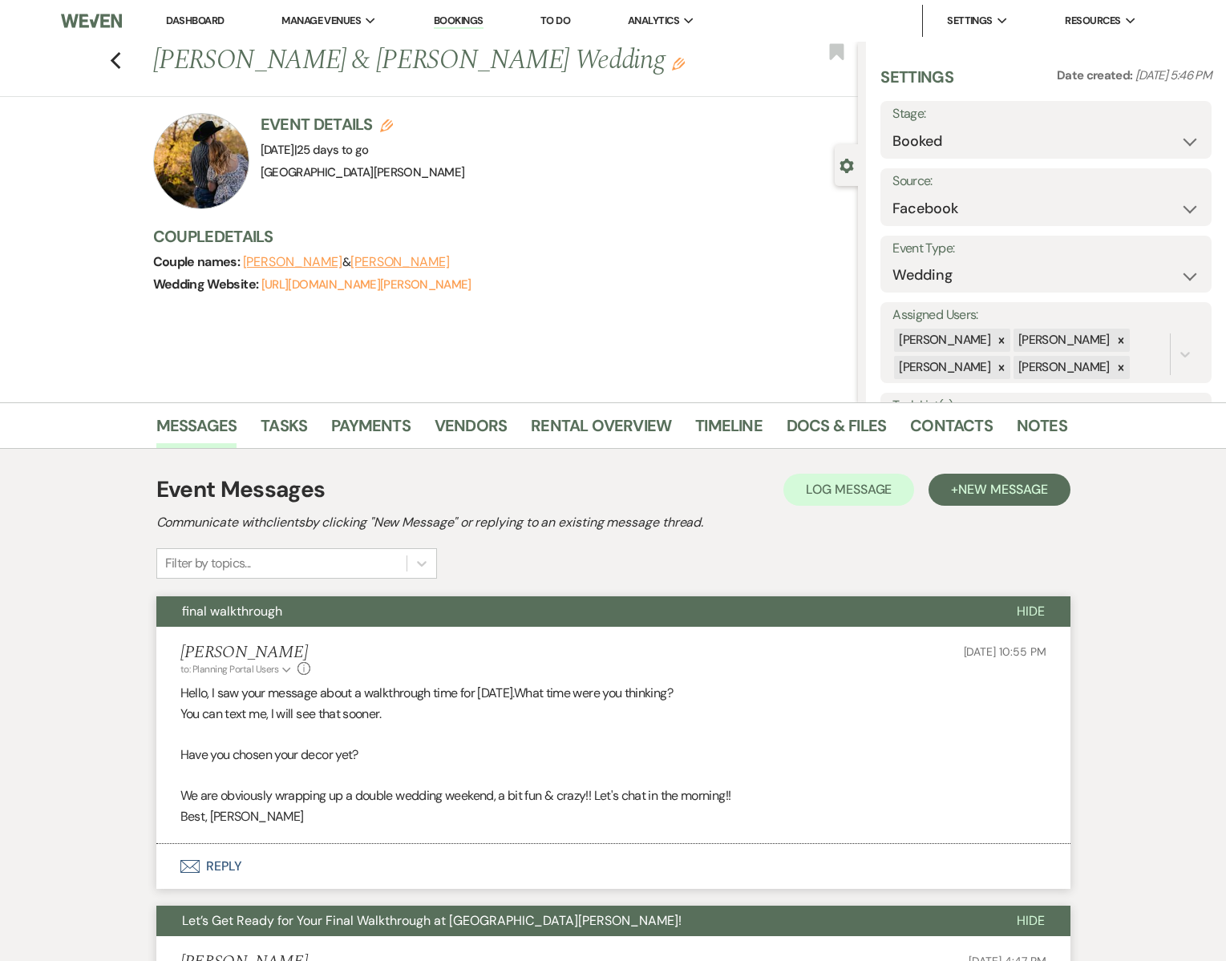
select select "8"
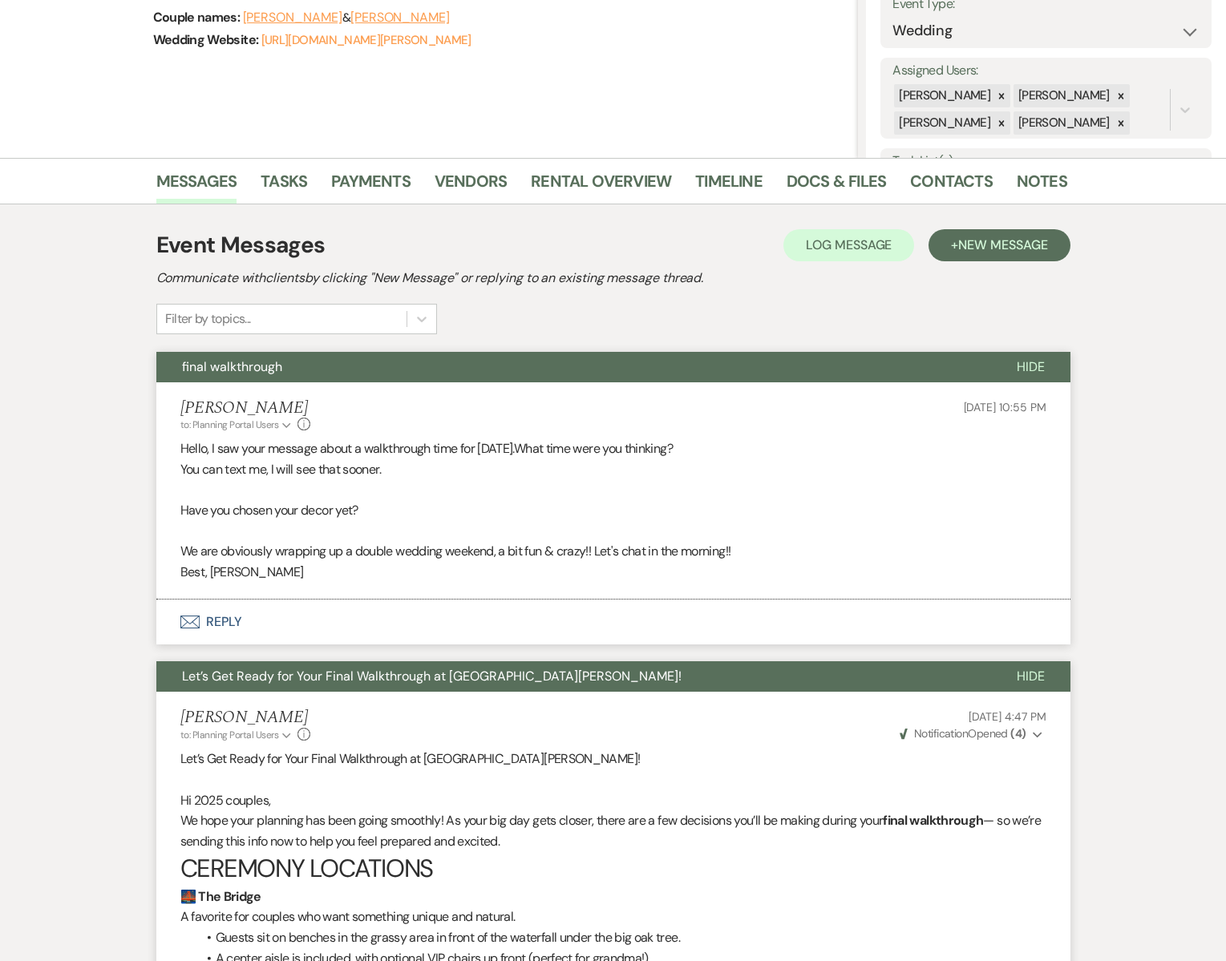
scroll to position [350, 0]
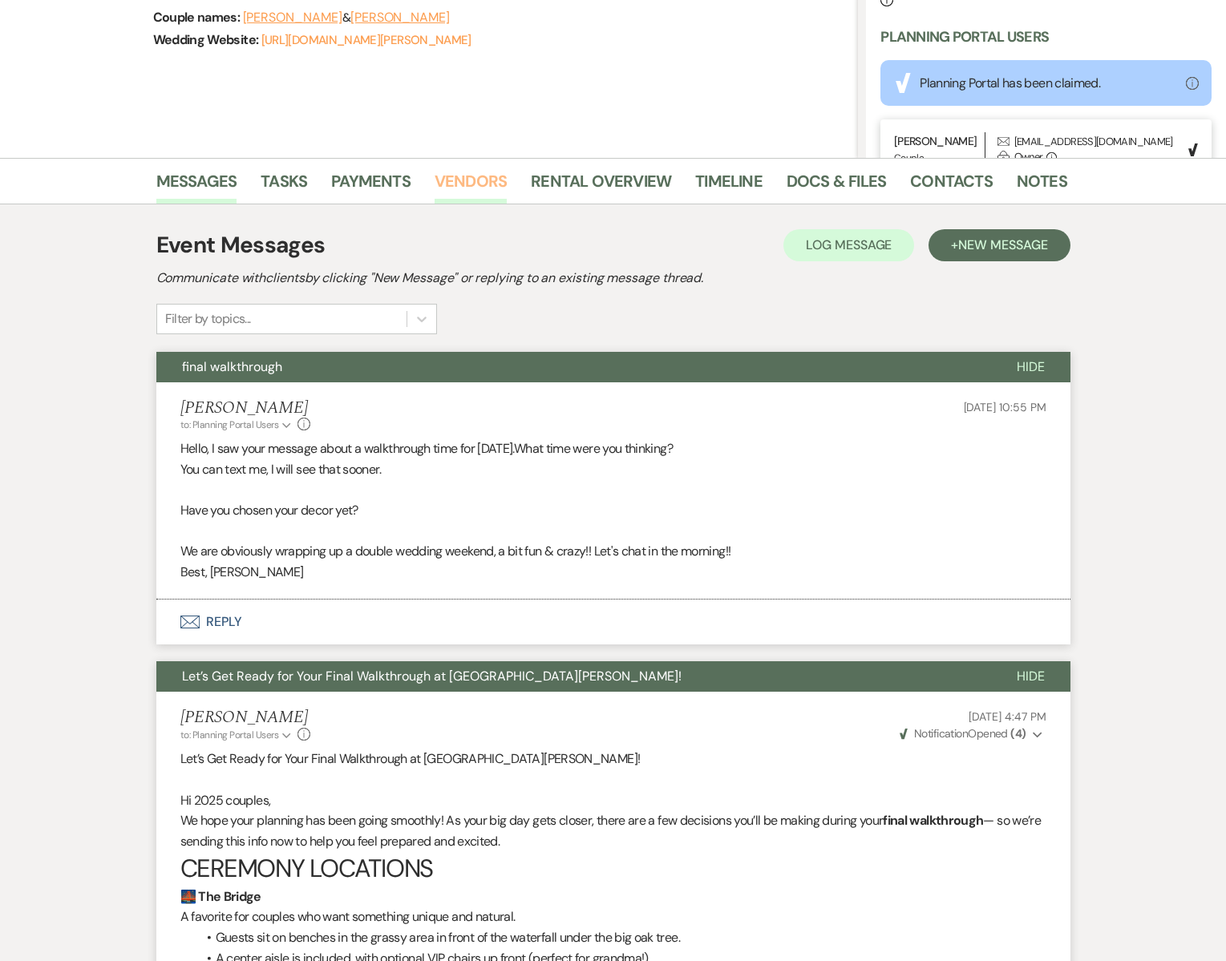
click at [472, 179] on link "Vendors" at bounding box center [471, 185] width 72 height 35
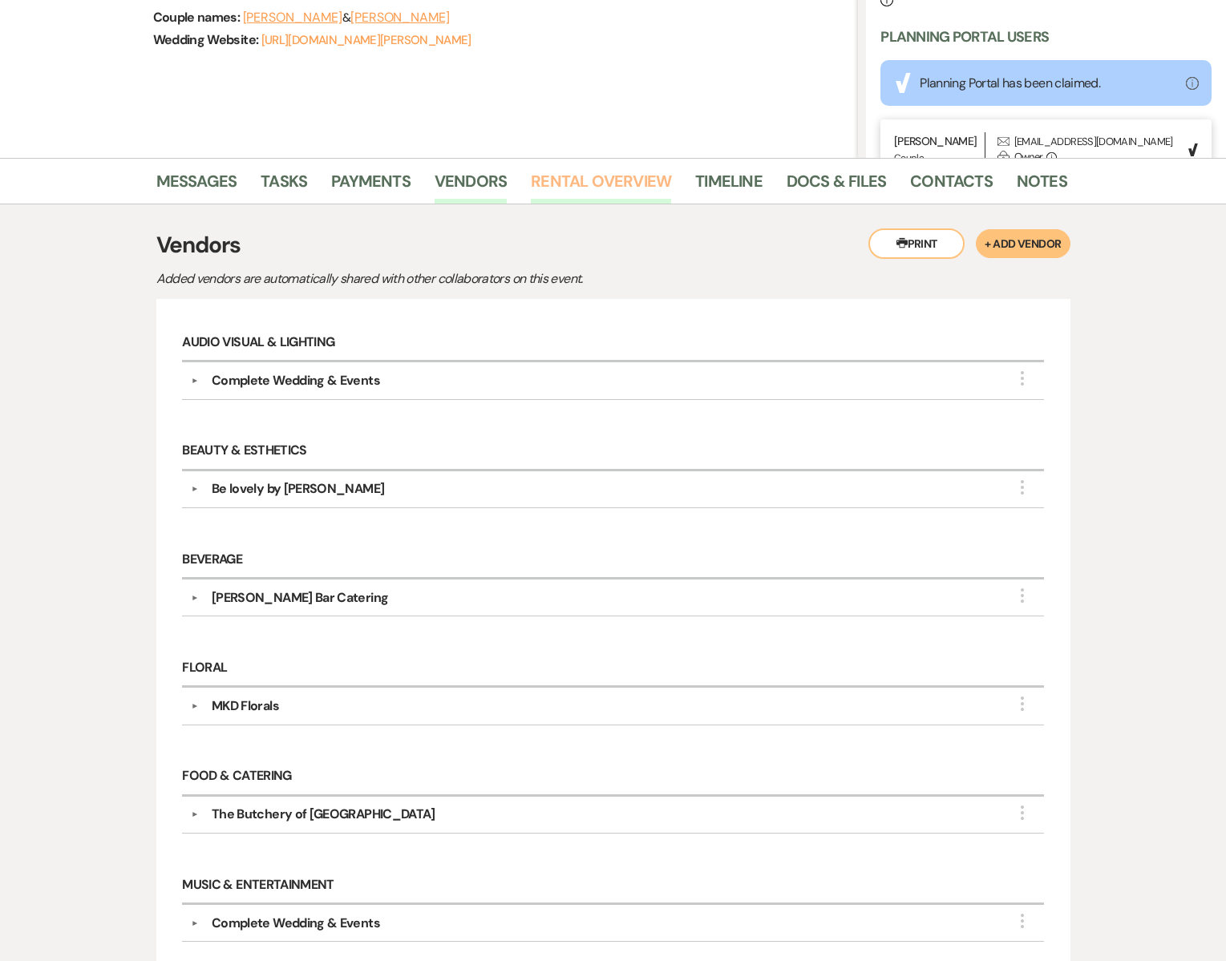
click at [571, 181] on link "Rental Overview" at bounding box center [601, 185] width 140 height 35
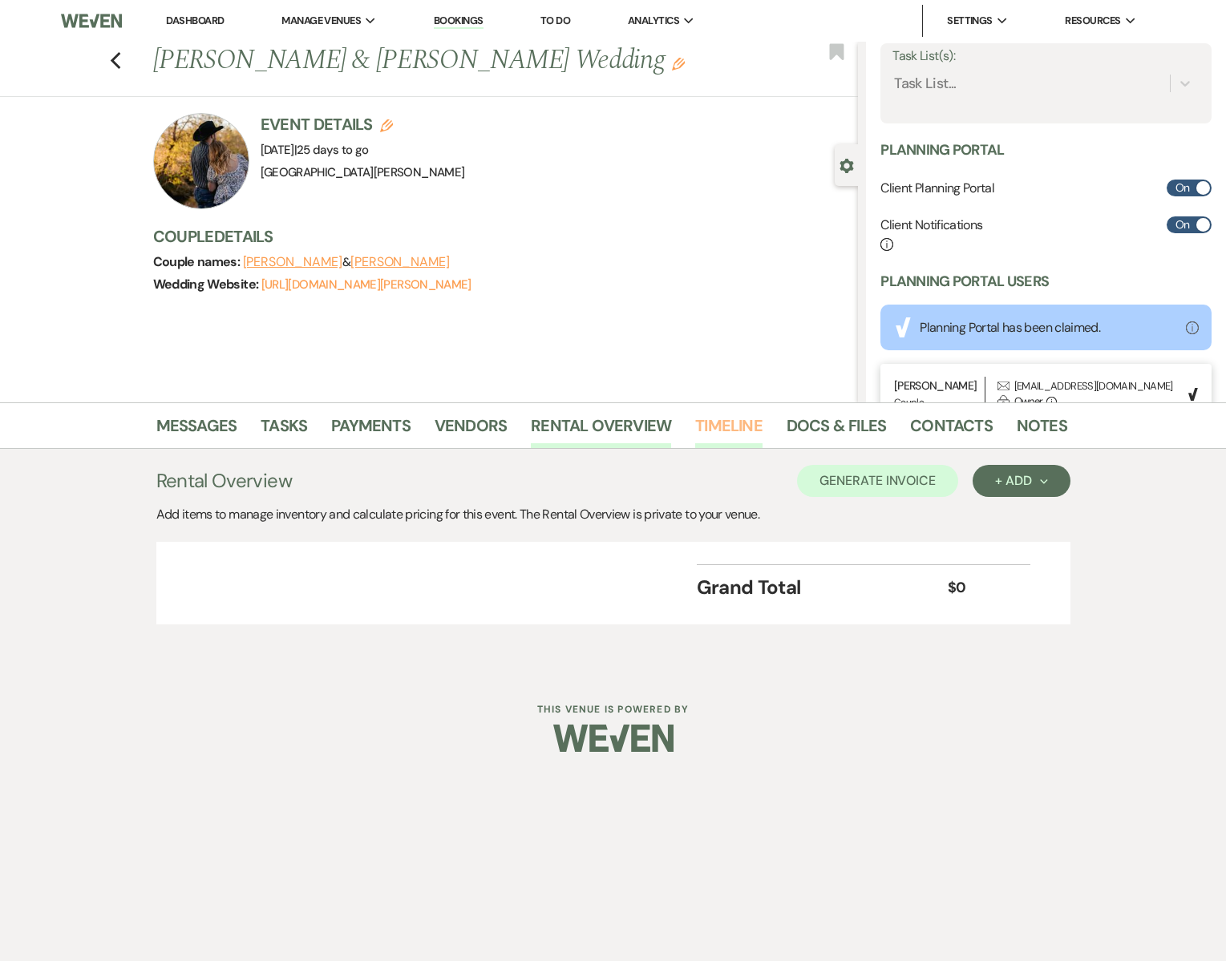
click at [720, 419] on link "Timeline" at bounding box center [728, 430] width 67 height 35
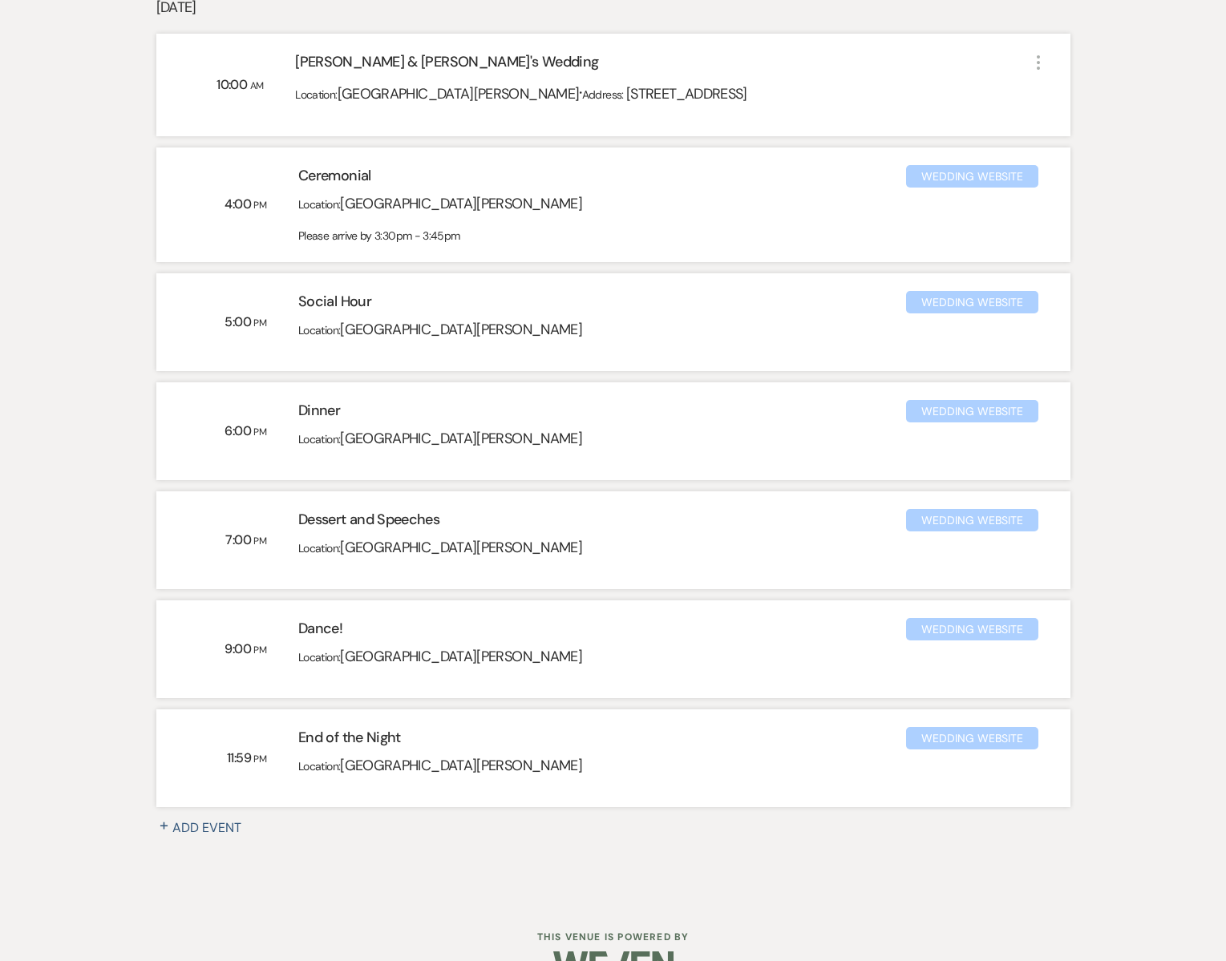
scroll to position [633, 0]
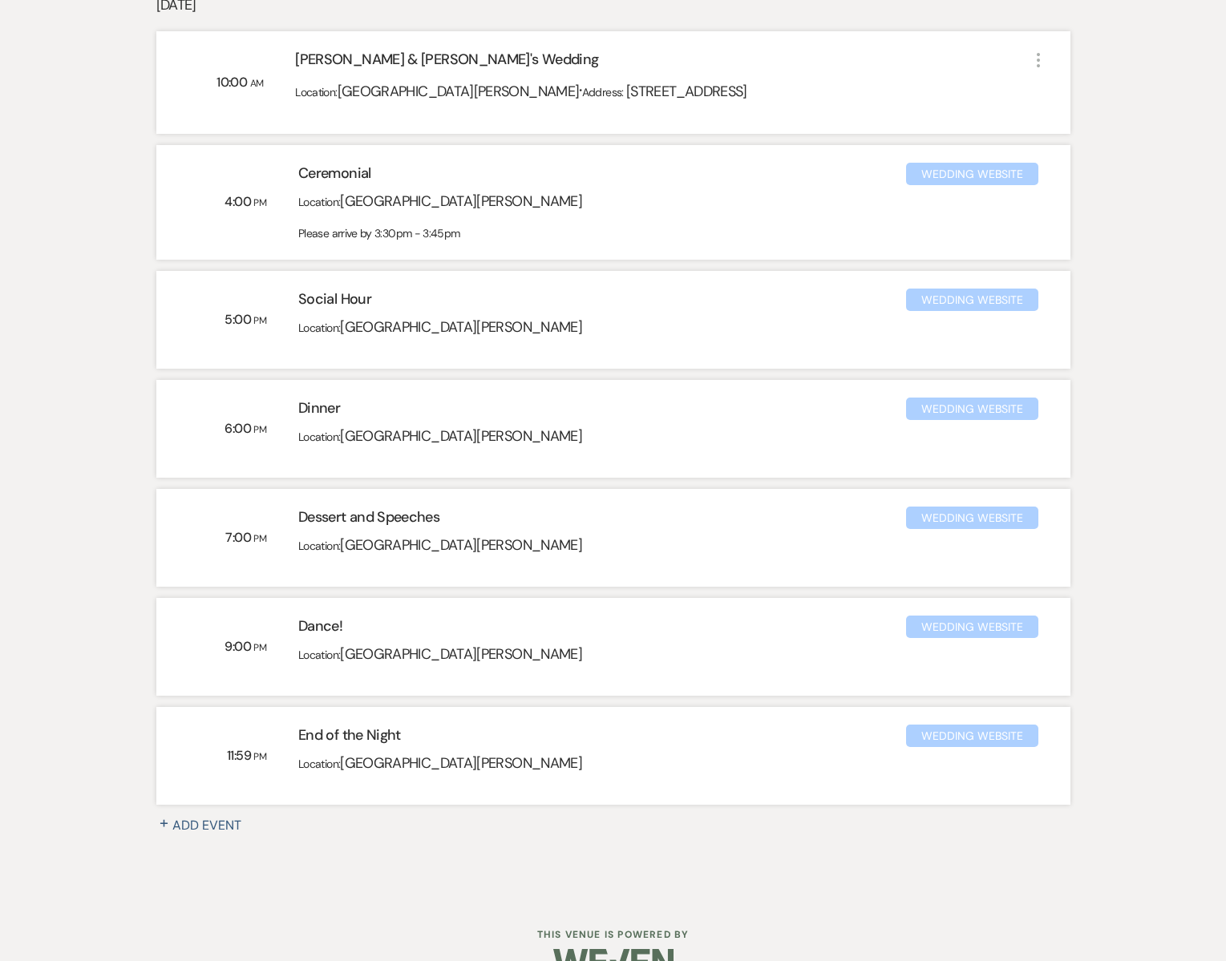
click at [944, 177] on div "Wedding Website" at bounding box center [971, 174] width 131 height 22
click at [943, 178] on div "Wedding Website" at bounding box center [971, 174] width 131 height 22
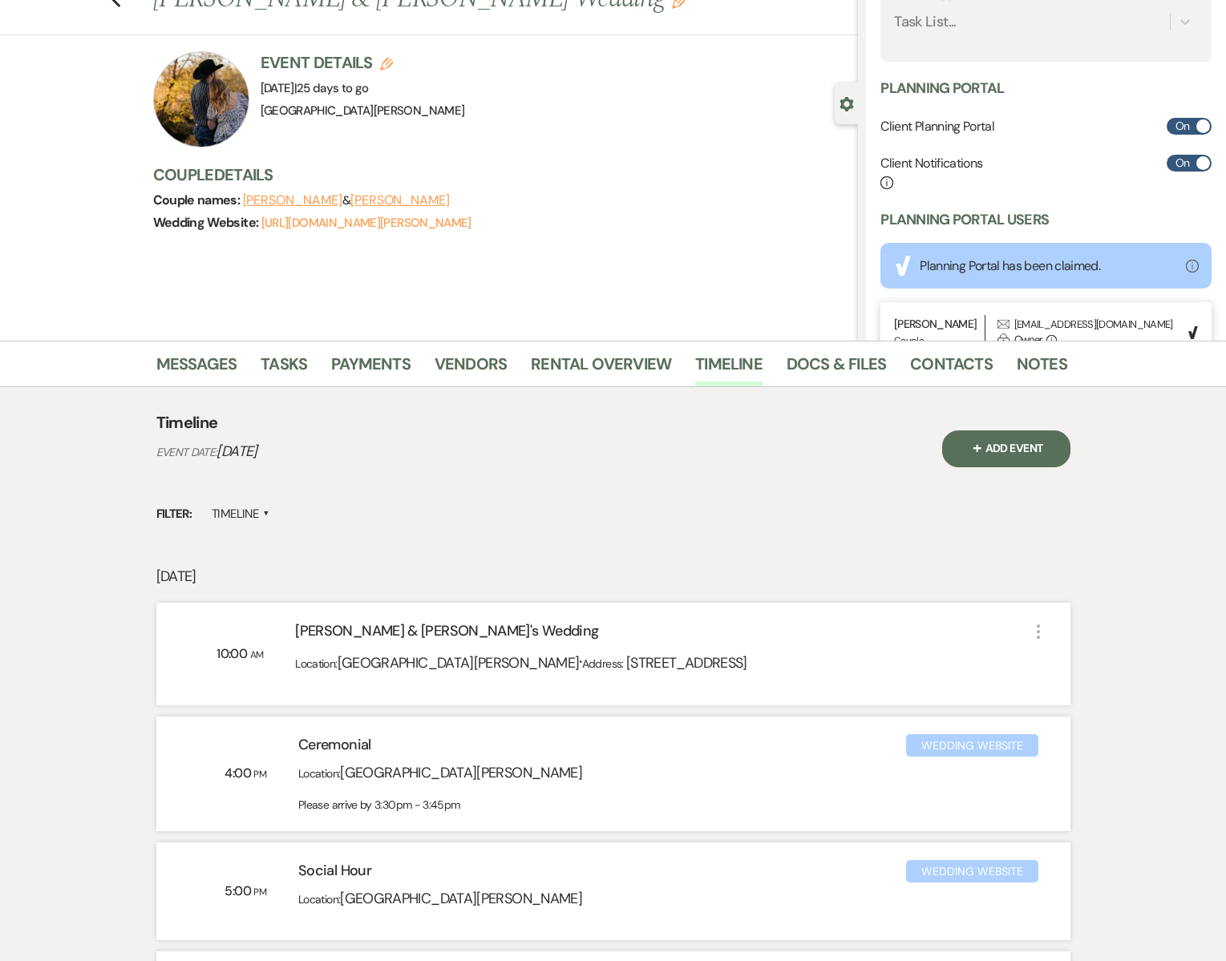
scroll to position [56, 0]
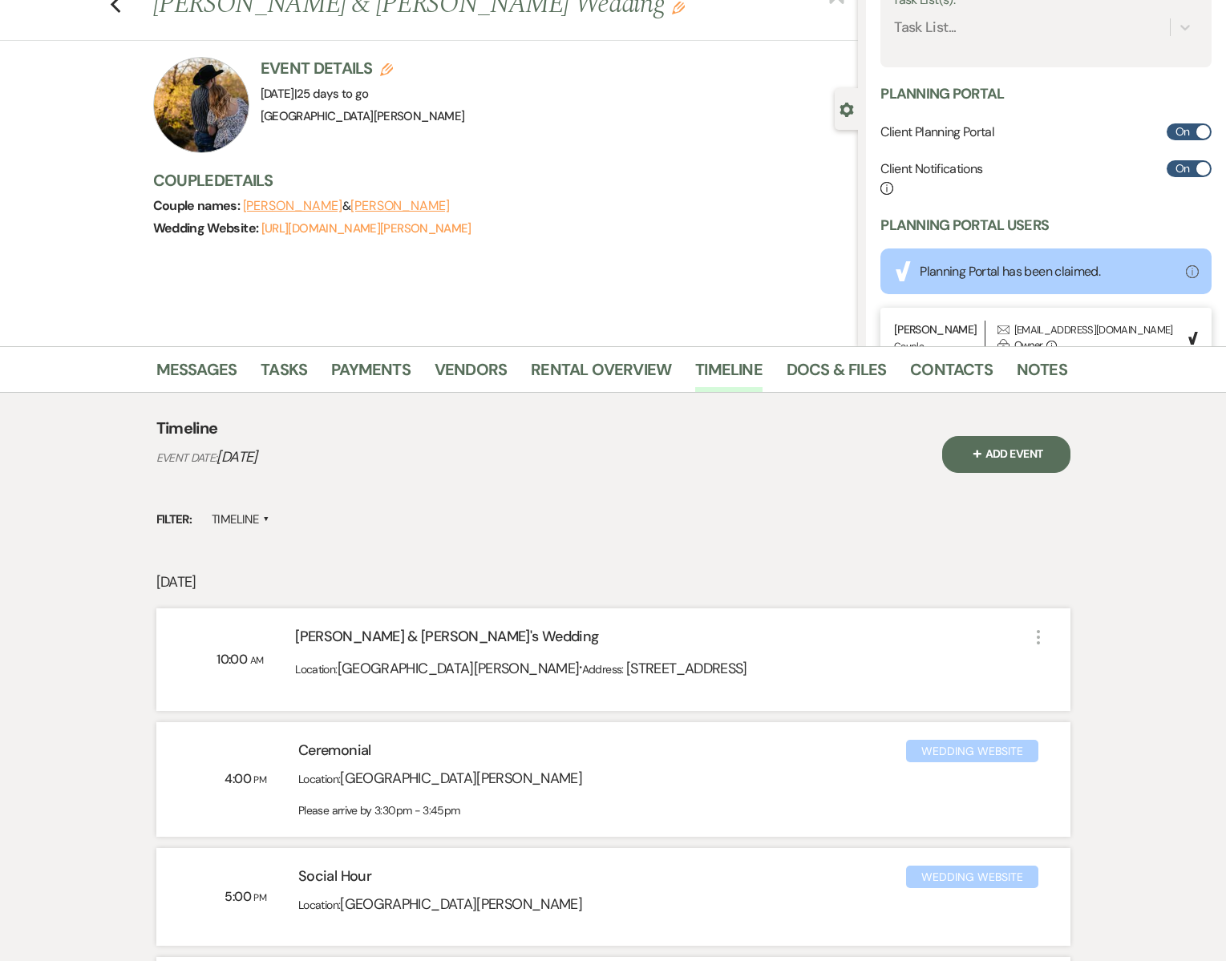
click at [965, 754] on div "Wedding Website" at bounding box center [971, 751] width 131 height 22
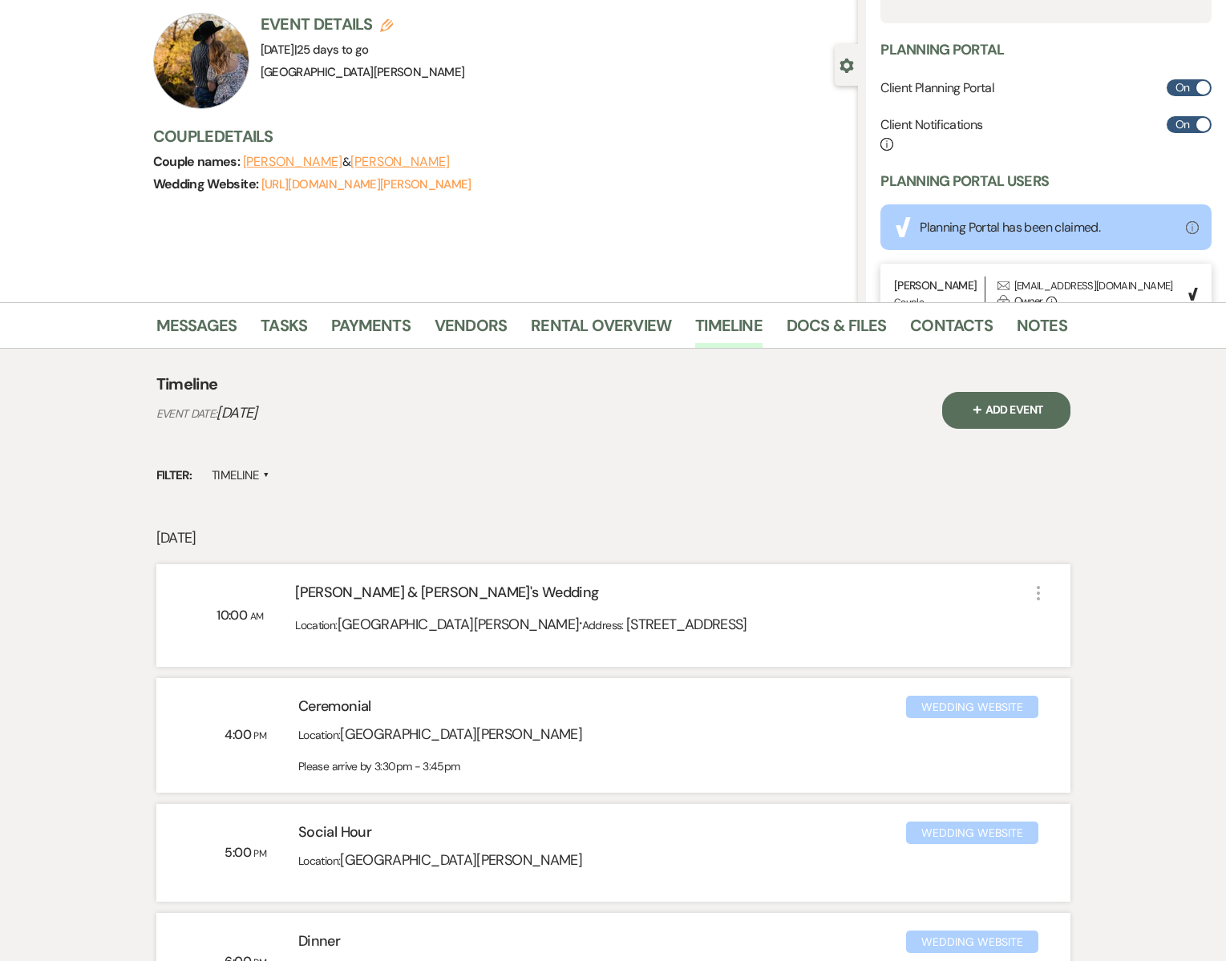
scroll to position [0, 0]
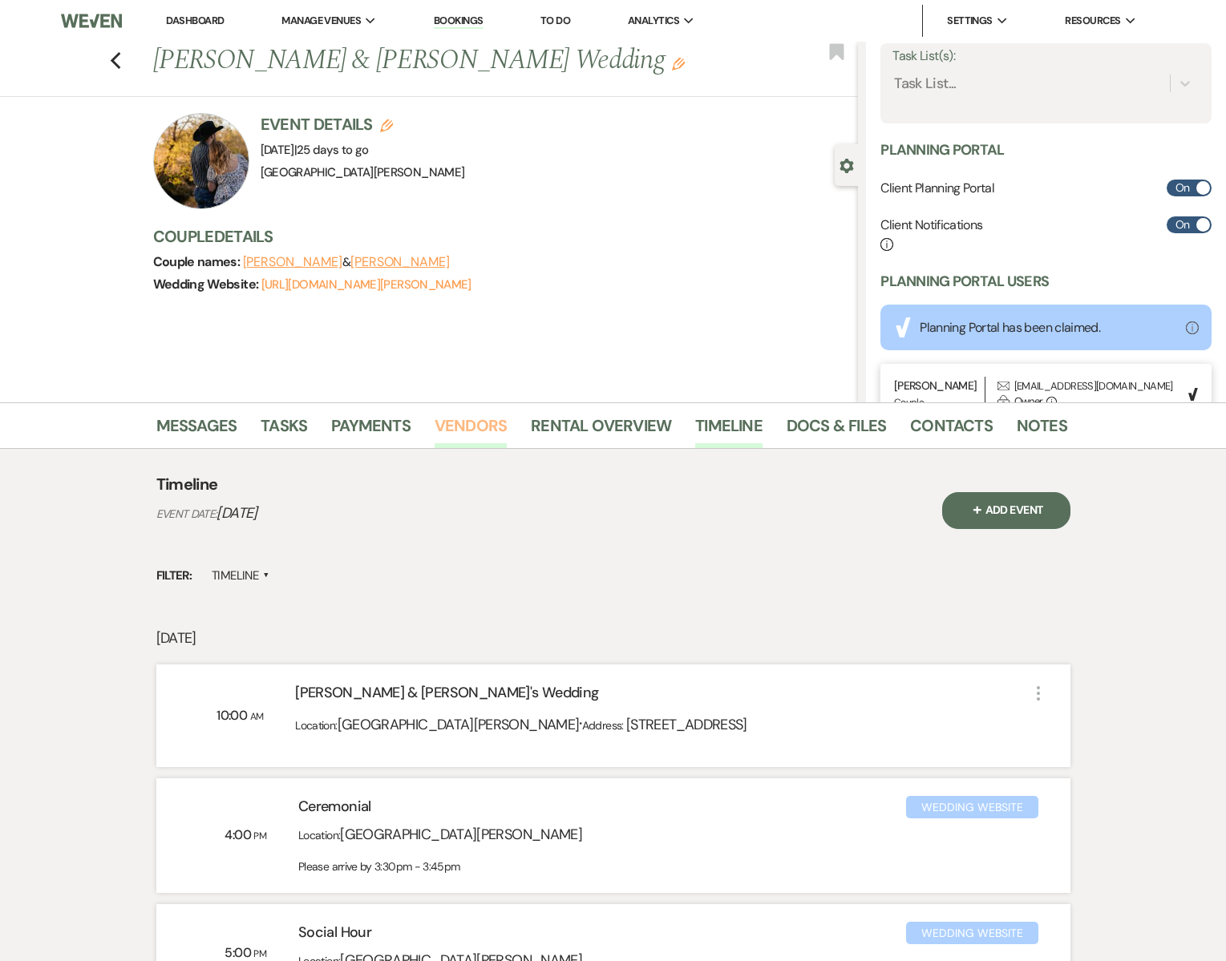
click at [480, 419] on link "Vendors" at bounding box center [471, 430] width 72 height 35
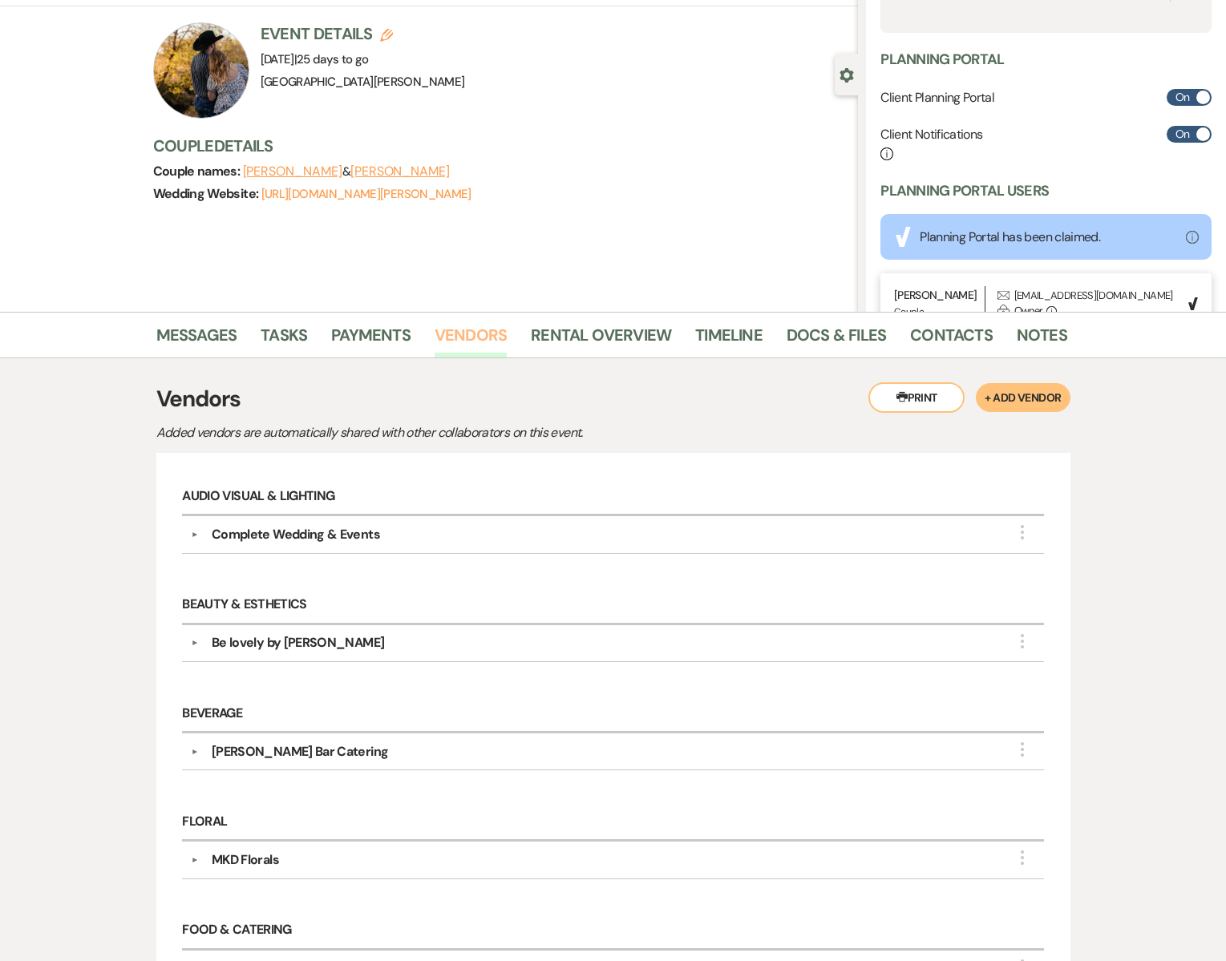
scroll to position [93, 0]
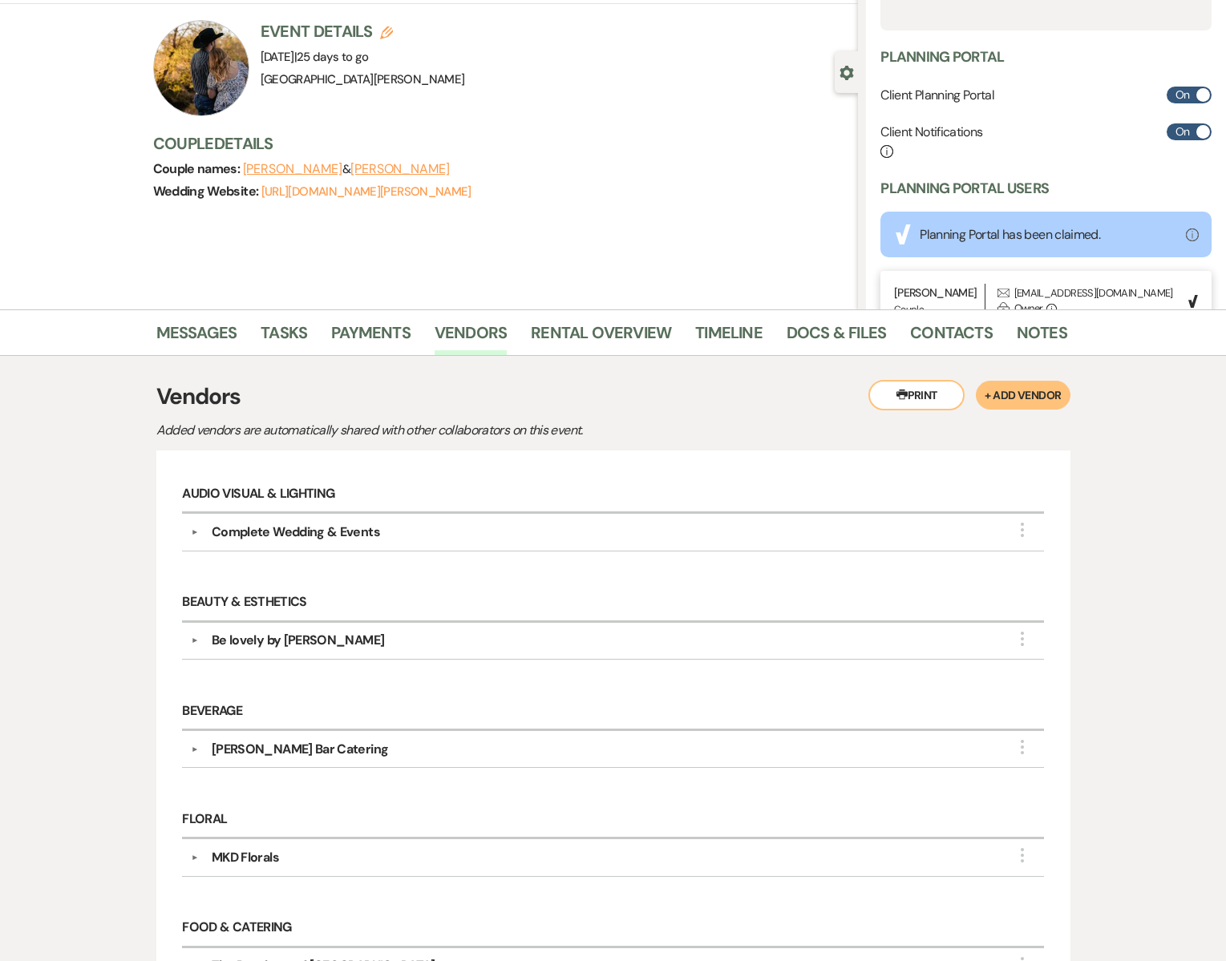
click at [295, 641] on div "Be lovely by [PERSON_NAME]" at bounding box center [298, 640] width 172 height 19
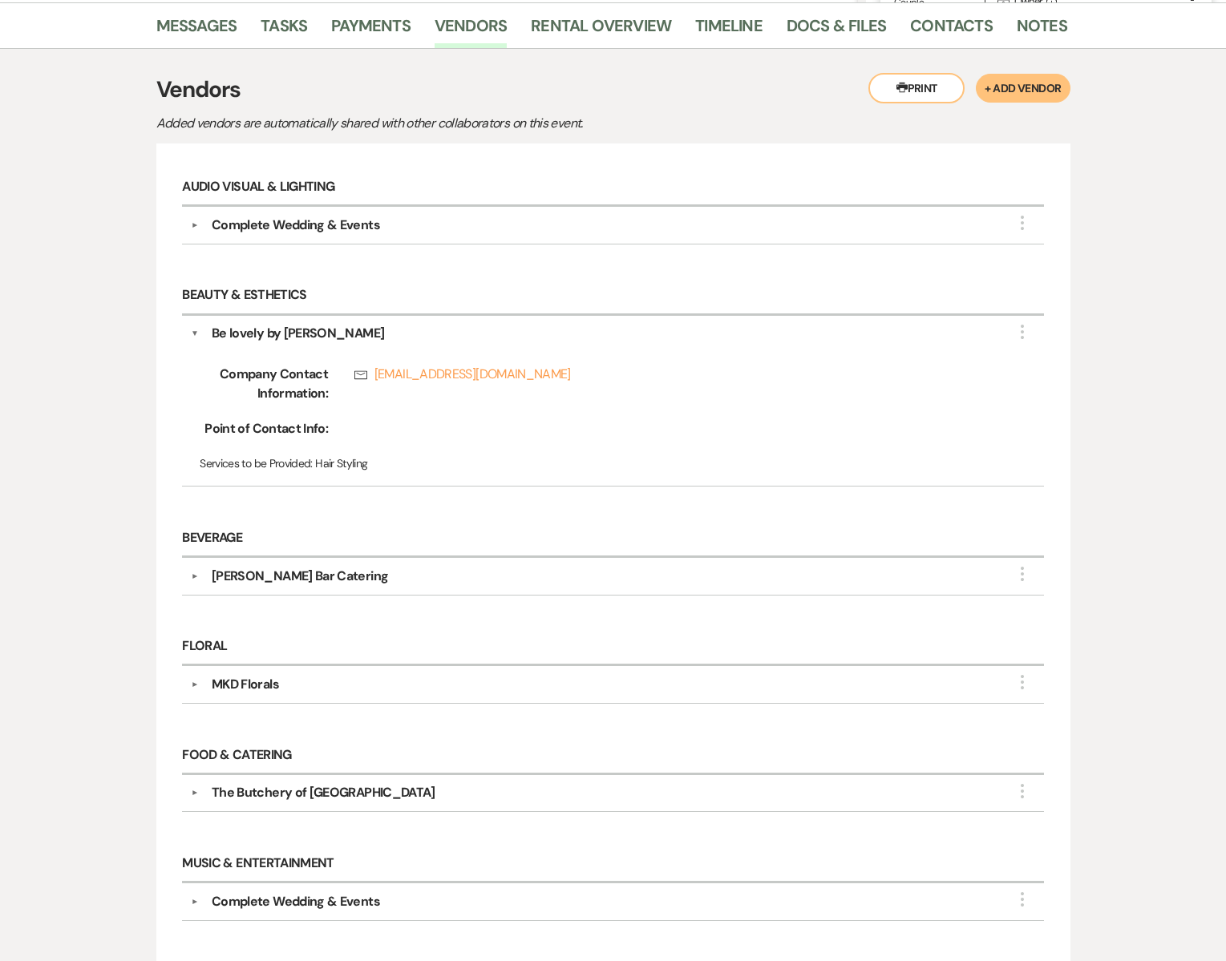
scroll to position [424, 0]
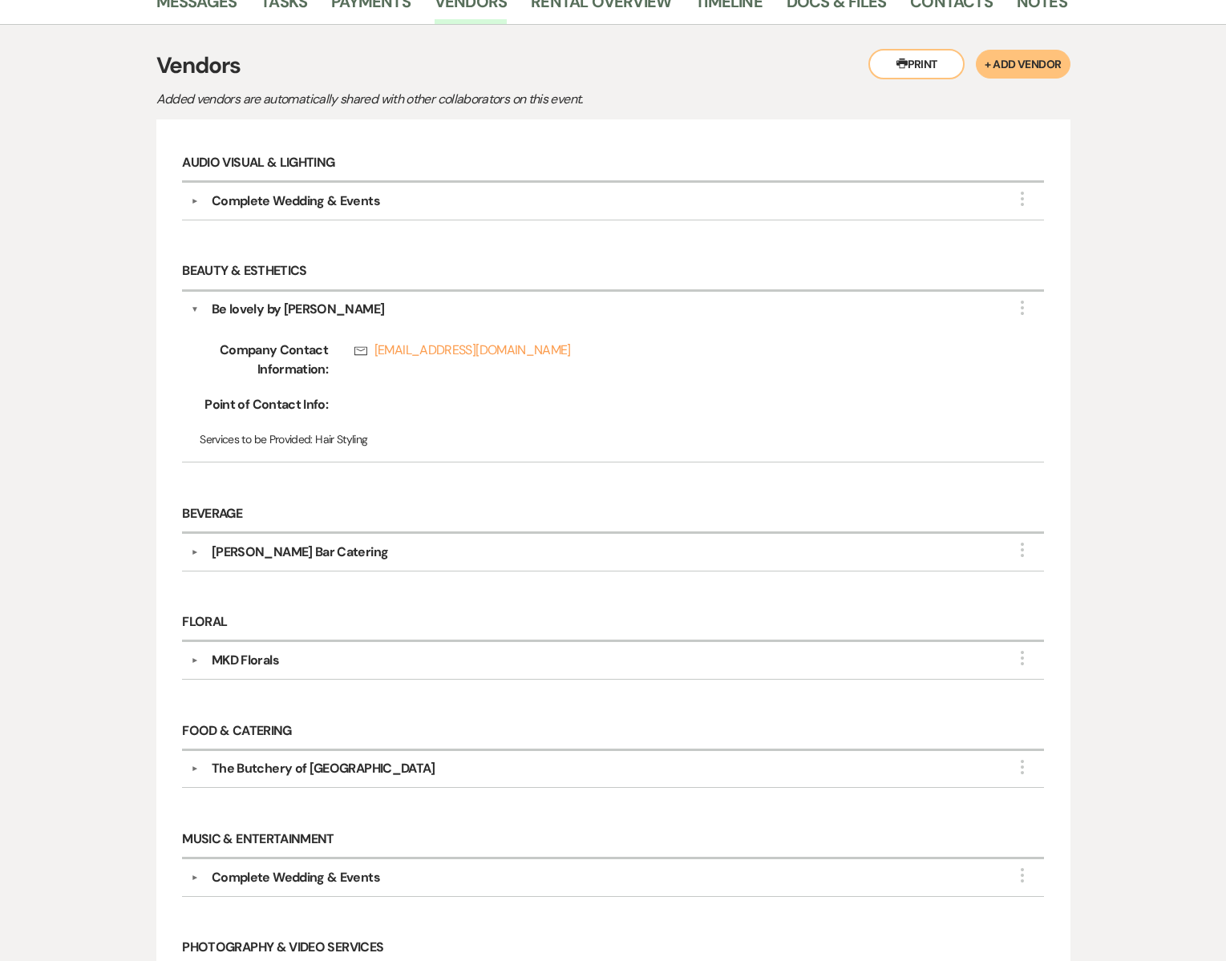
click at [261, 654] on div "MKD Florals" at bounding box center [245, 660] width 67 height 19
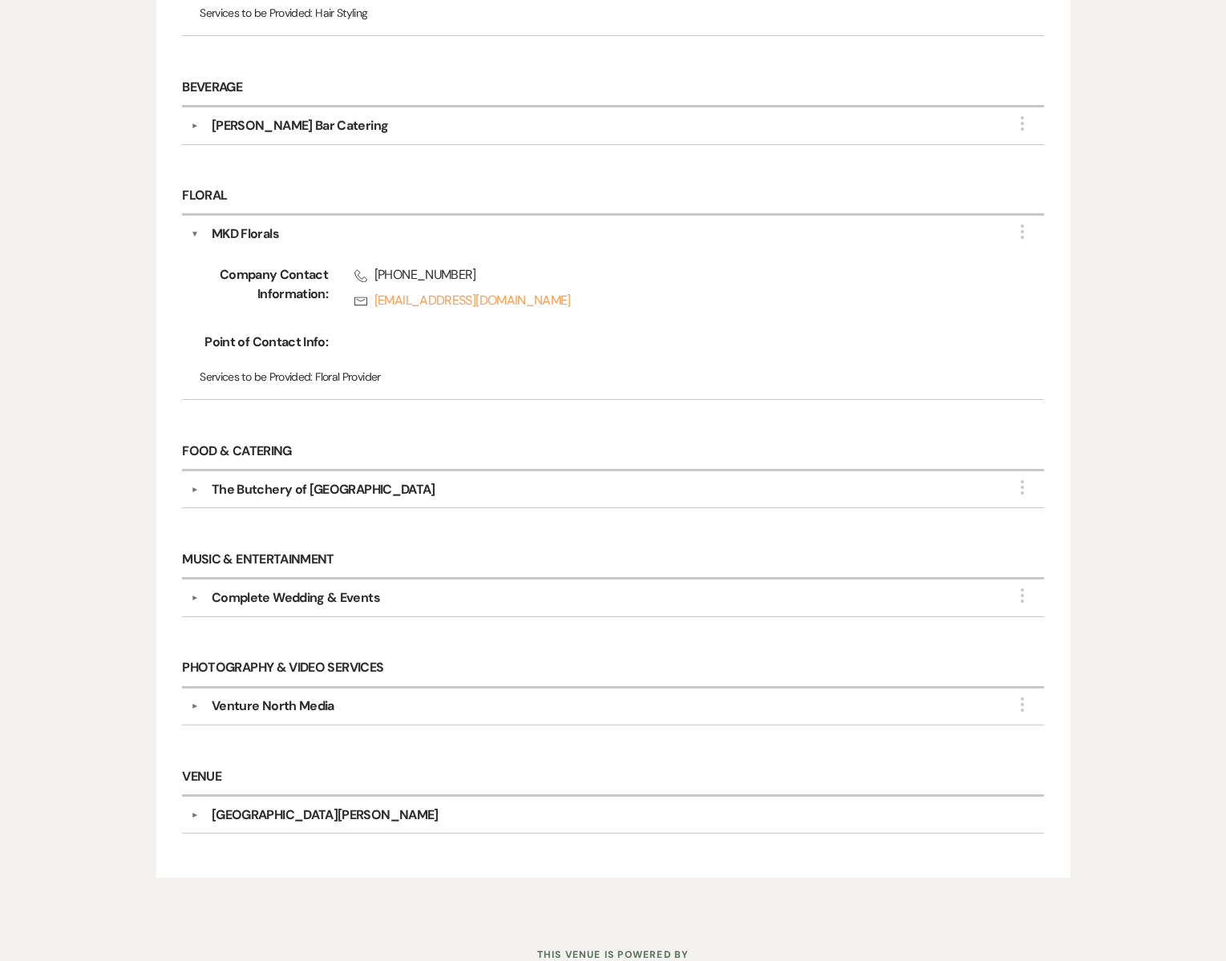
scroll to position [859, 0]
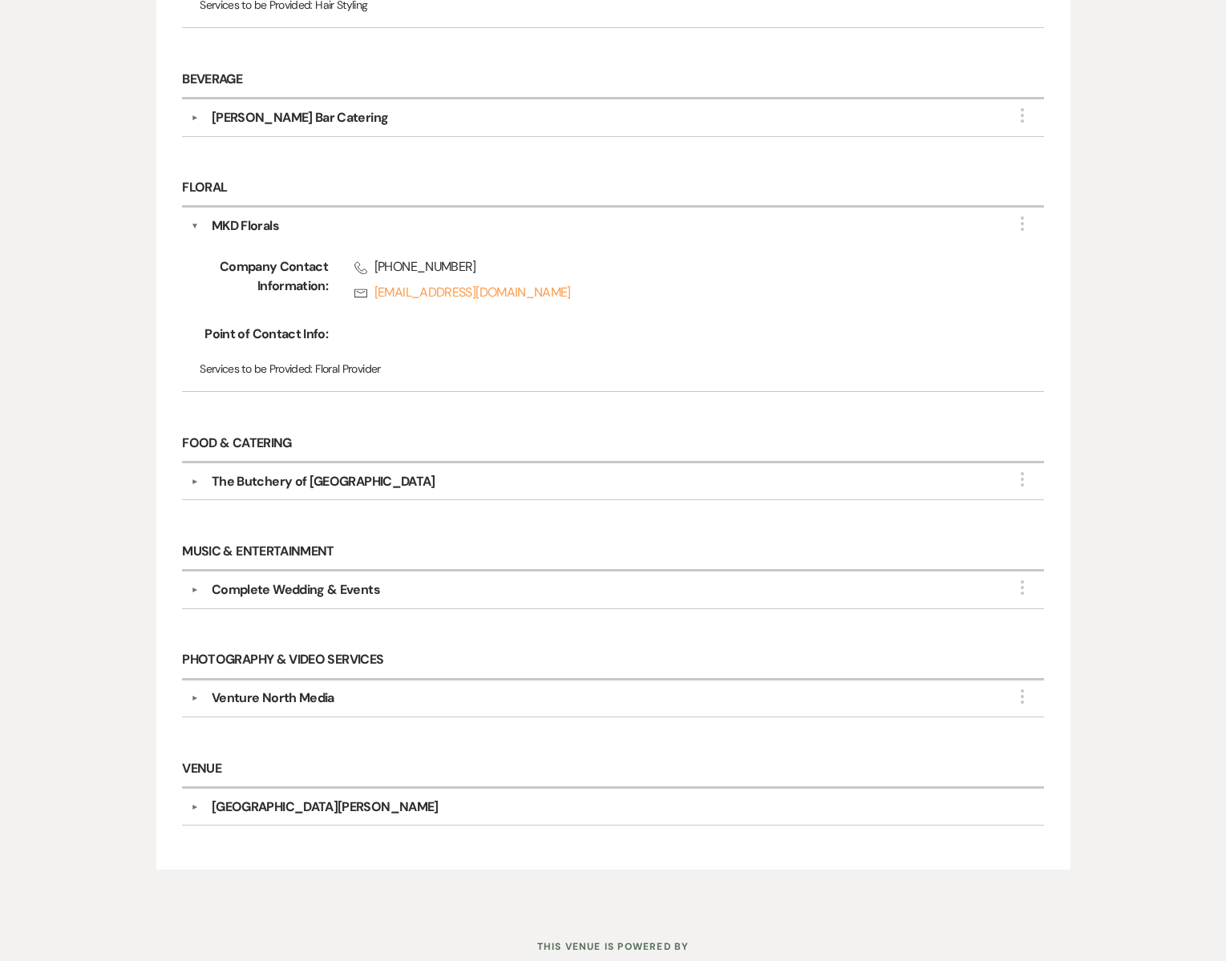
click at [286, 584] on div "Complete Wedding & Events" at bounding box center [296, 589] width 168 height 19
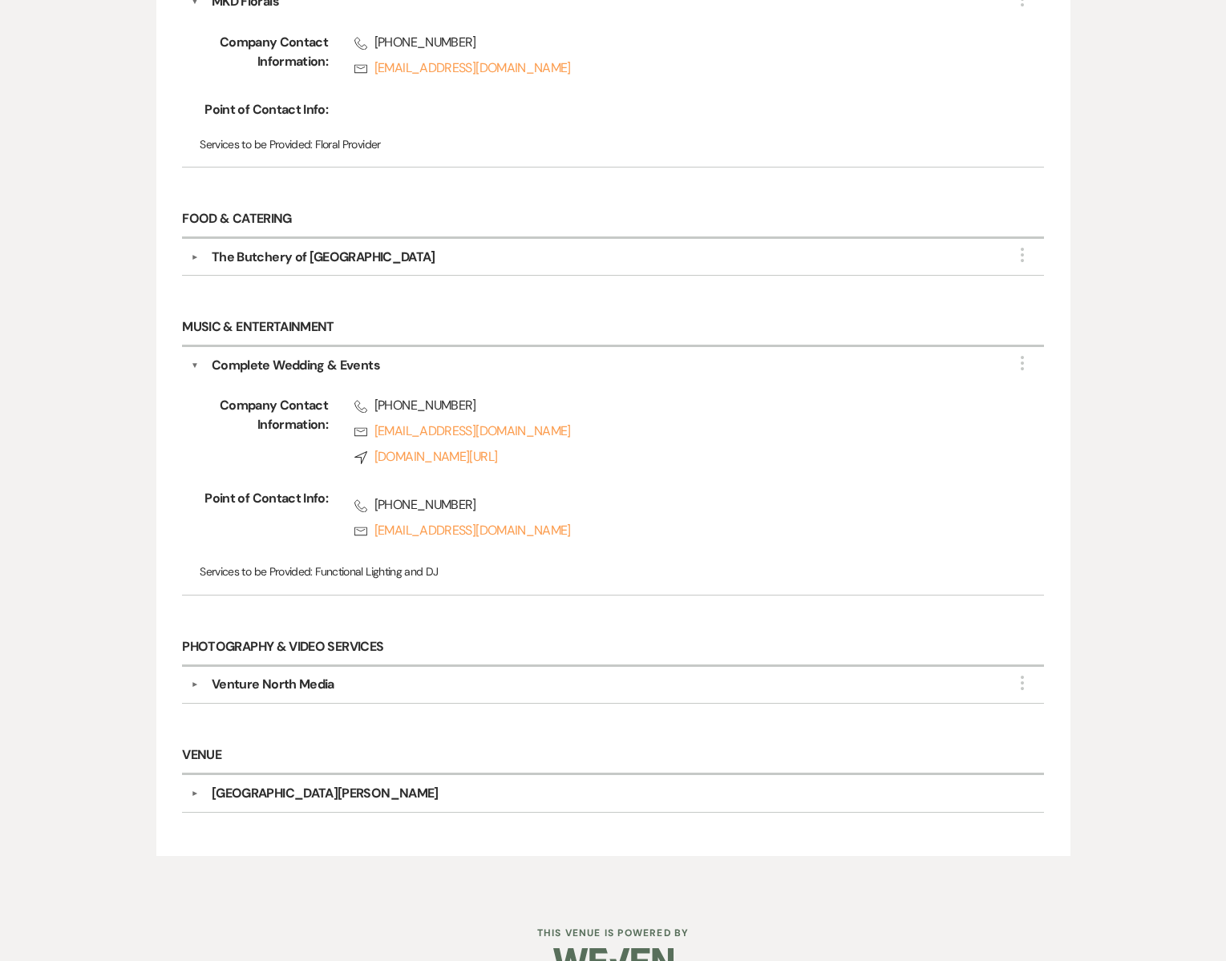
scroll to position [1112, 0]
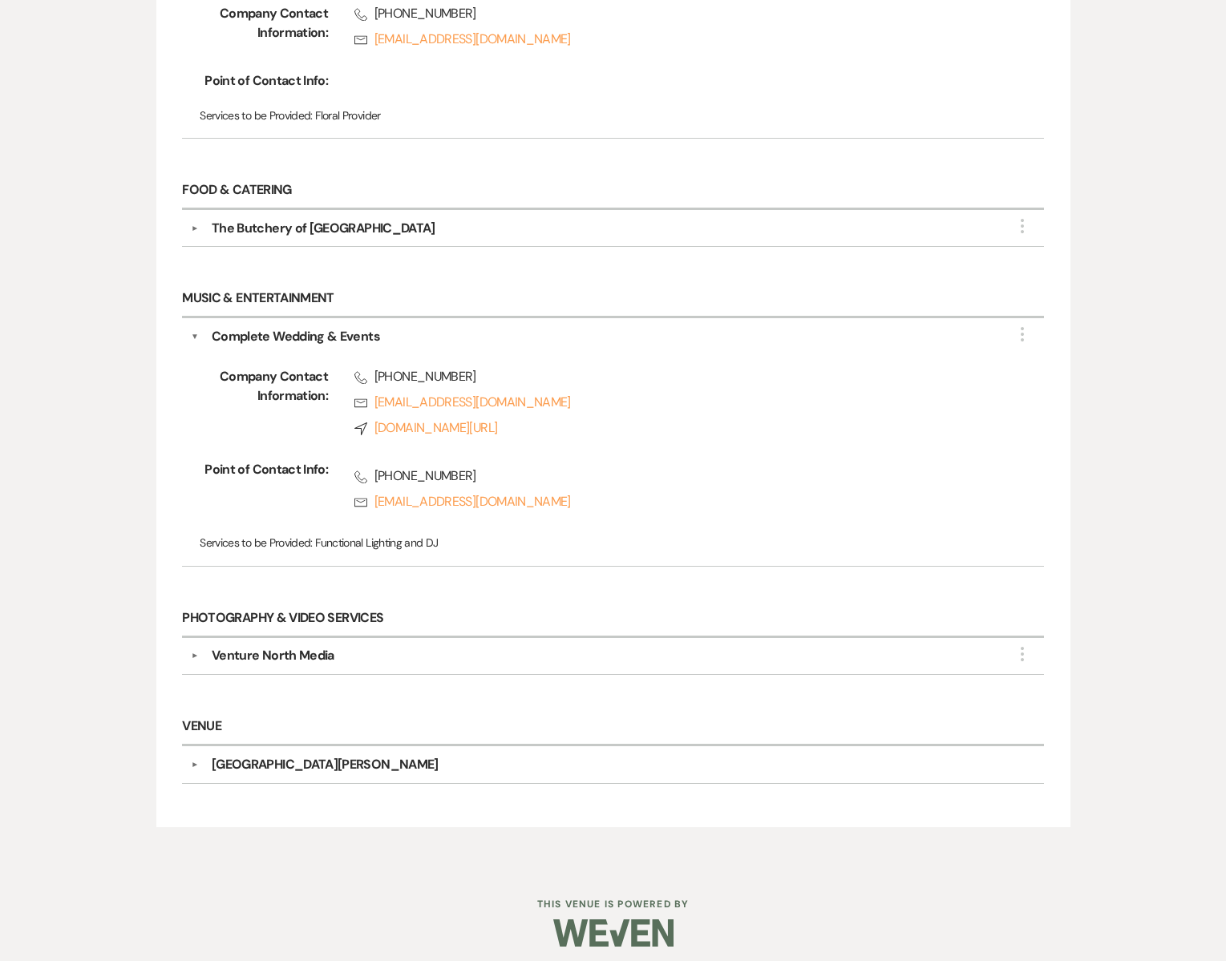
click at [284, 647] on div "Venture North Media" at bounding box center [273, 655] width 123 height 19
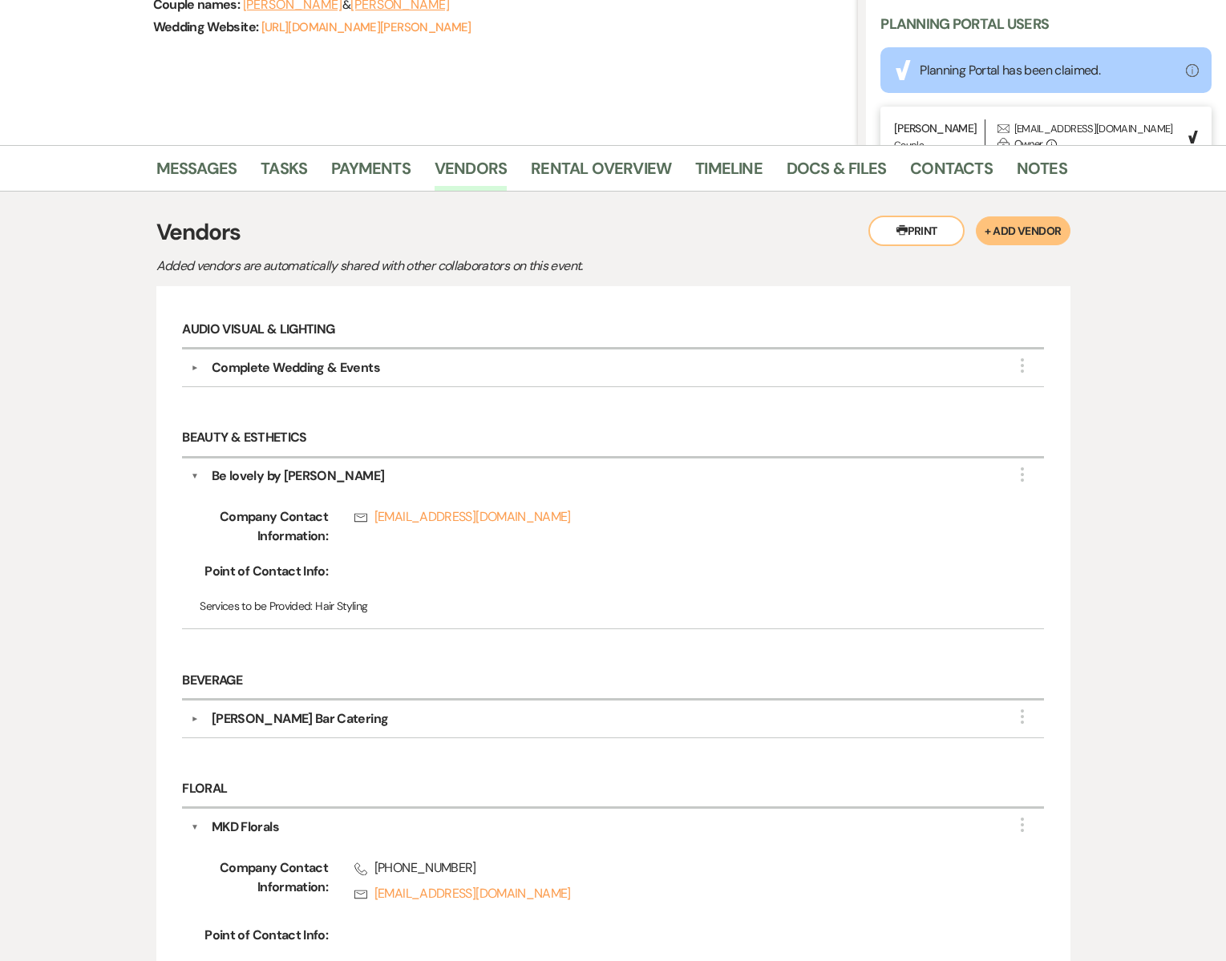
scroll to position [0, 0]
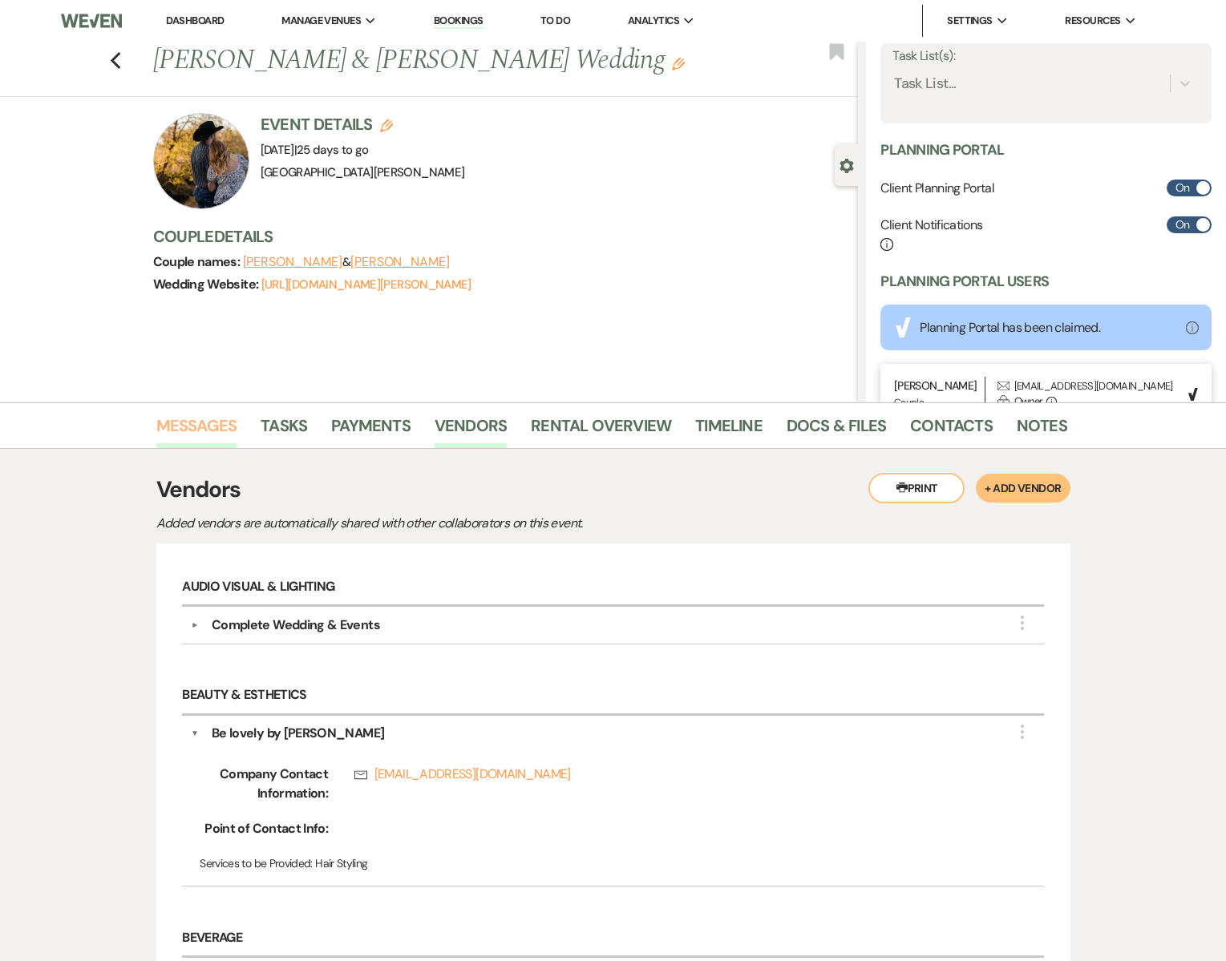
click at [192, 422] on link "Messages" at bounding box center [196, 430] width 81 height 35
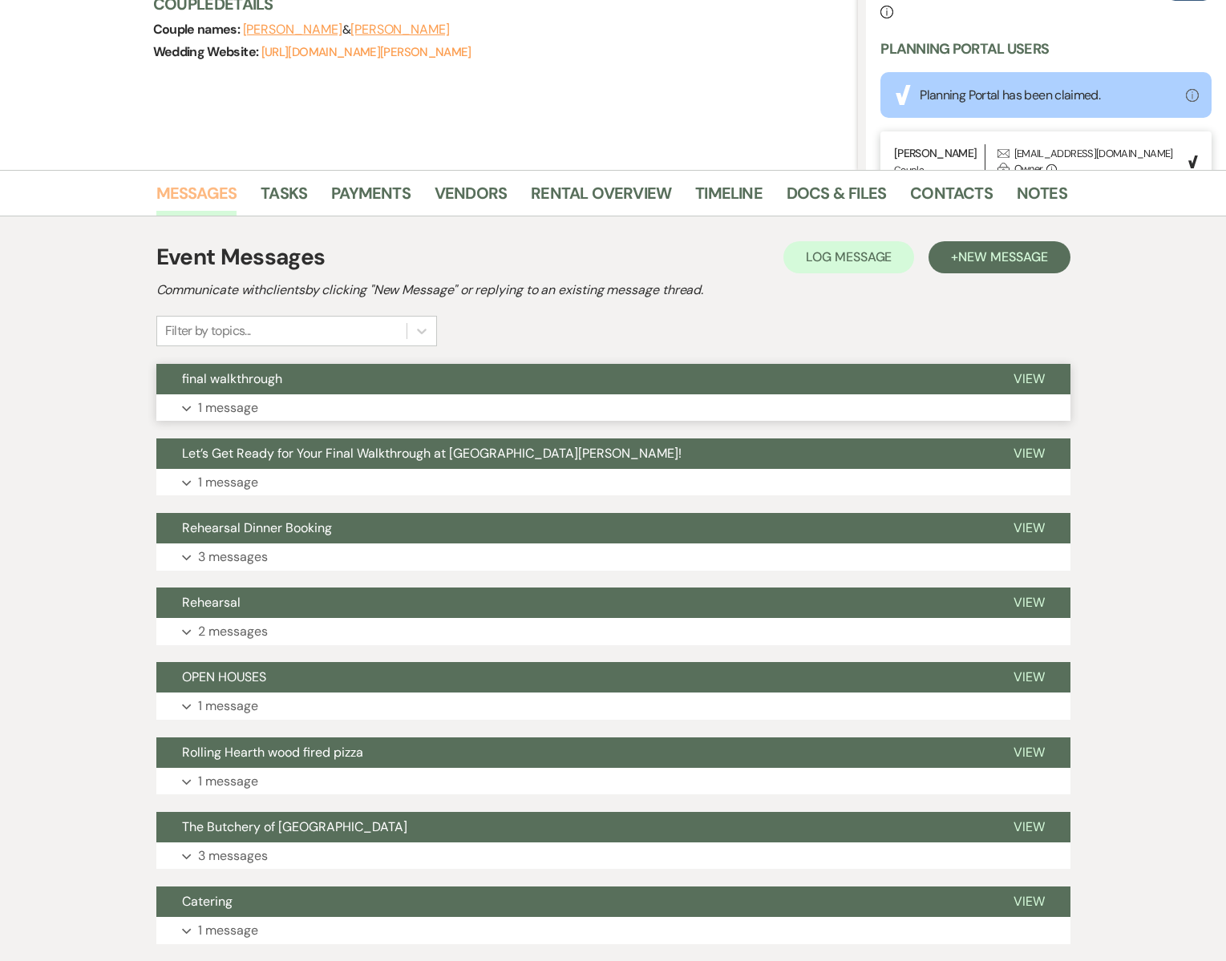
scroll to position [237, 0]
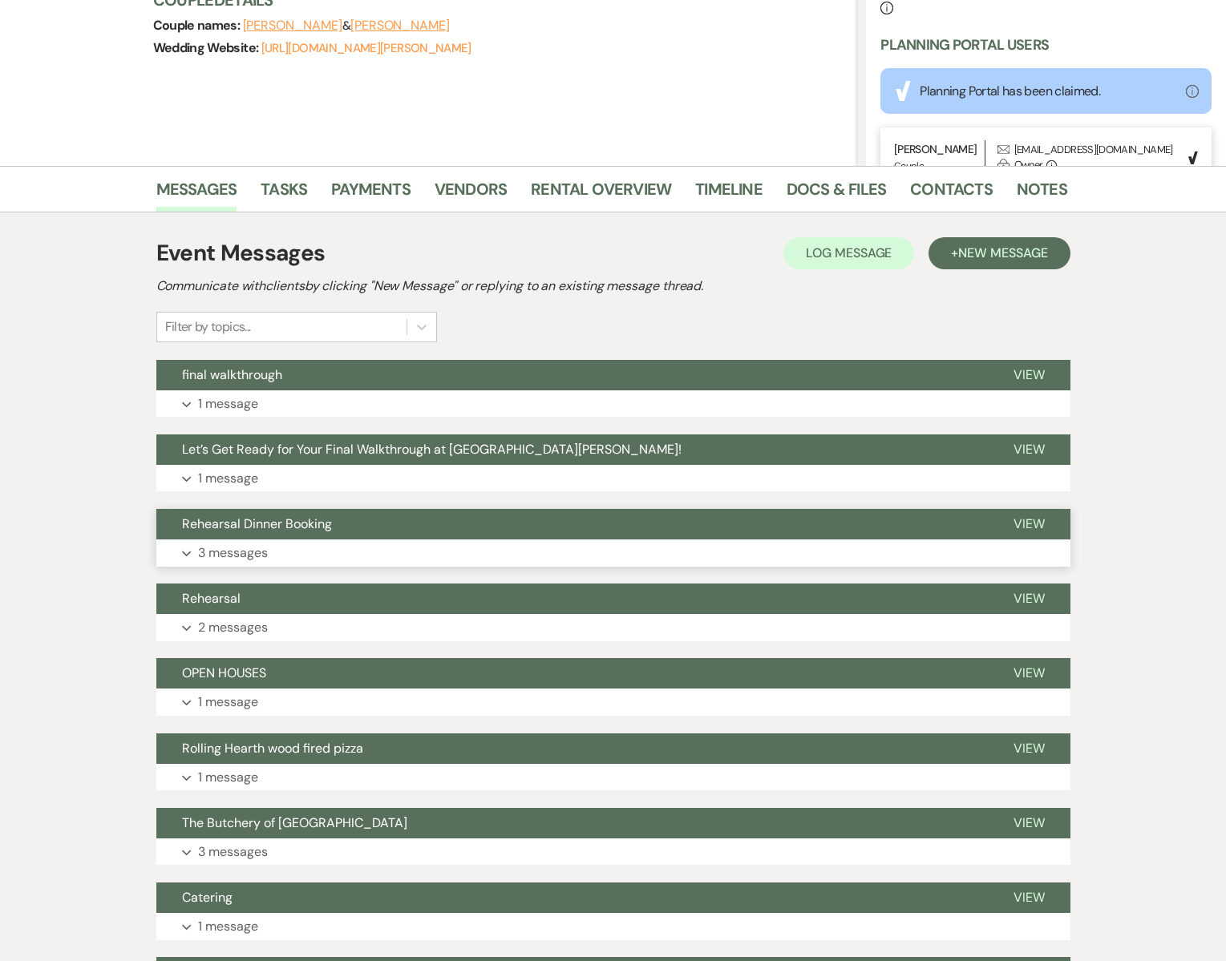
click at [233, 548] on p "3 messages" at bounding box center [233, 553] width 70 height 21
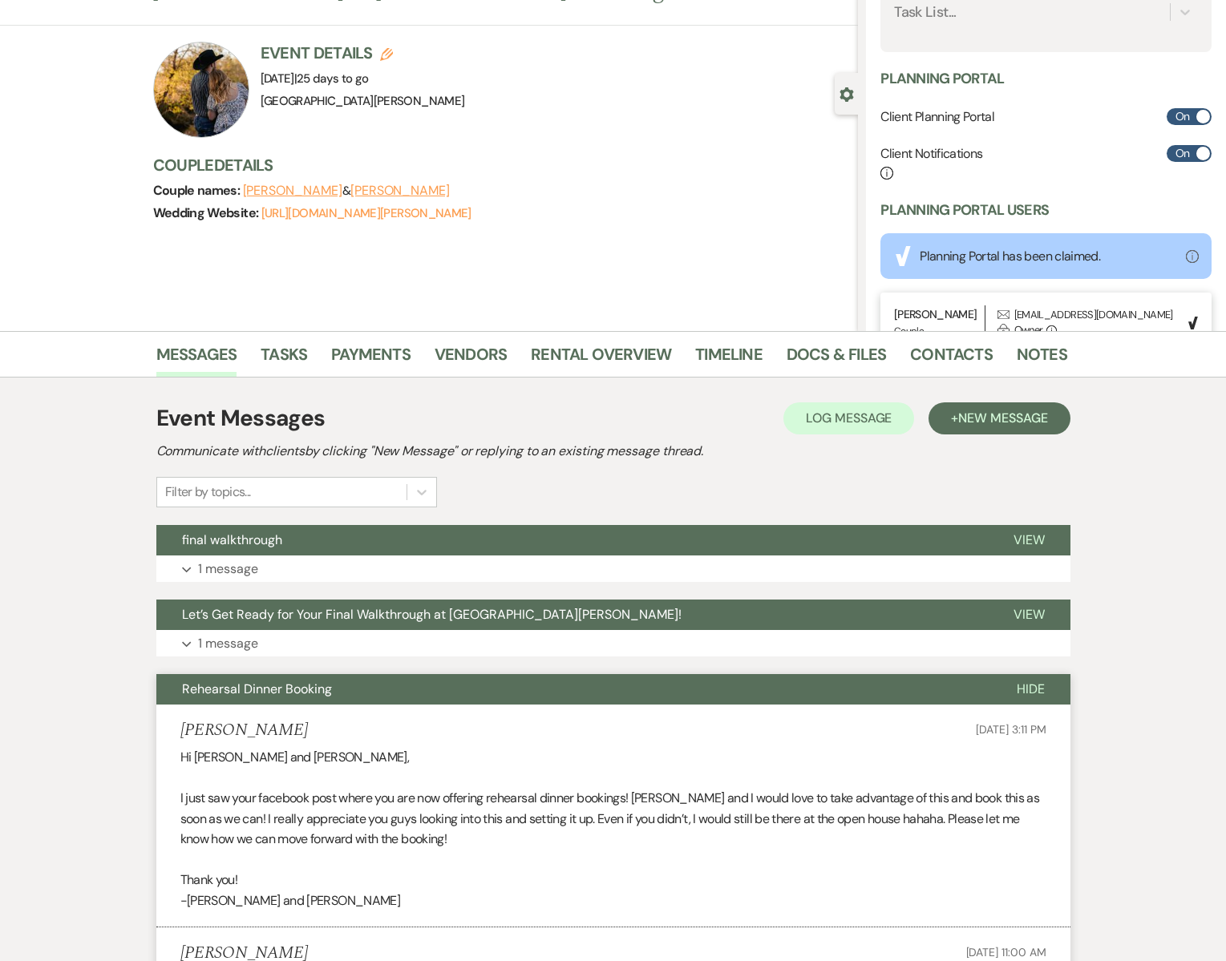
scroll to position [0, 0]
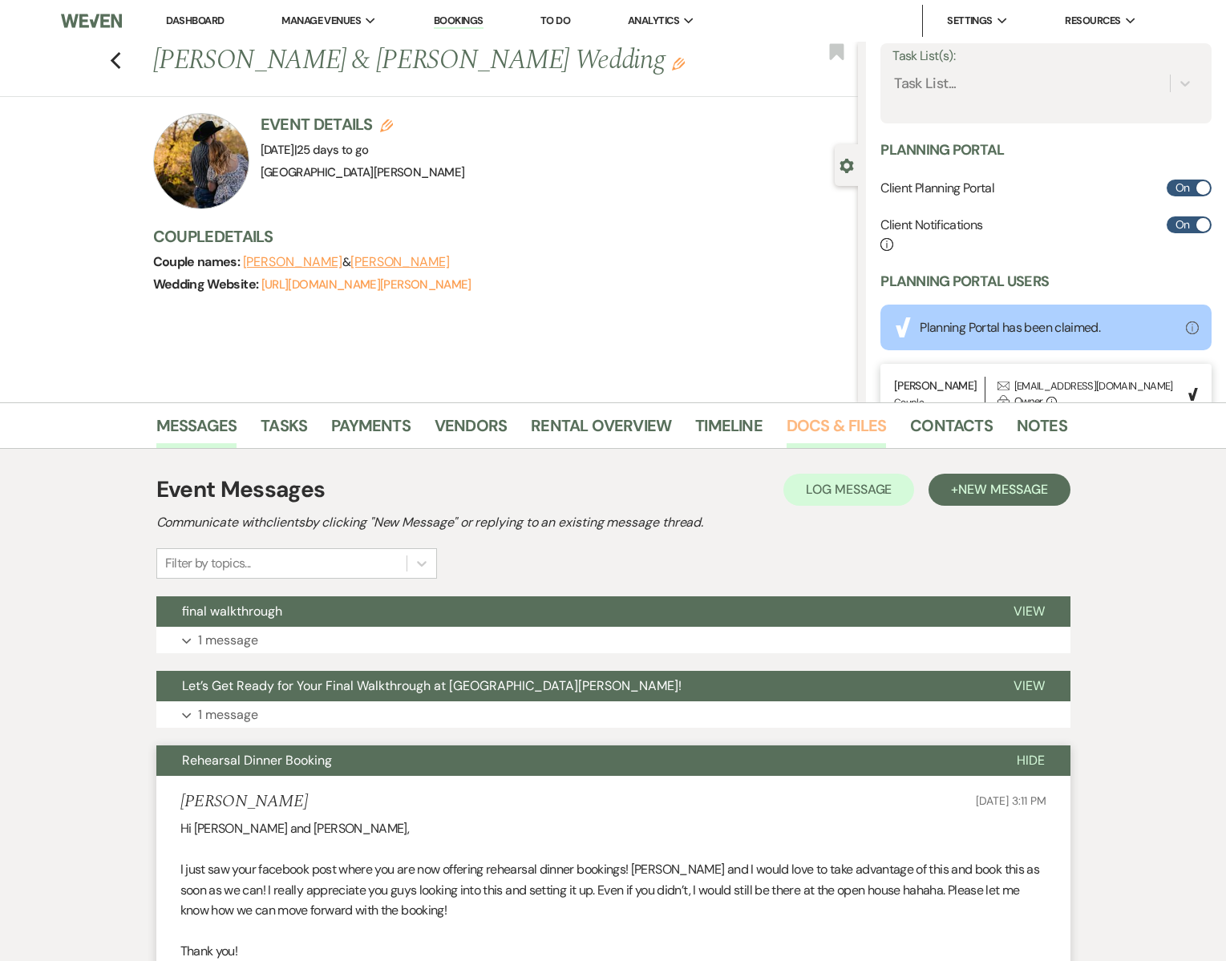
click at [799, 426] on link "Docs & Files" at bounding box center [836, 430] width 99 height 35
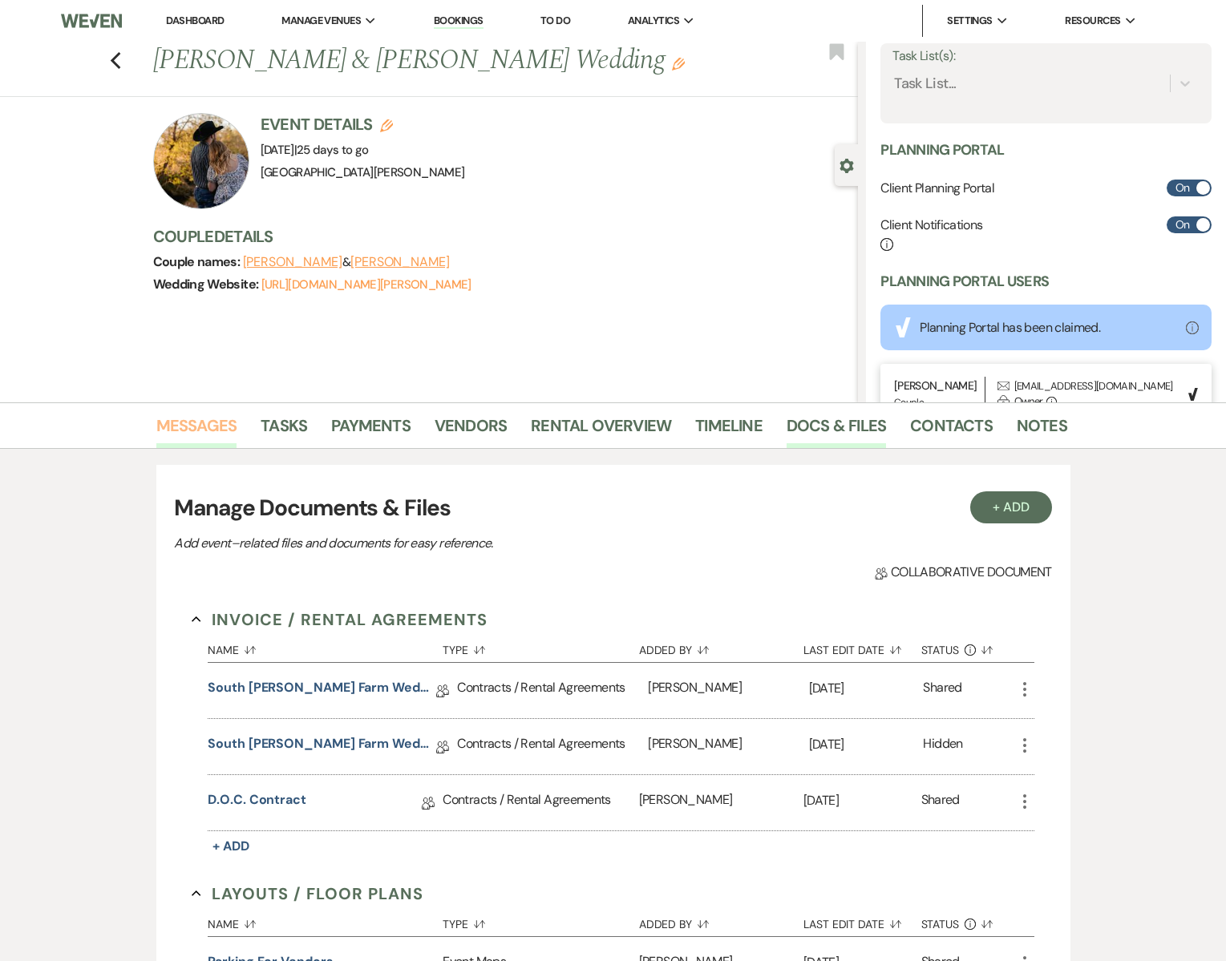
click at [201, 422] on link "Messages" at bounding box center [196, 430] width 81 height 35
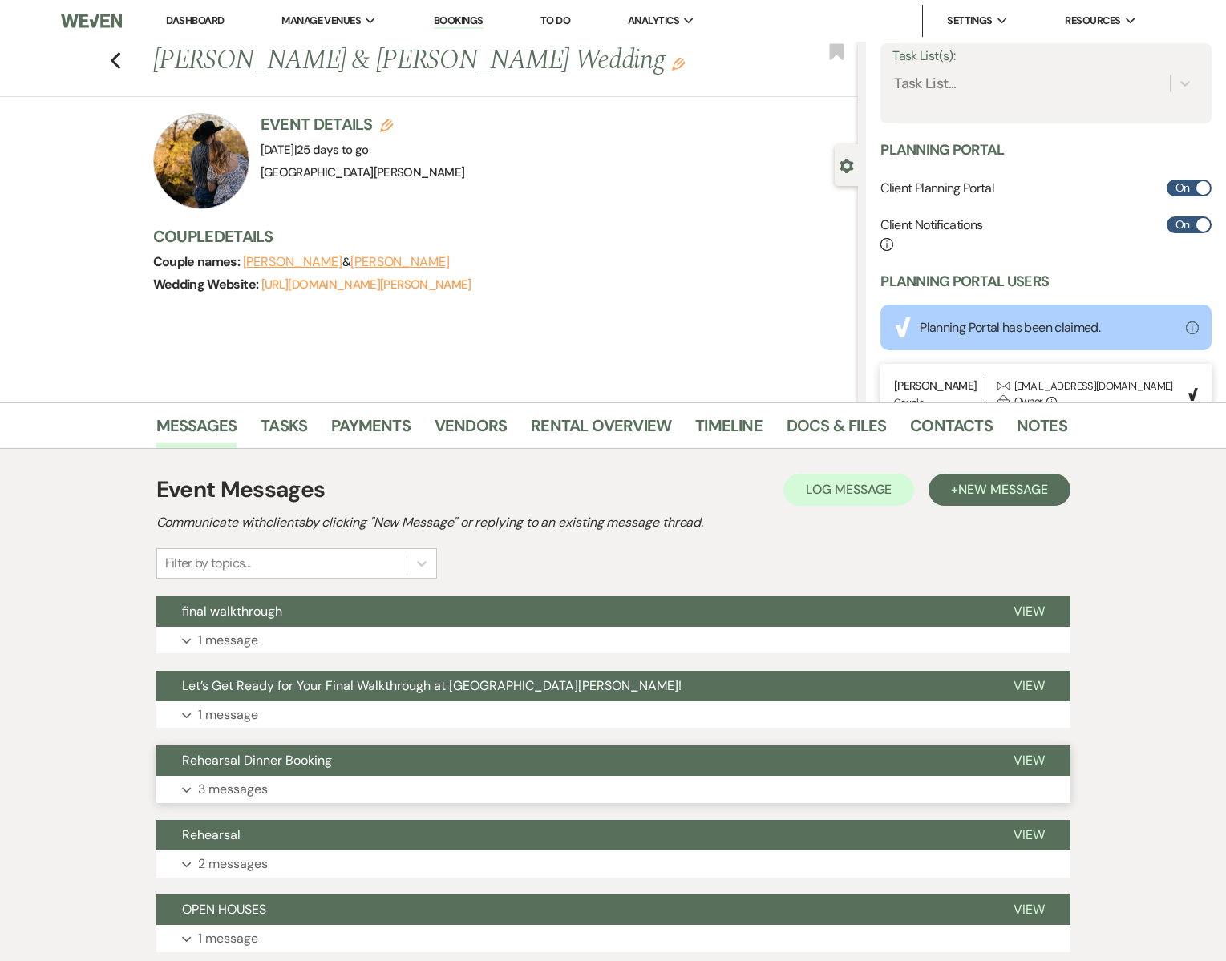
click at [223, 787] on p "3 messages" at bounding box center [233, 789] width 70 height 21
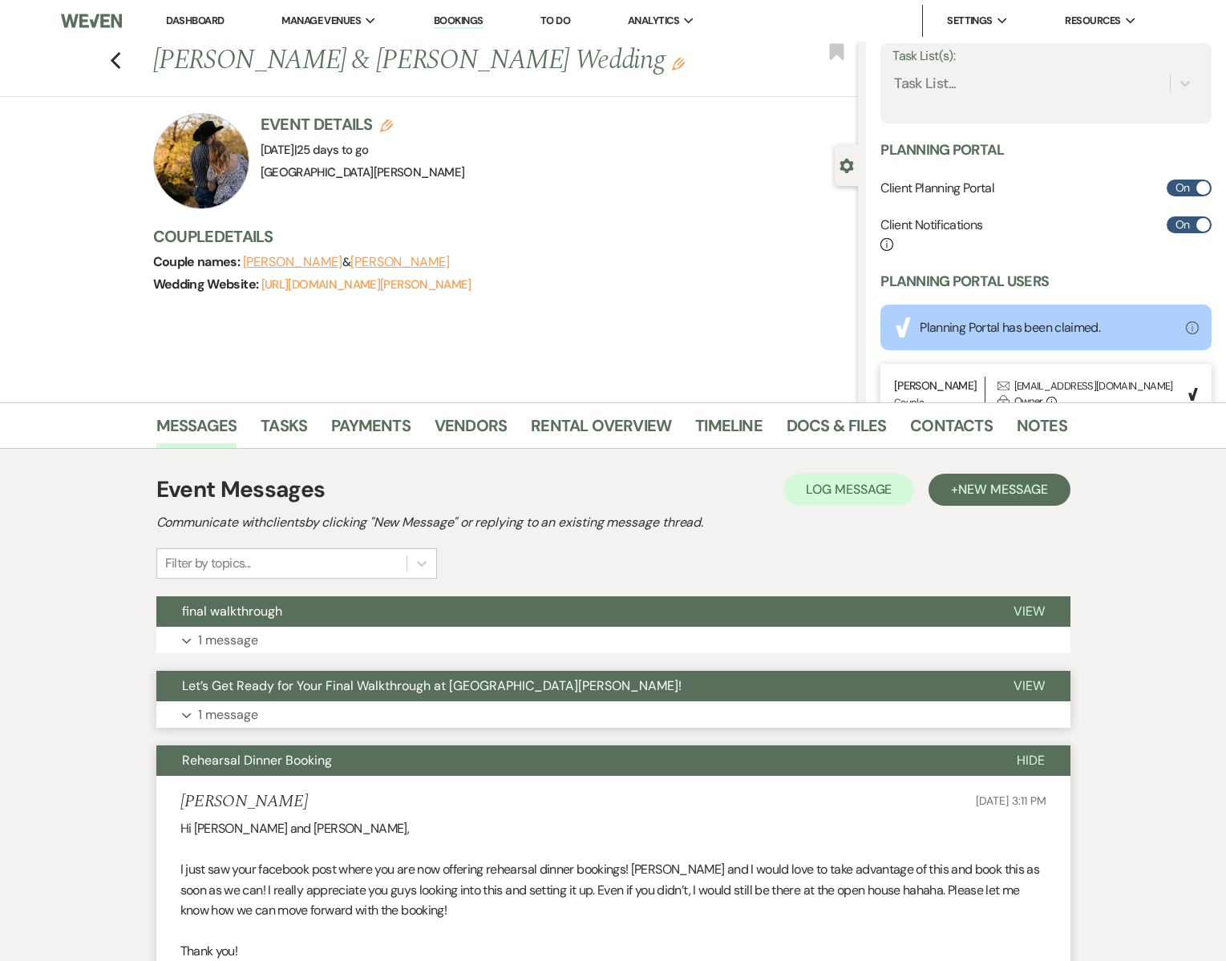
click at [229, 715] on p "1 message" at bounding box center [228, 715] width 60 height 21
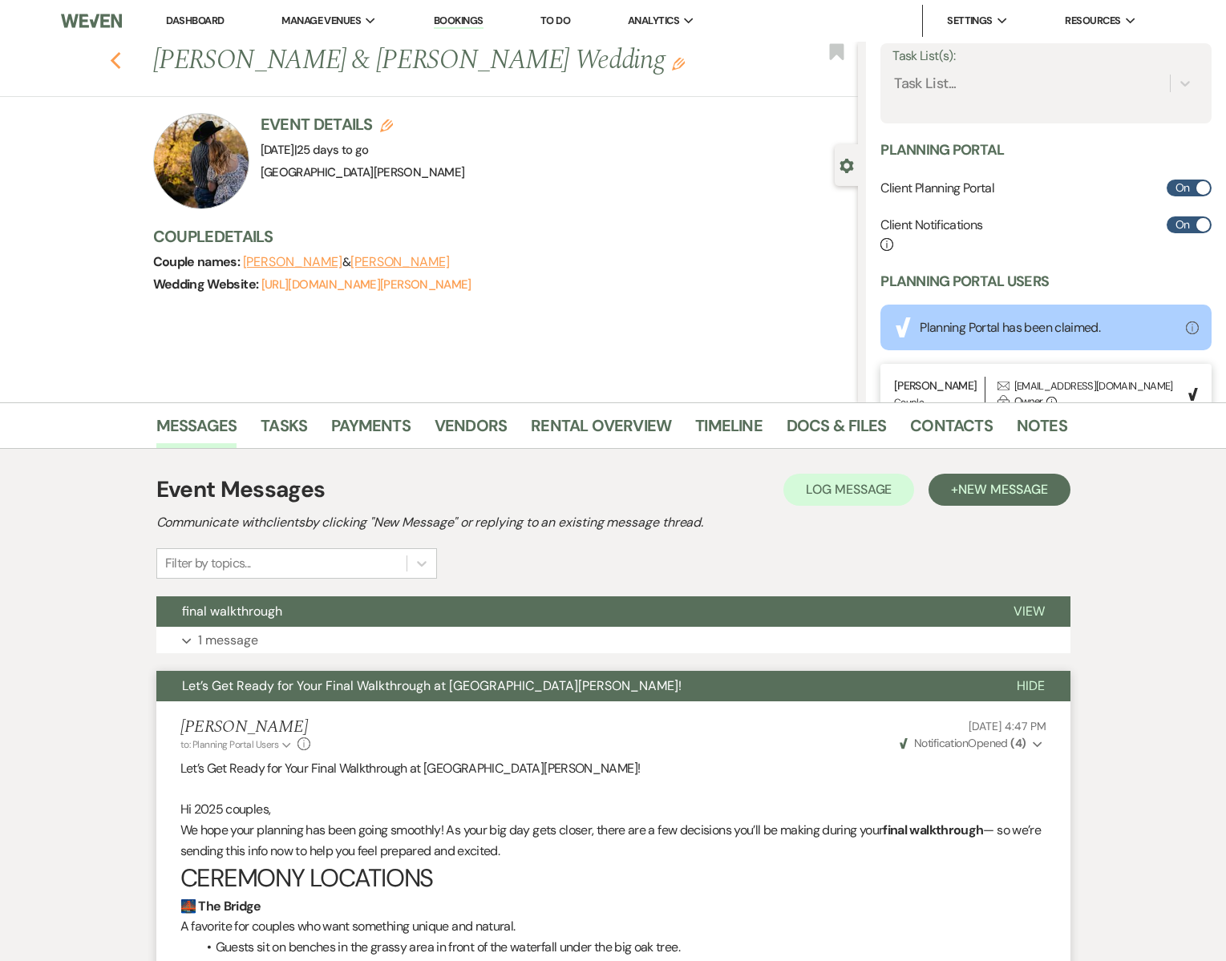
click at [114, 58] on use "button" at bounding box center [115, 61] width 10 height 18
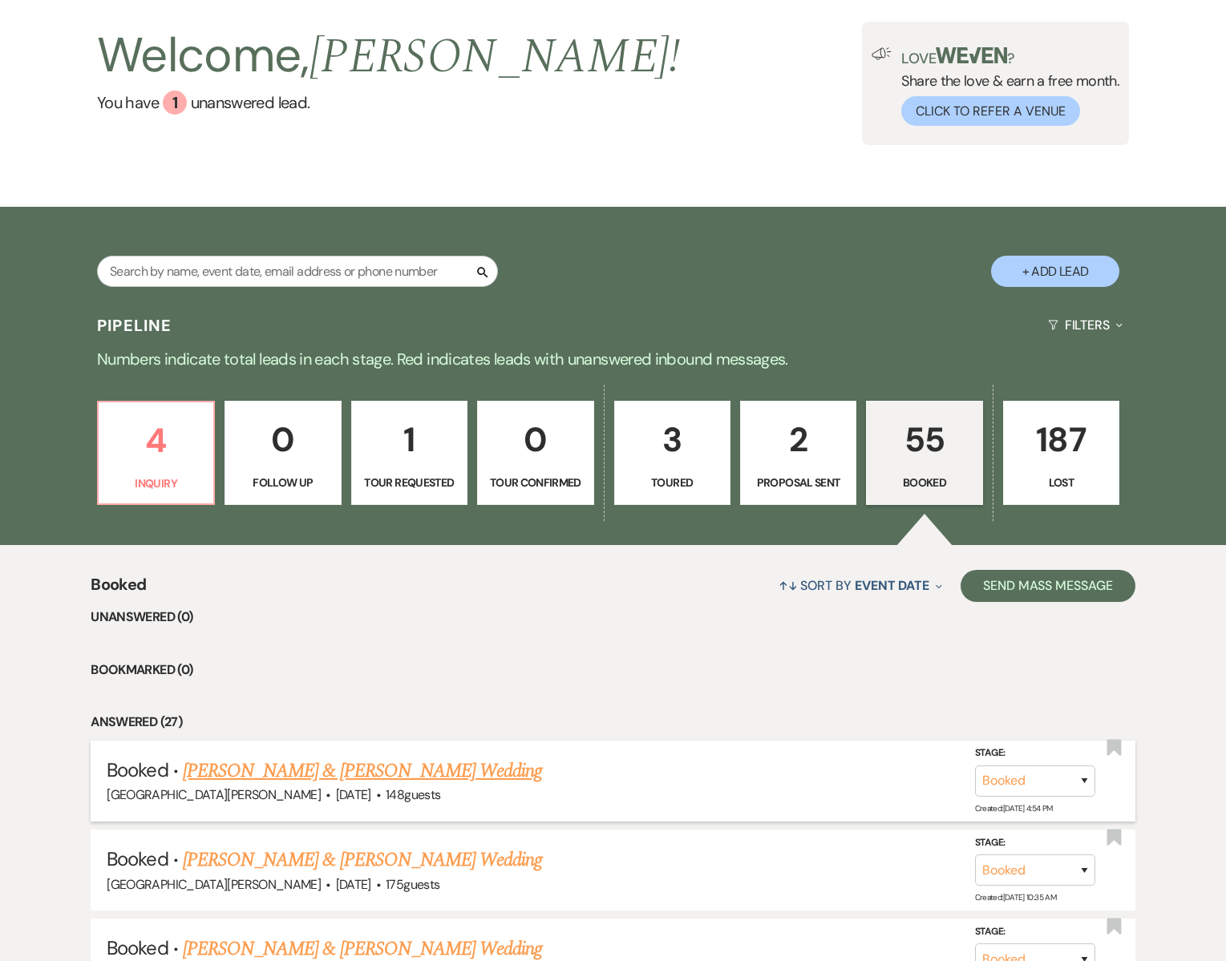
scroll to position [75, 0]
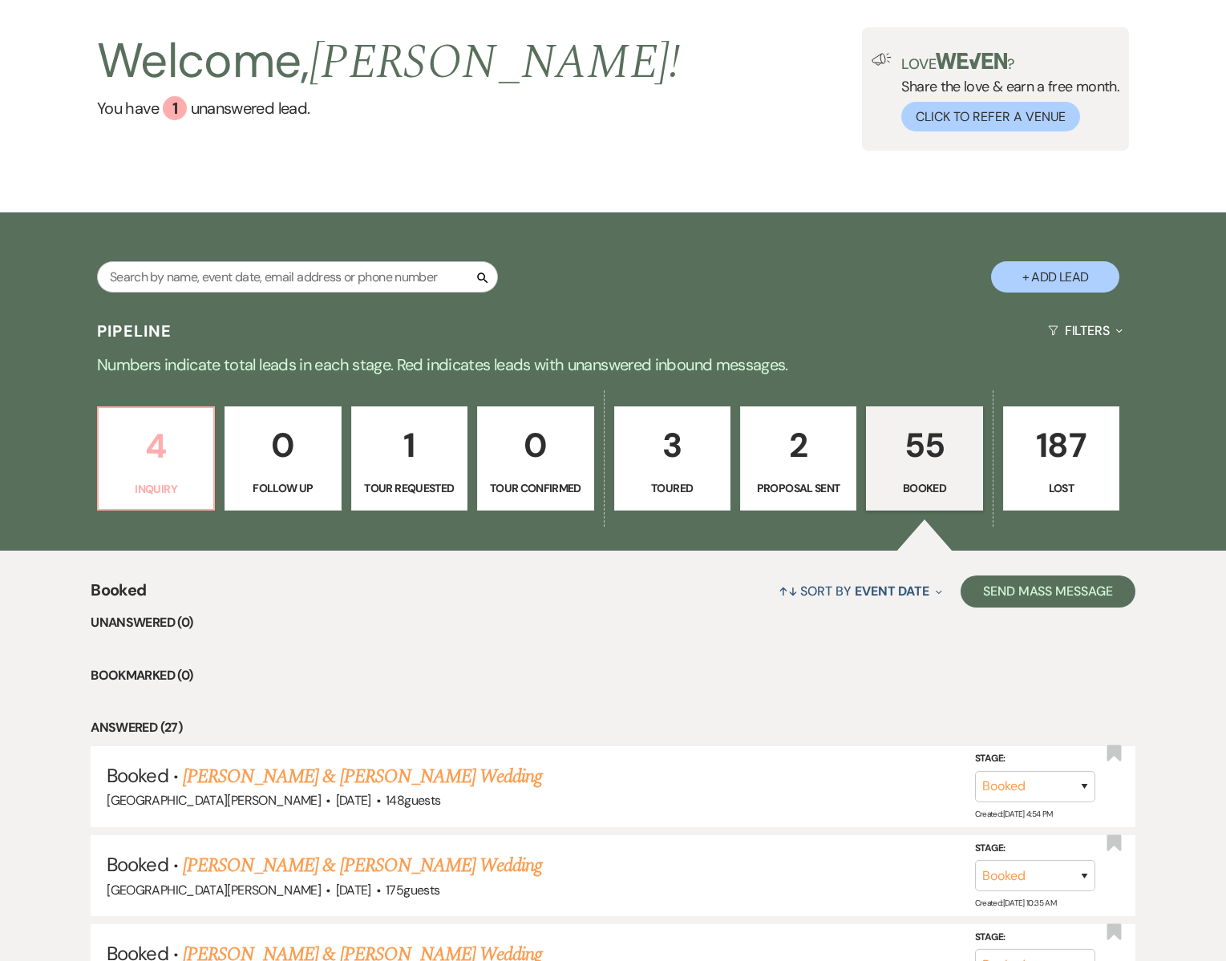
click at [166, 446] on p "4" at bounding box center [155, 446] width 95 height 54
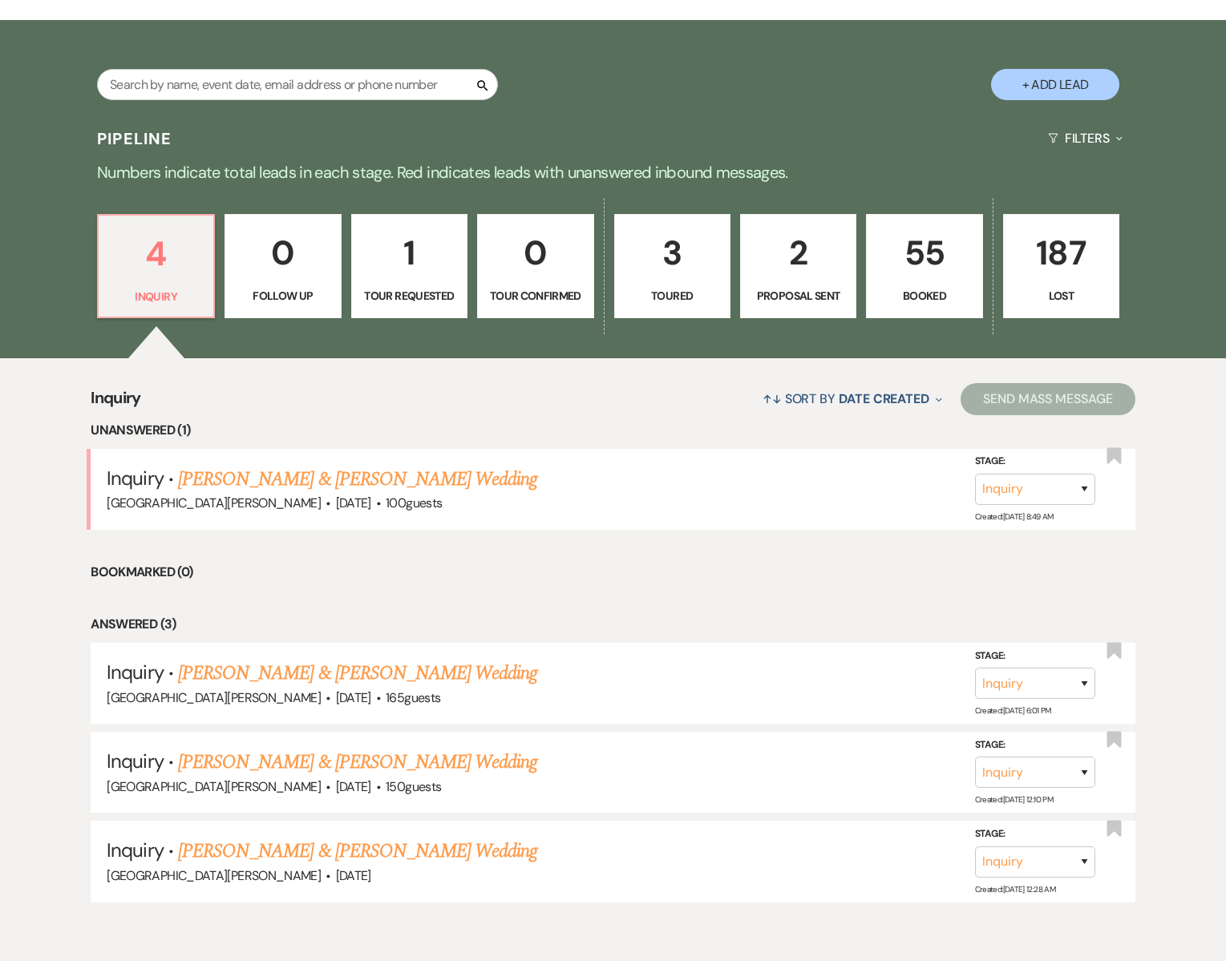
scroll to position [337, 0]
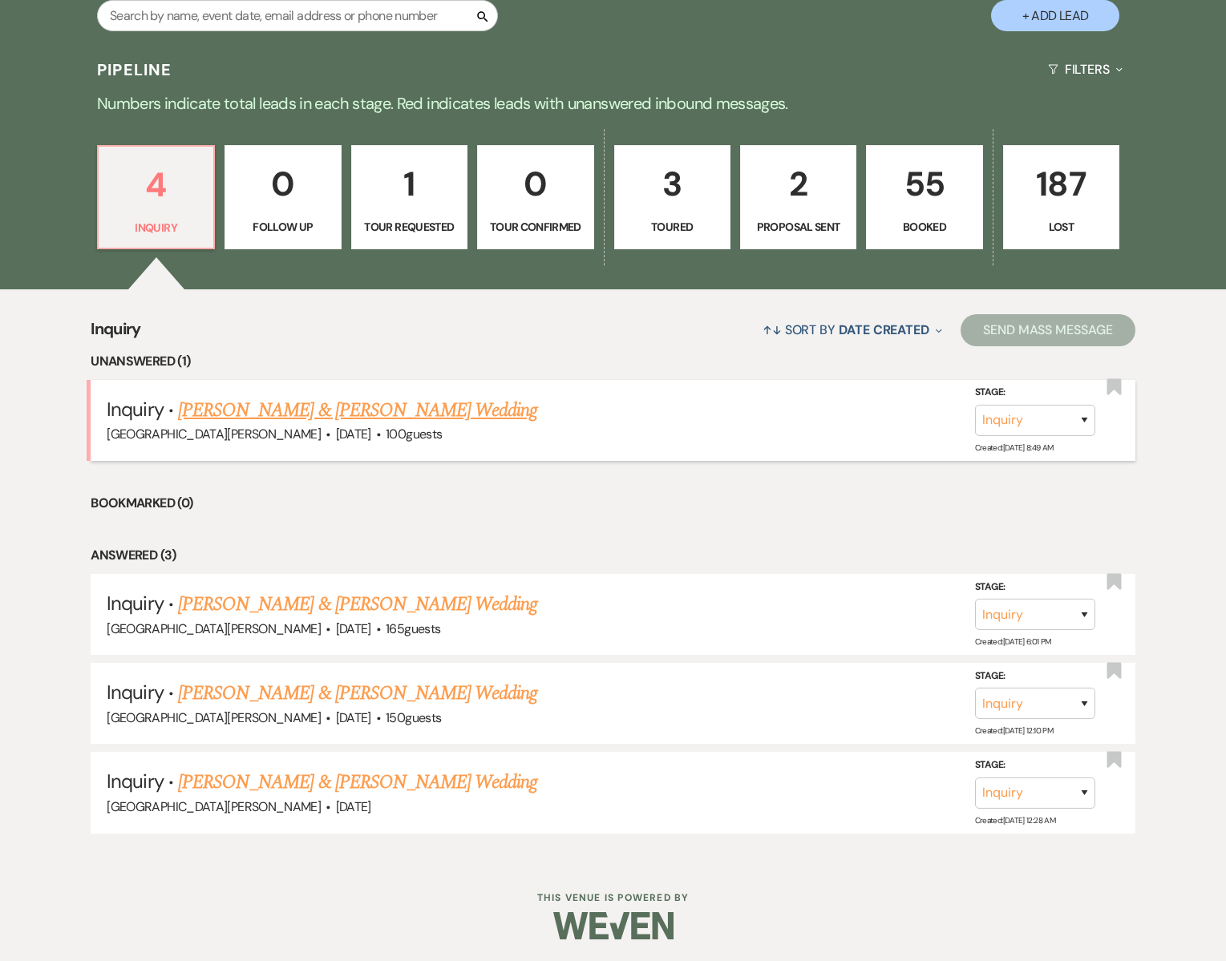
click at [237, 415] on link "[PERSON_NAME] & [PERSON_NAME] Wedding" at bounding box center [357, 410] width 359 height 29
select select "5"
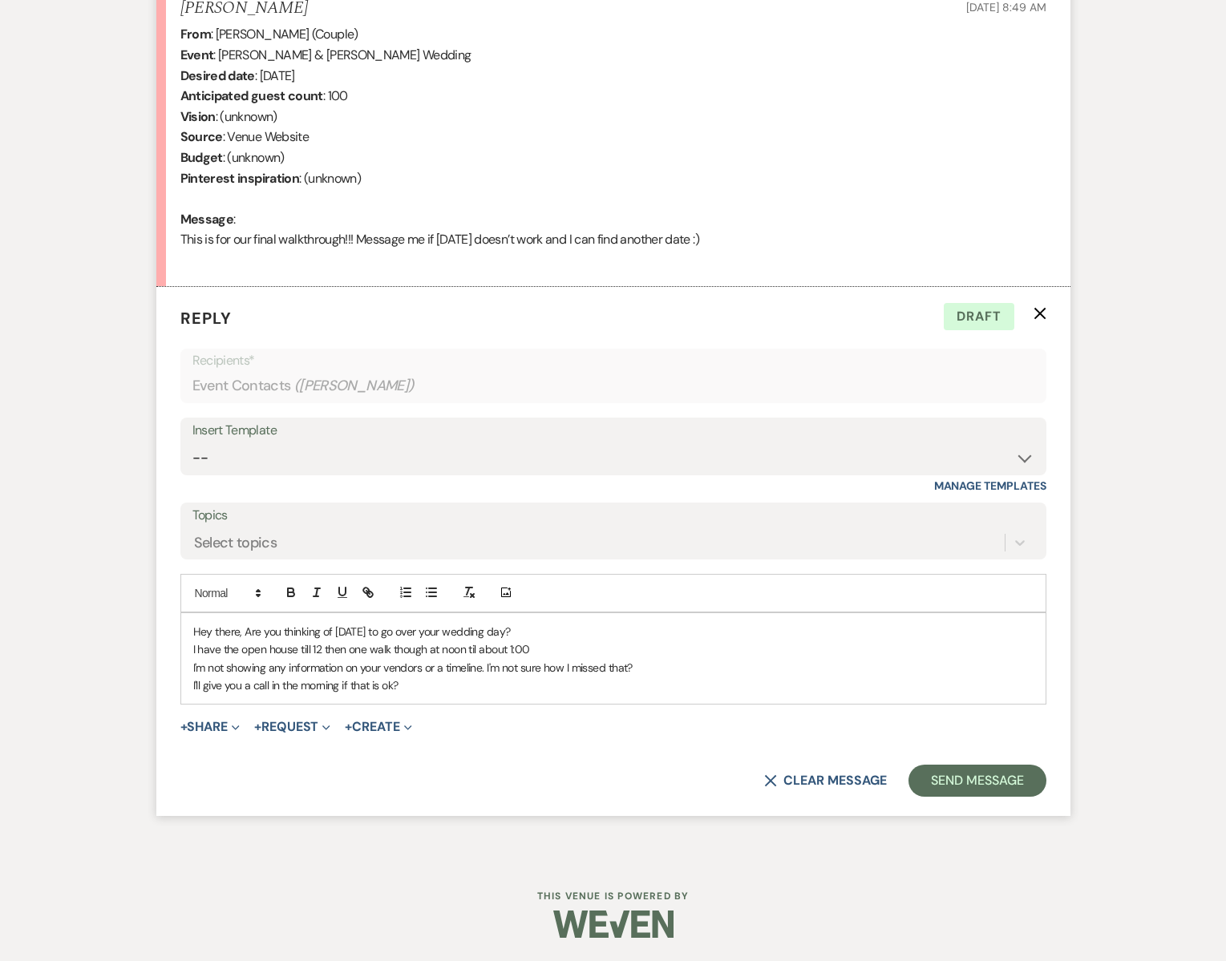
scroll to position [645, 0]
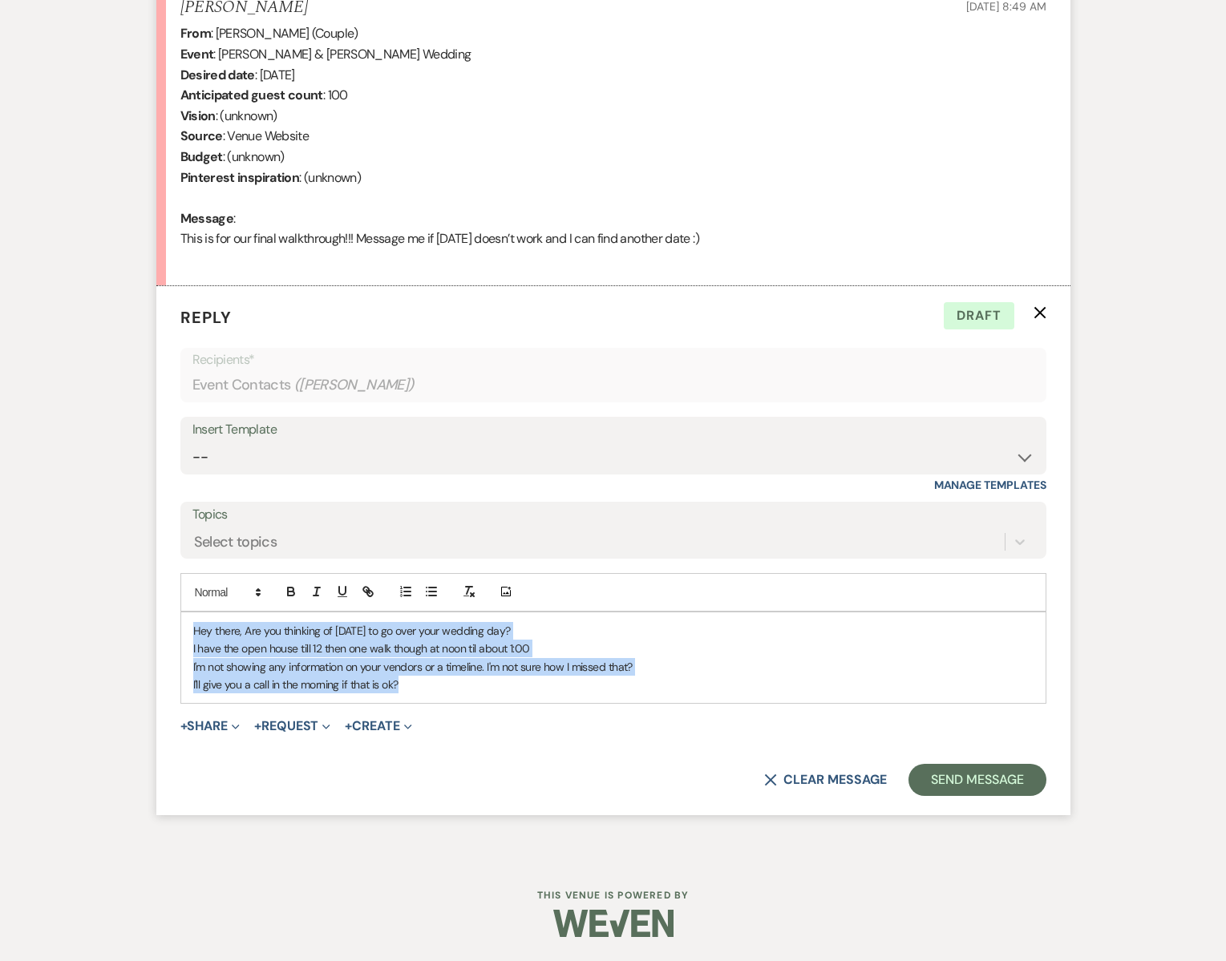
drag, startPoint x: 407, startPoint y: 689, endPoint x: 177, endPoint y: 626, distance: 238.4
click at [177, 626] on form "Reply X Draft Recipients* Event Contacts ( [PERSON_NAME] ) Insert Template -- S…" at bounding box center [613, 550] width 914 height 528
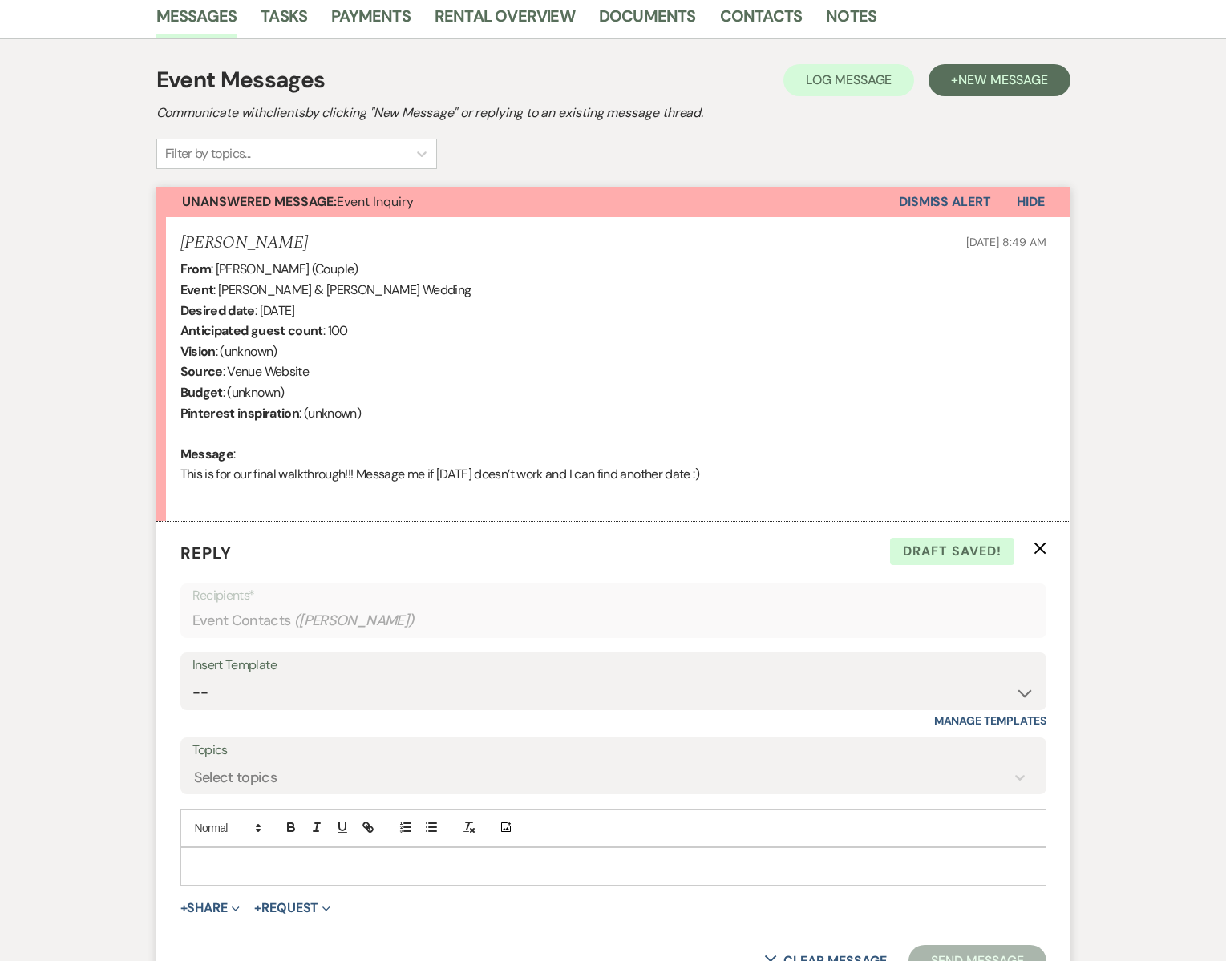
scroll to position [403, 0]
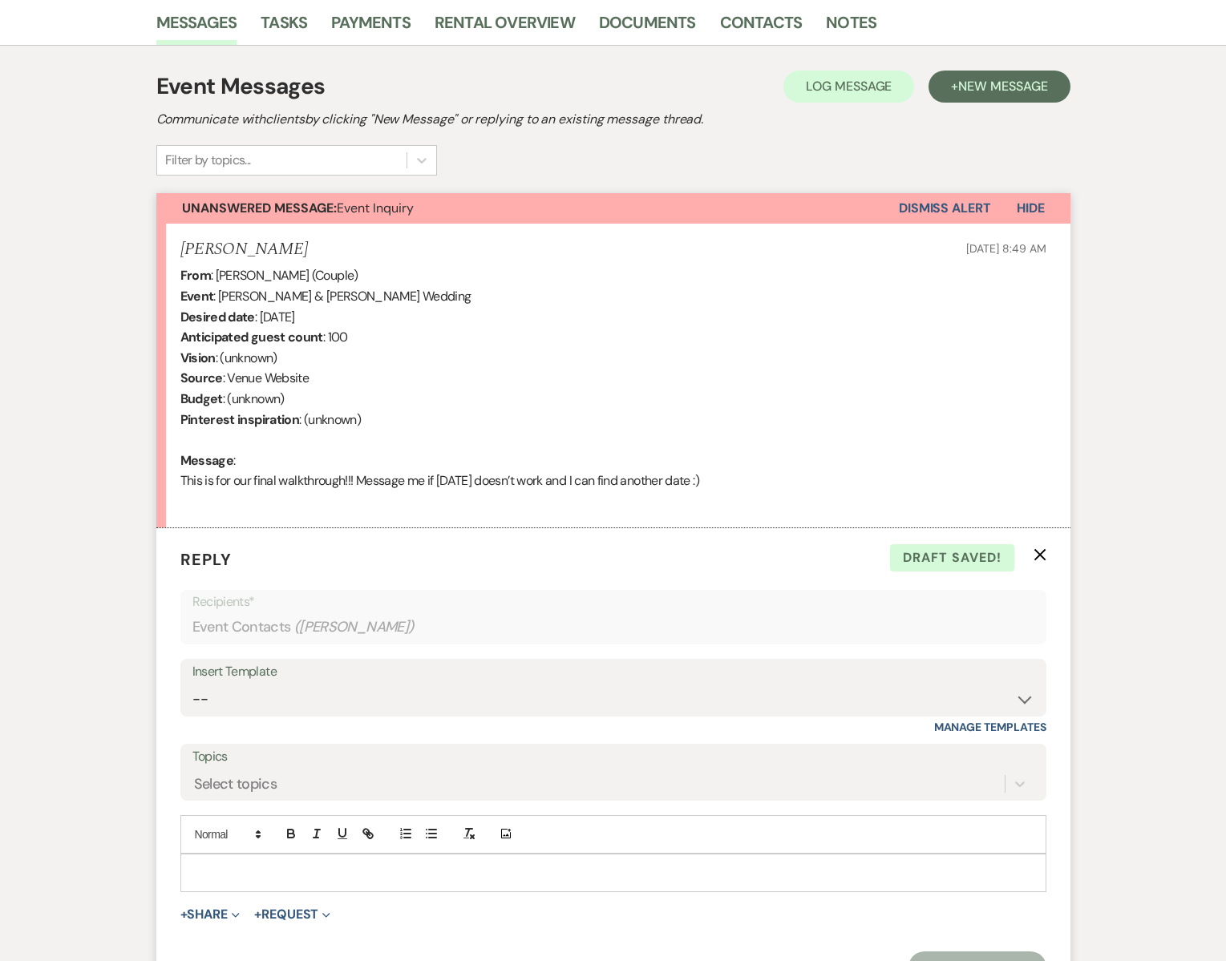
click at [936, 209] on button "Dismiss Alert" at bounding box center [945, 208] width 92 height 30
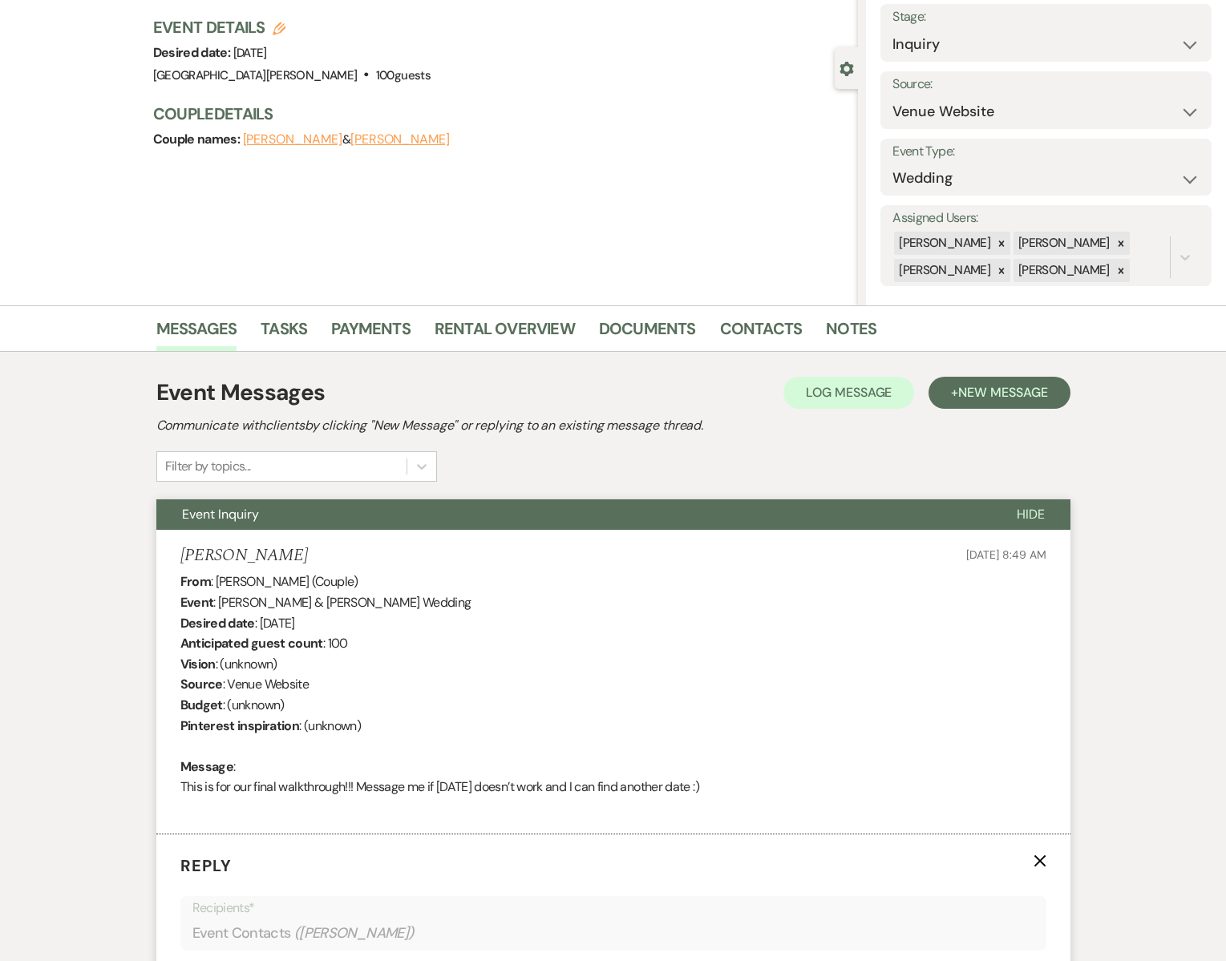
scroll to position [0, 0]
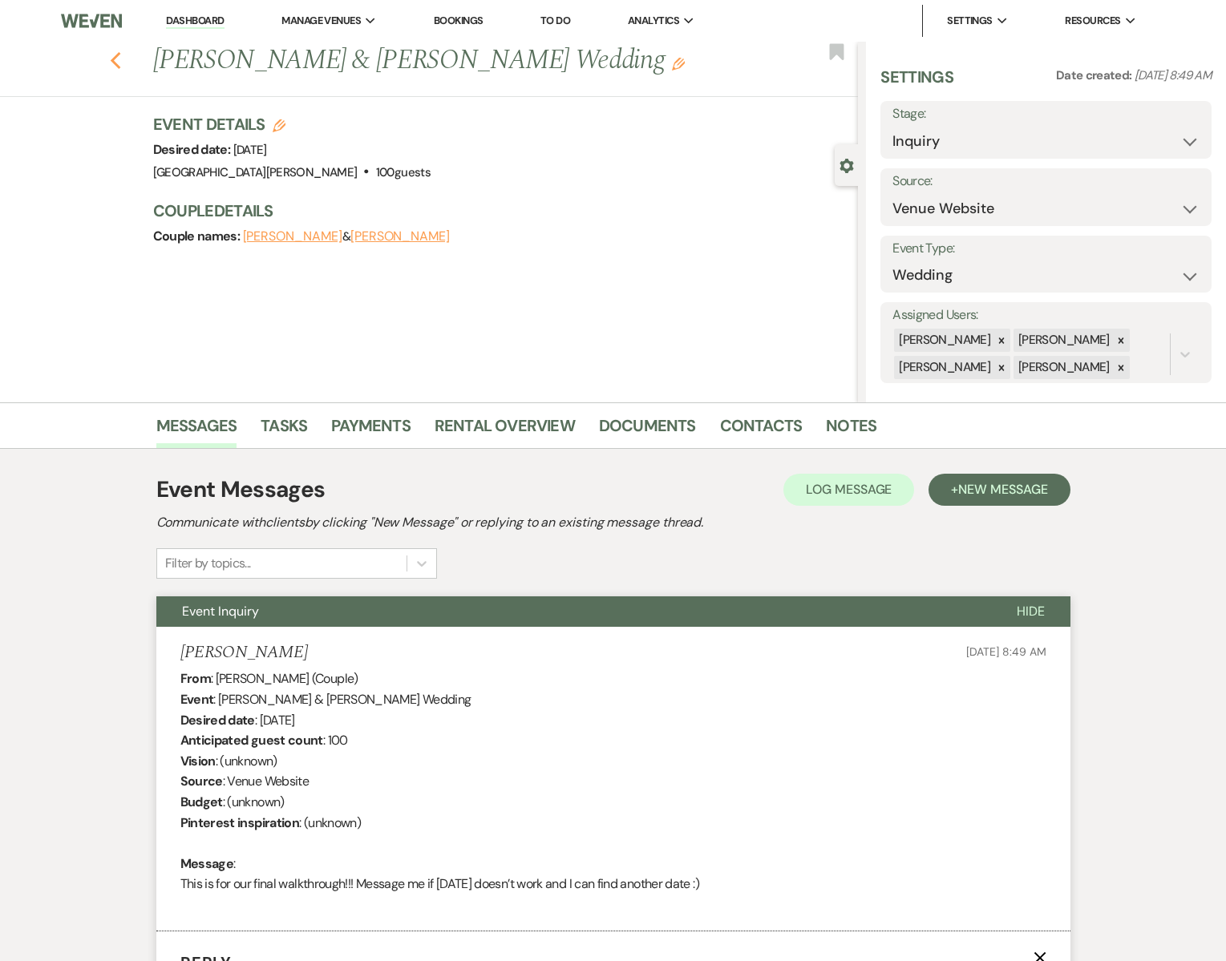
click at [111, 57] on icon "Previous" at bounding box center [116, 60] width 12 height 19
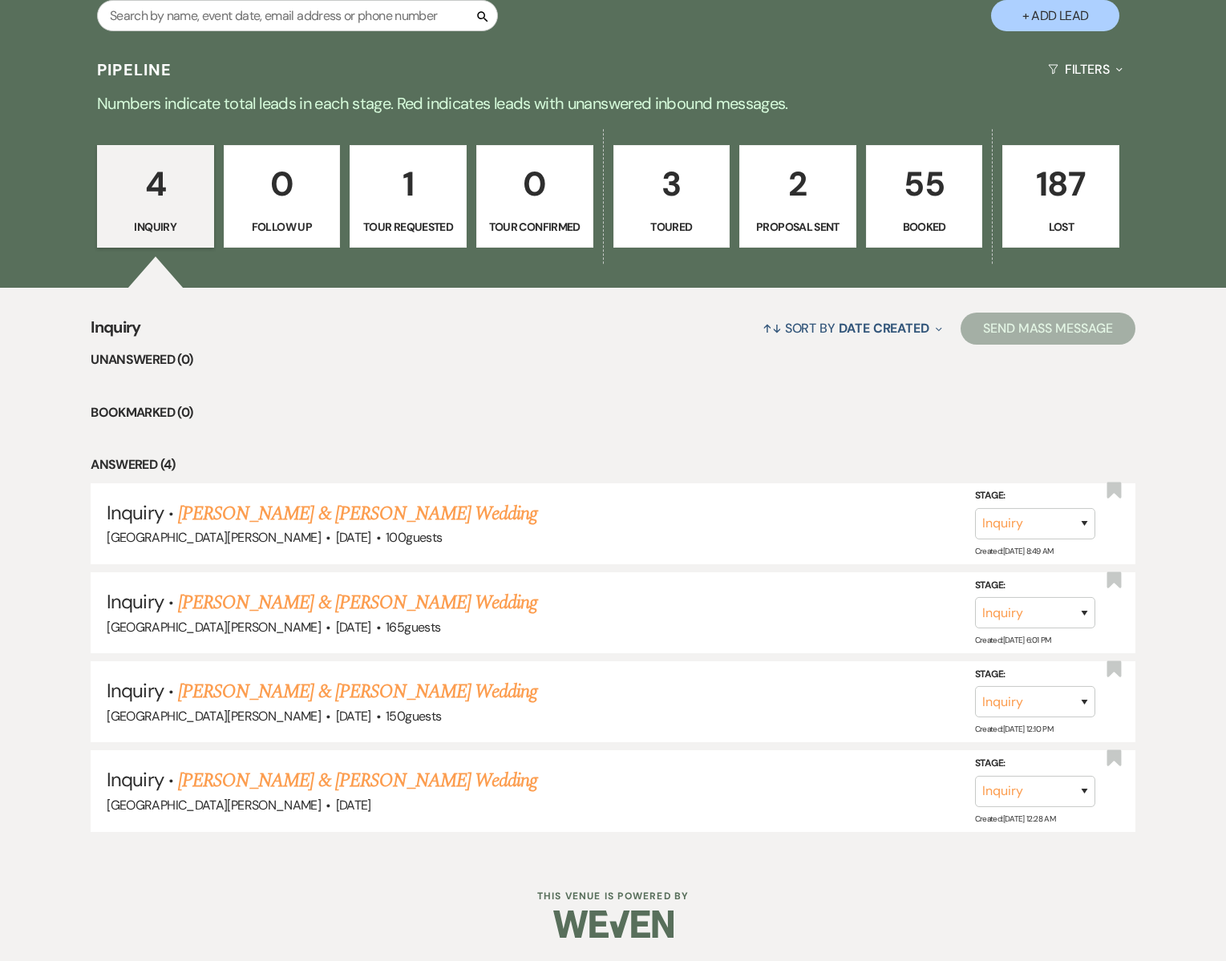
scroll to position [335, 0]
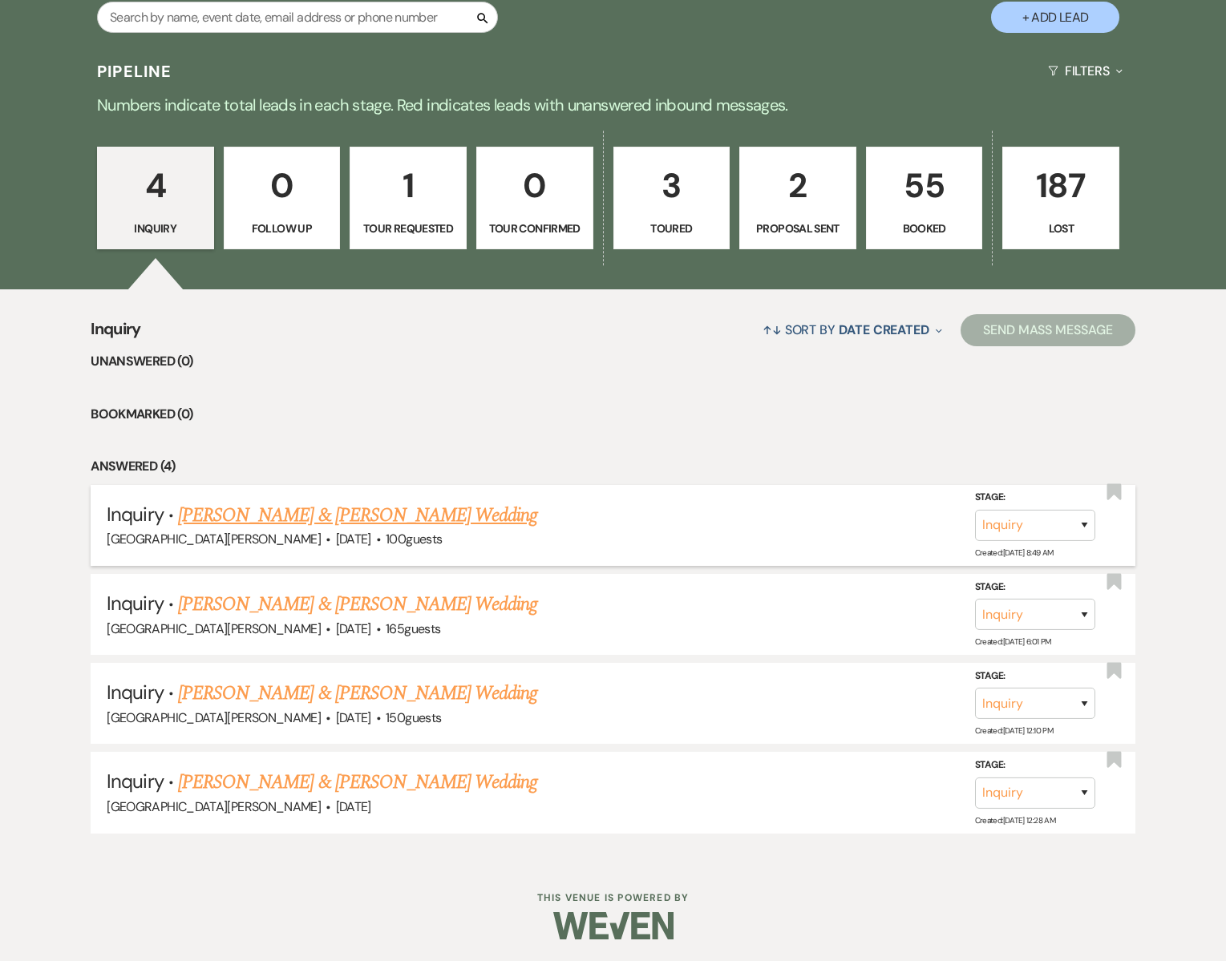
click at [348, 520] on link "[PERSON_NAME] & [PERSON_NAME] Wedding" at bounding box center [357, 515] width 359 height 29
select select "5"
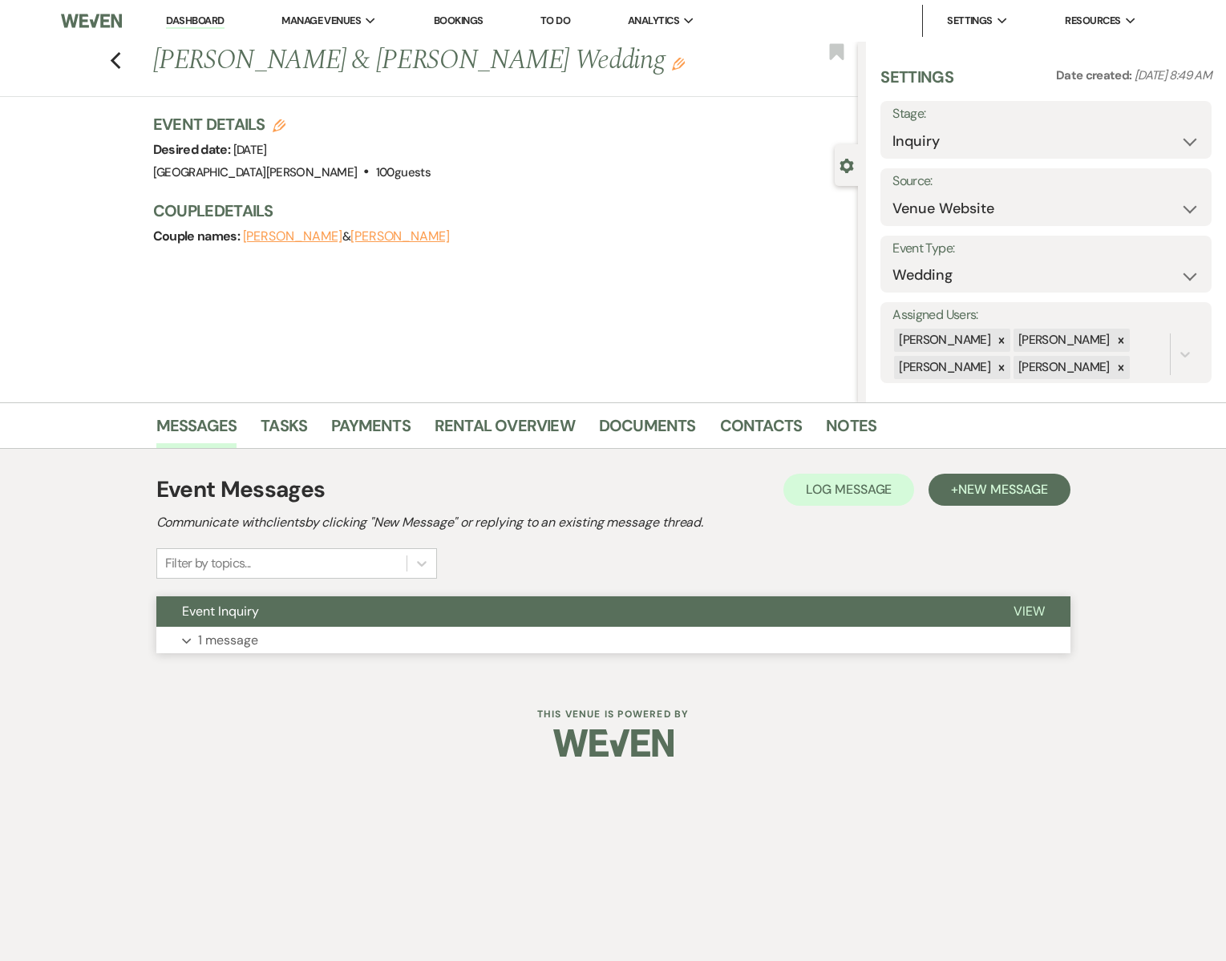
click at [334, 631] on button "Expand 1 message" at bounding box center [613, 640] width 914 height 27
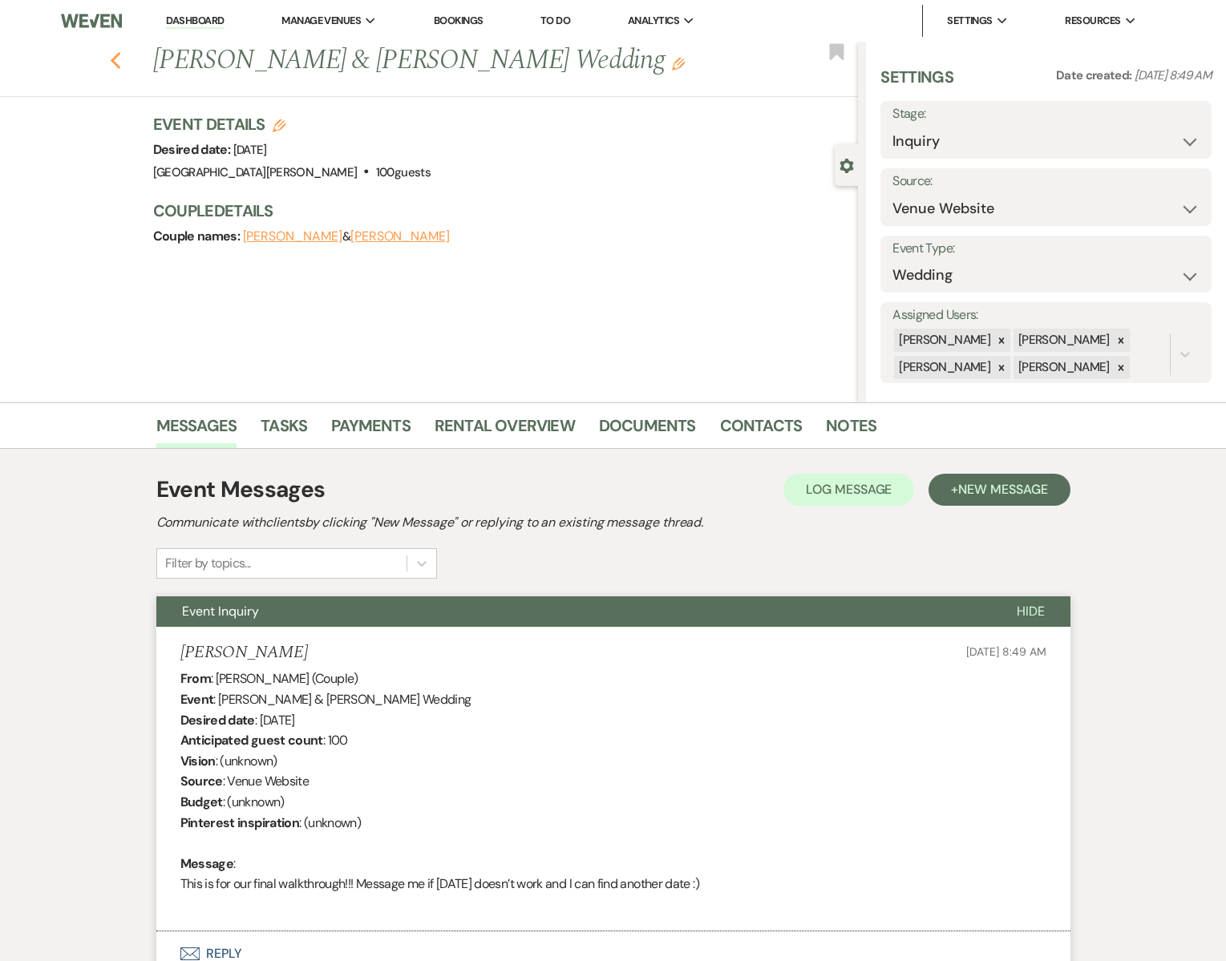
click at [119, 61] on icon "Previous" at bounding box center [116, 60] width 12 height 19
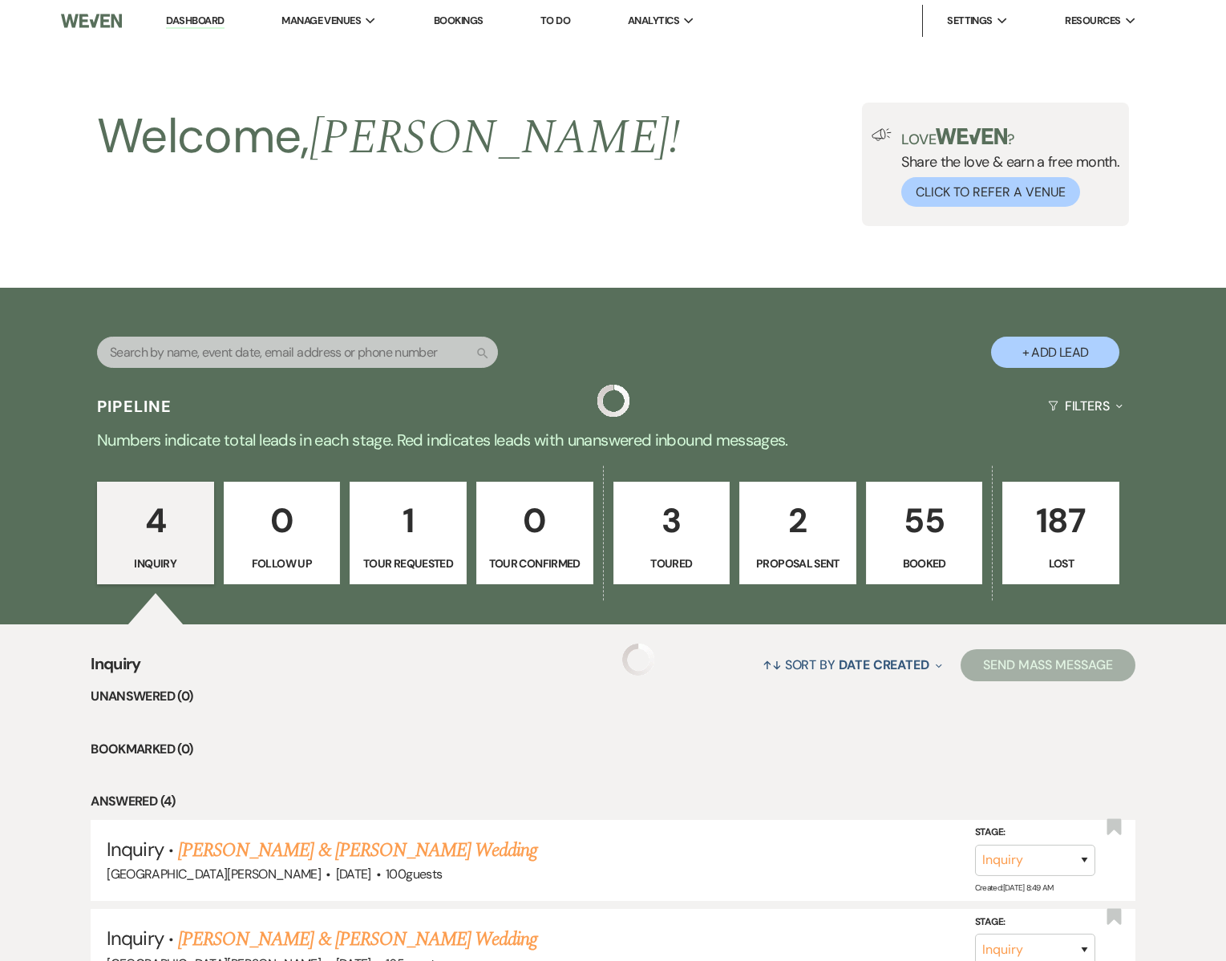
scroll to position [335, 0]
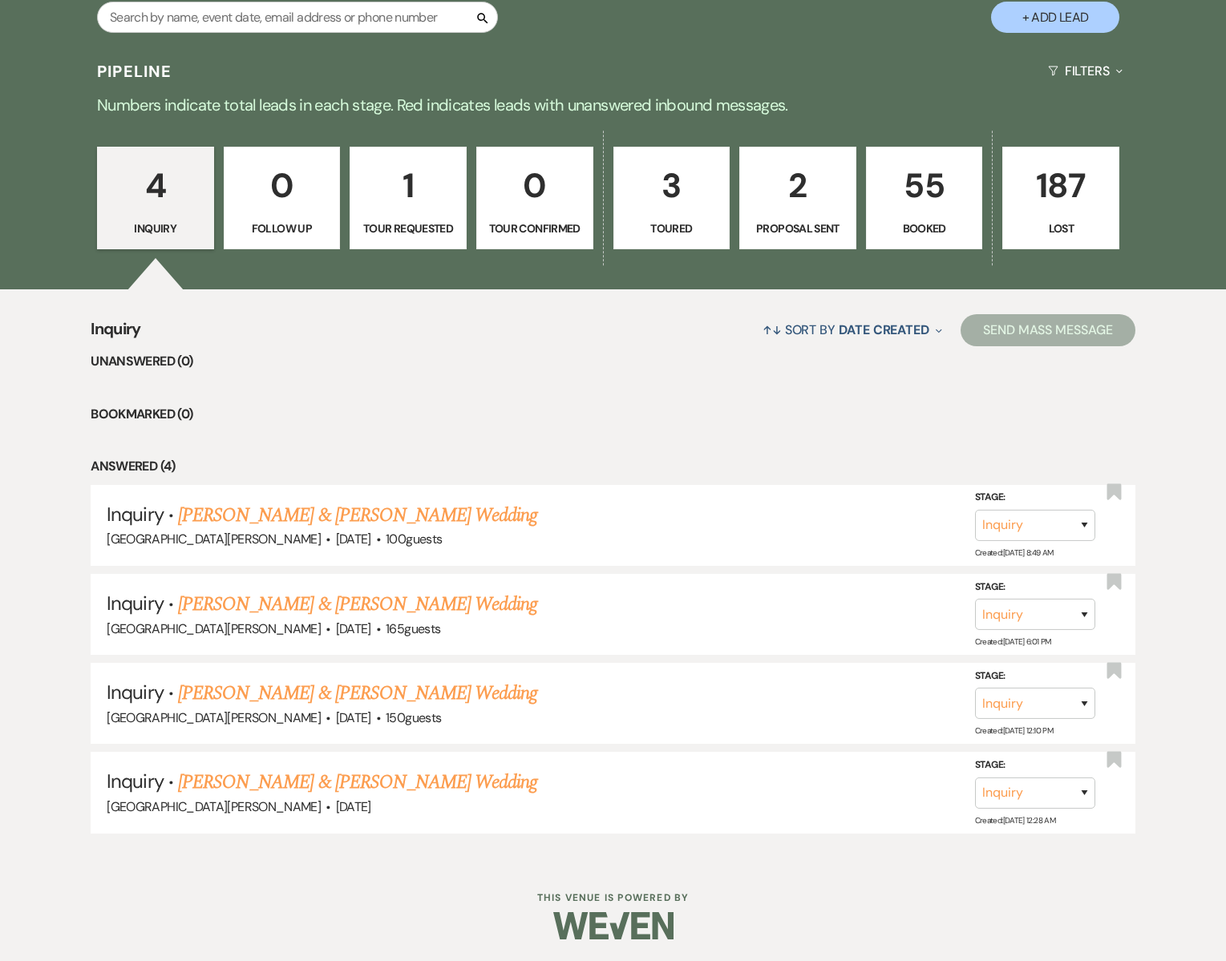
click at [915, 208] on p "55" at bounding box center [924, 186] width 96 height 54
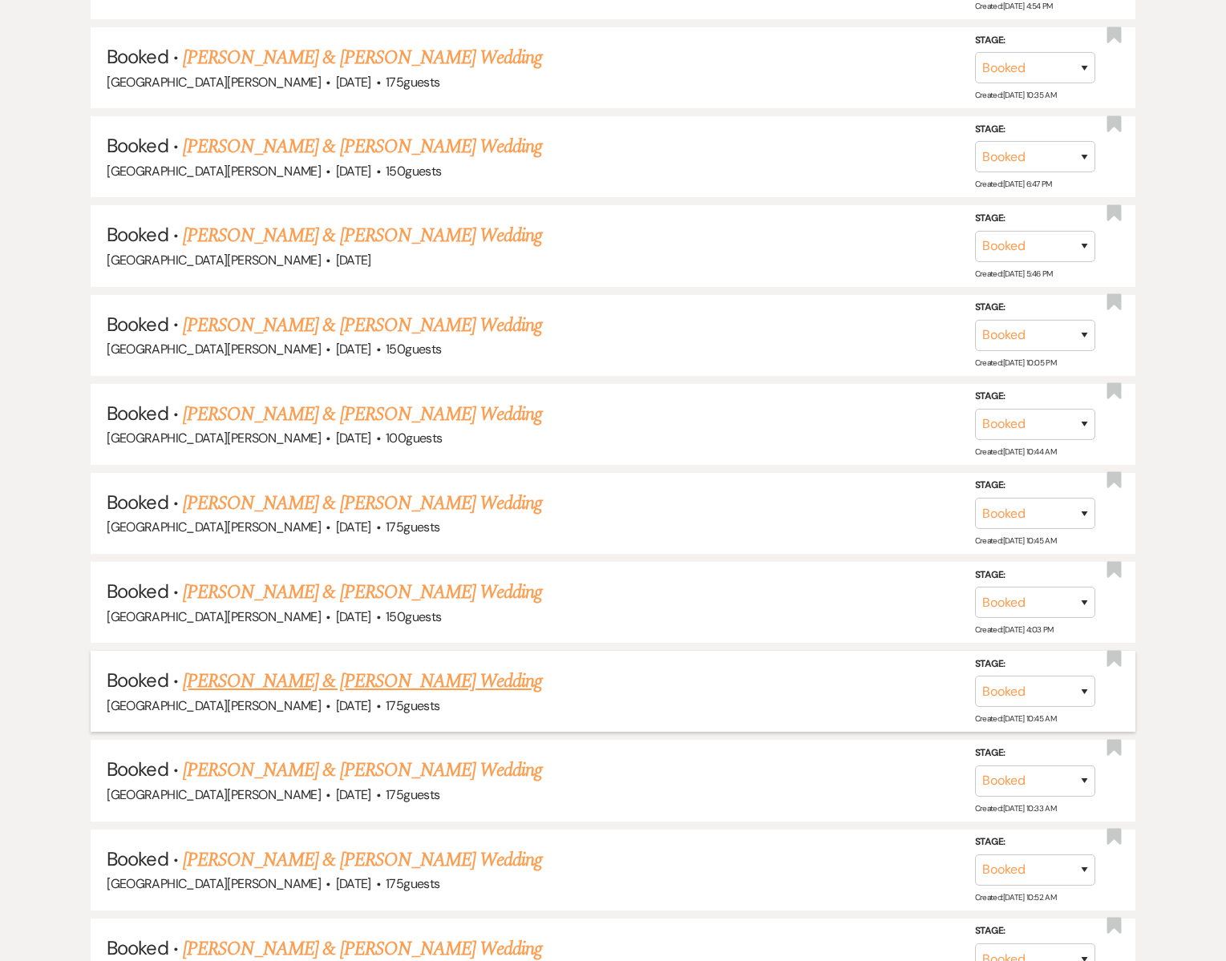
scroll to position [879, 0]
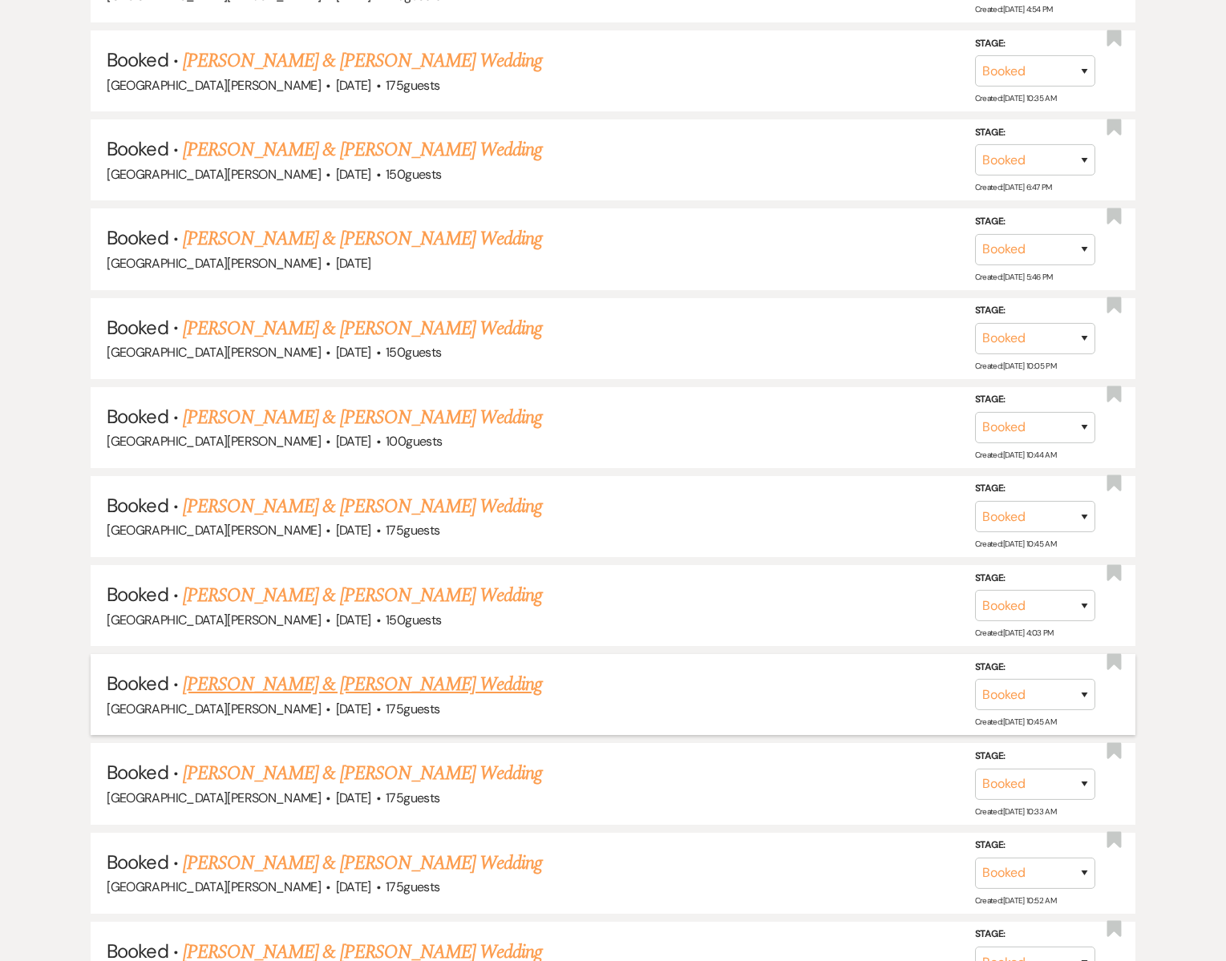
click at [402, 247] on link "[PERSON_NAME] & [PERSON_NAME] Wedding" at bounding box center [362, 238] width 359 height 29
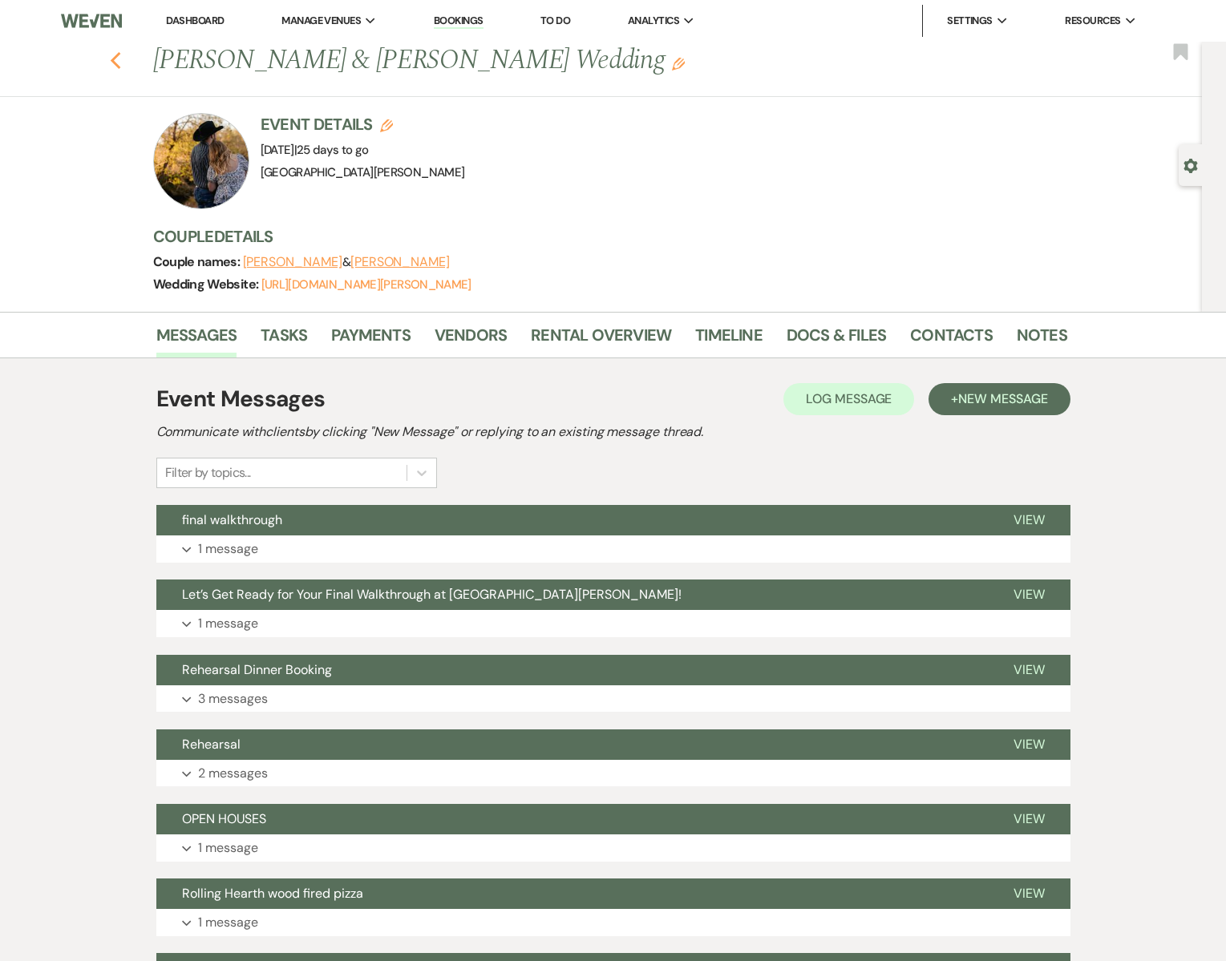
click at [114, 65] on icon "Previous" at bounding box center [116, 60] width 12 height 19
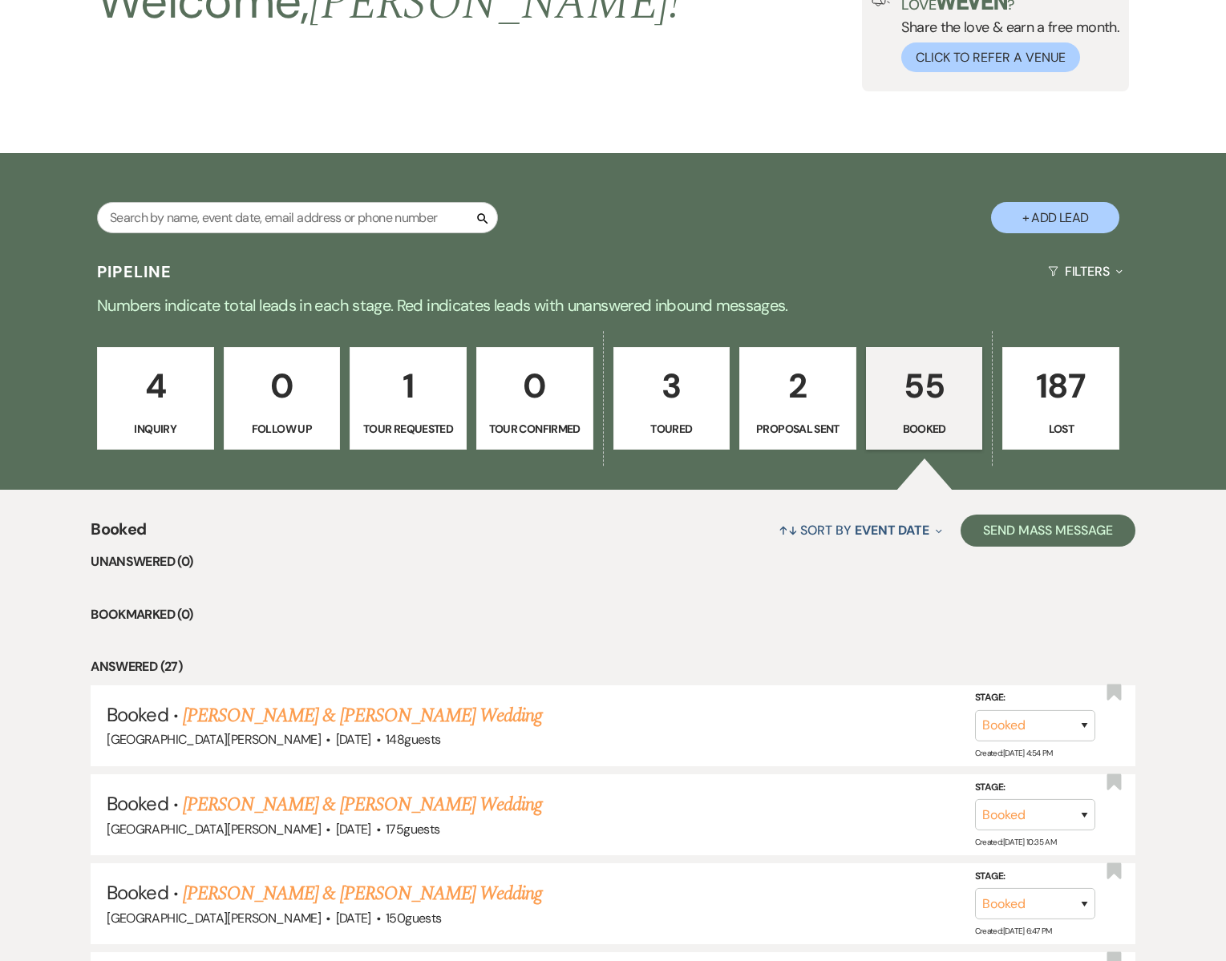
scroll to position [30, 0]
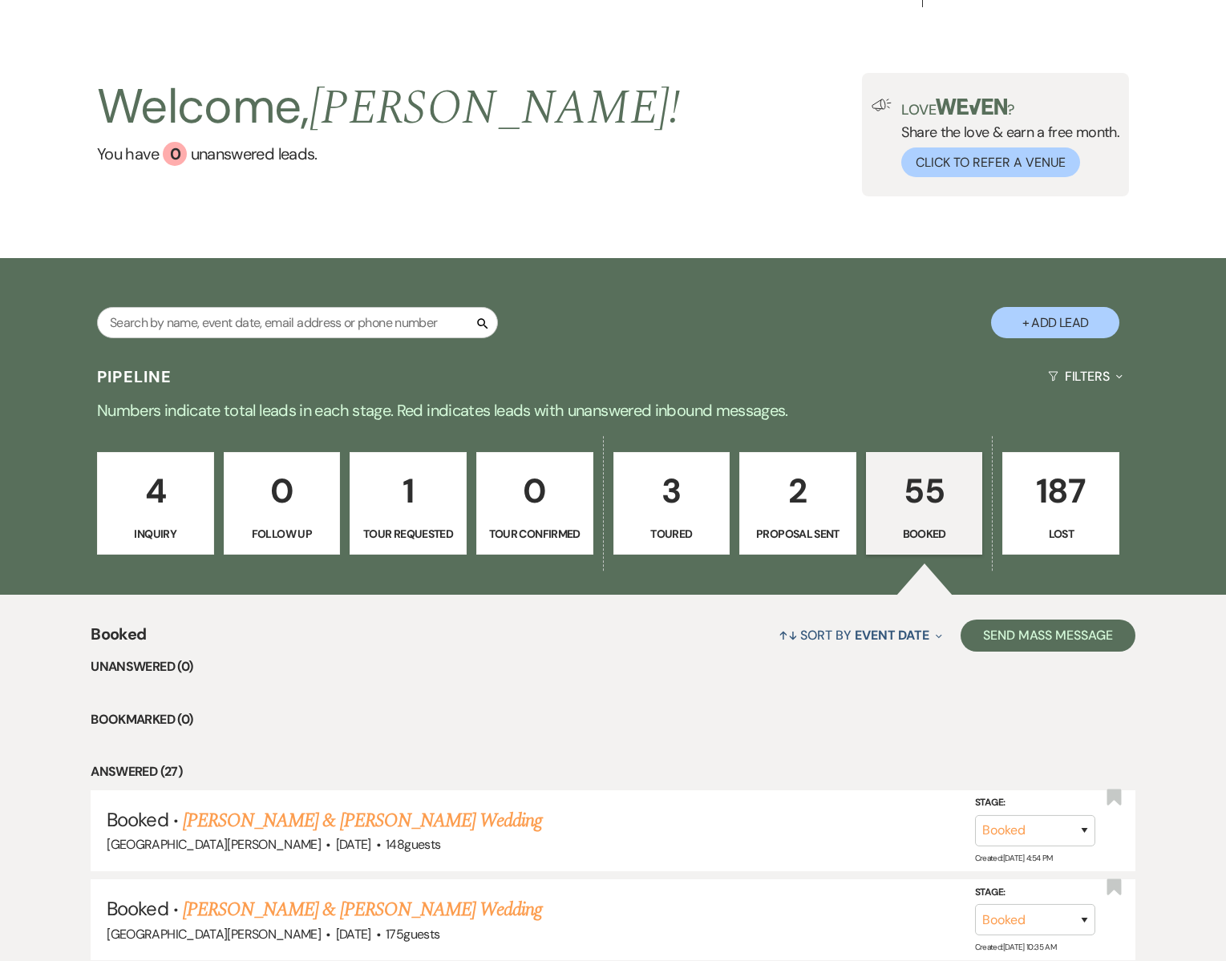
click at [796, 515] on p "2" at bounding box center [798, 491] width 96 height 54
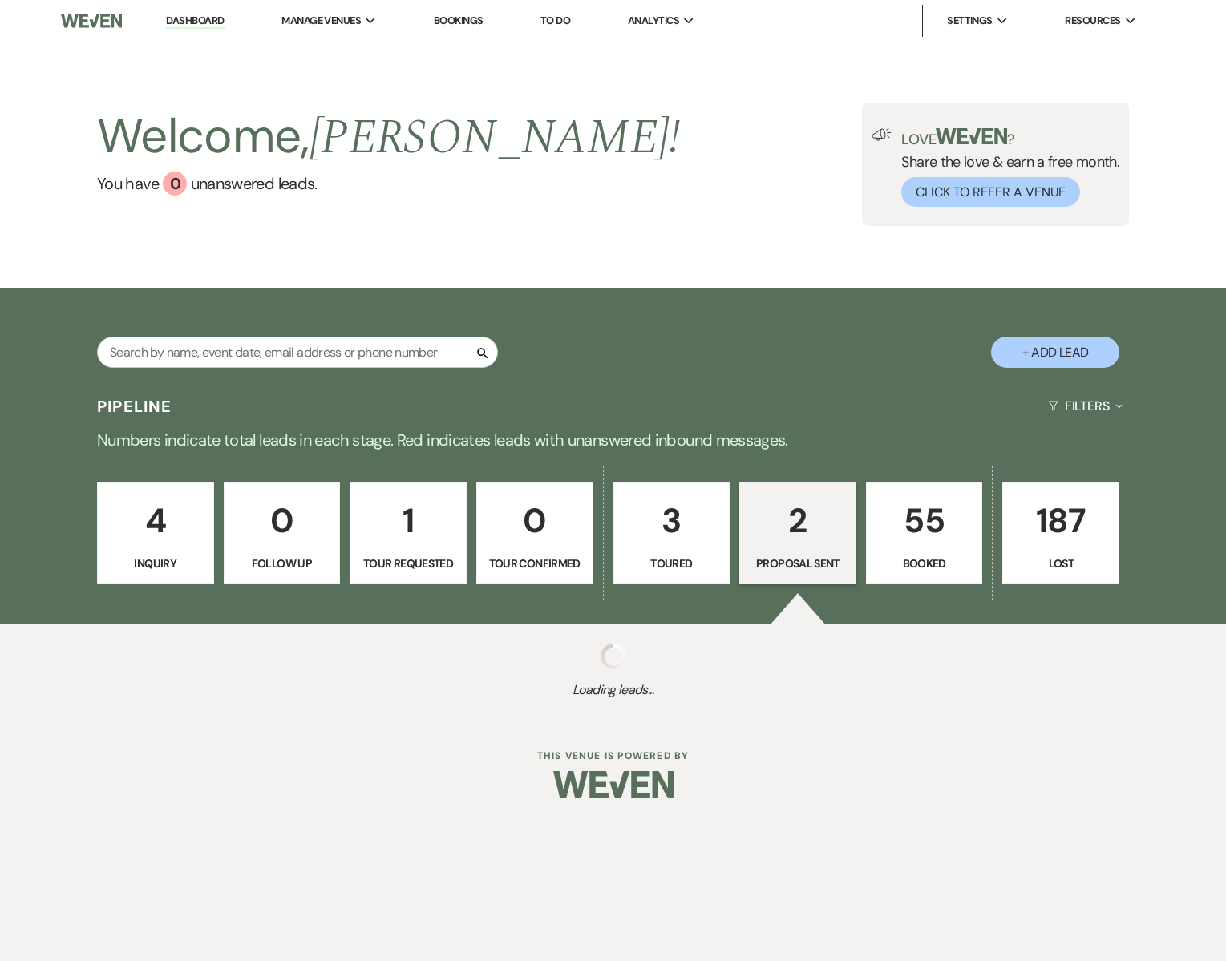
select select "6"
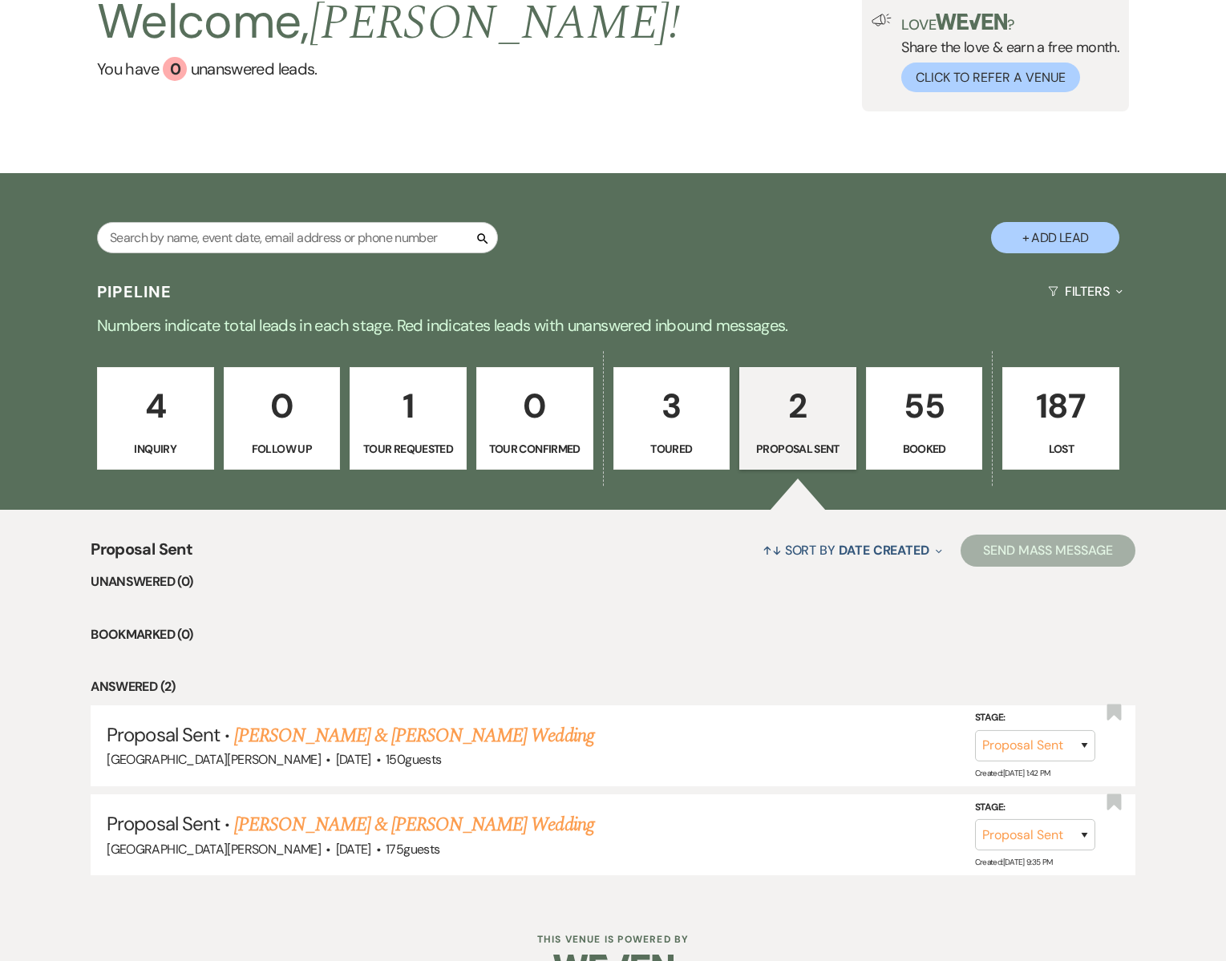
scroll to position [158, 0]
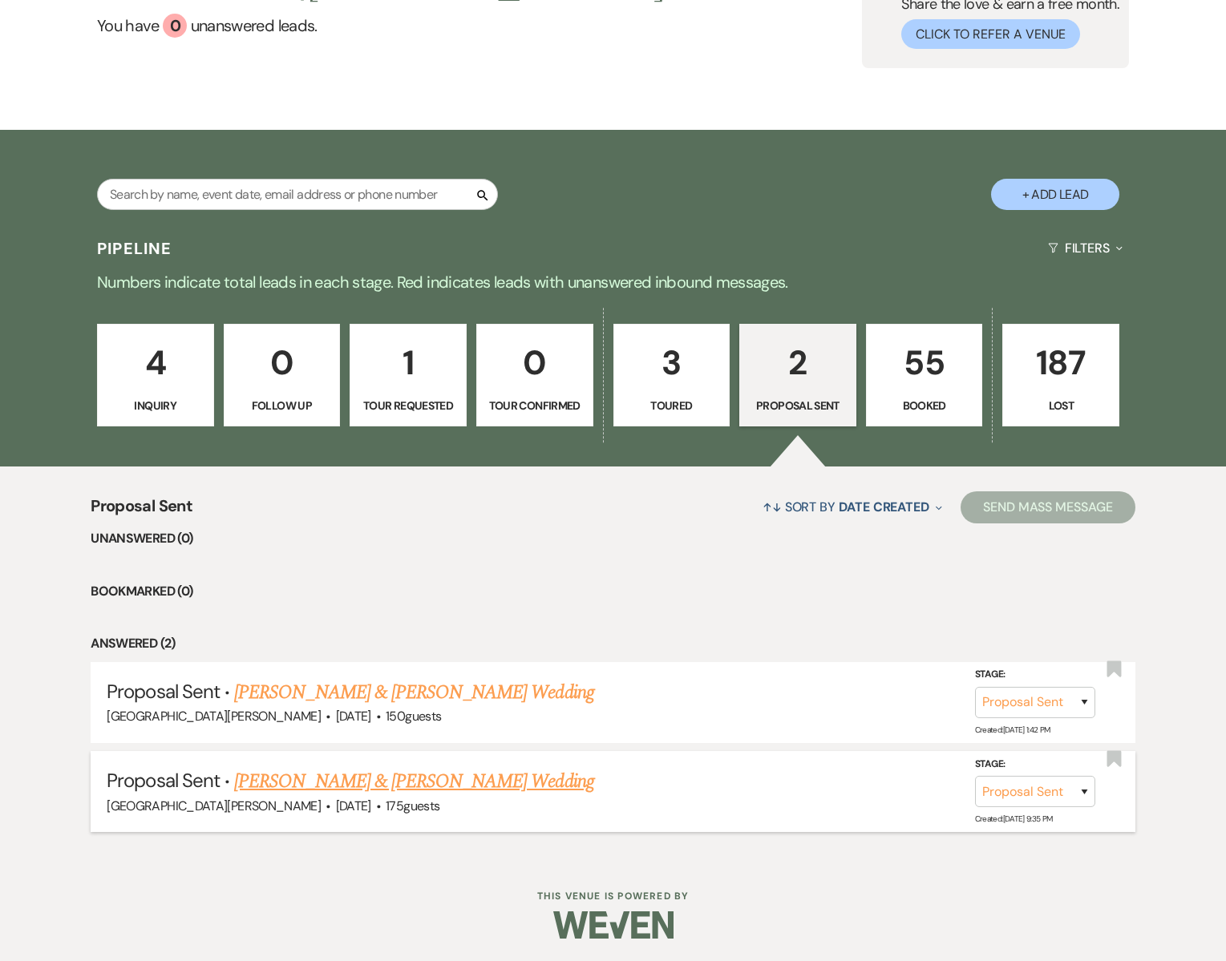
click at [396, 780] on link "[PERSON_NAME] & [PERSON_NAME] Wedding" at bounding box center [413, 781] width 359 height 29
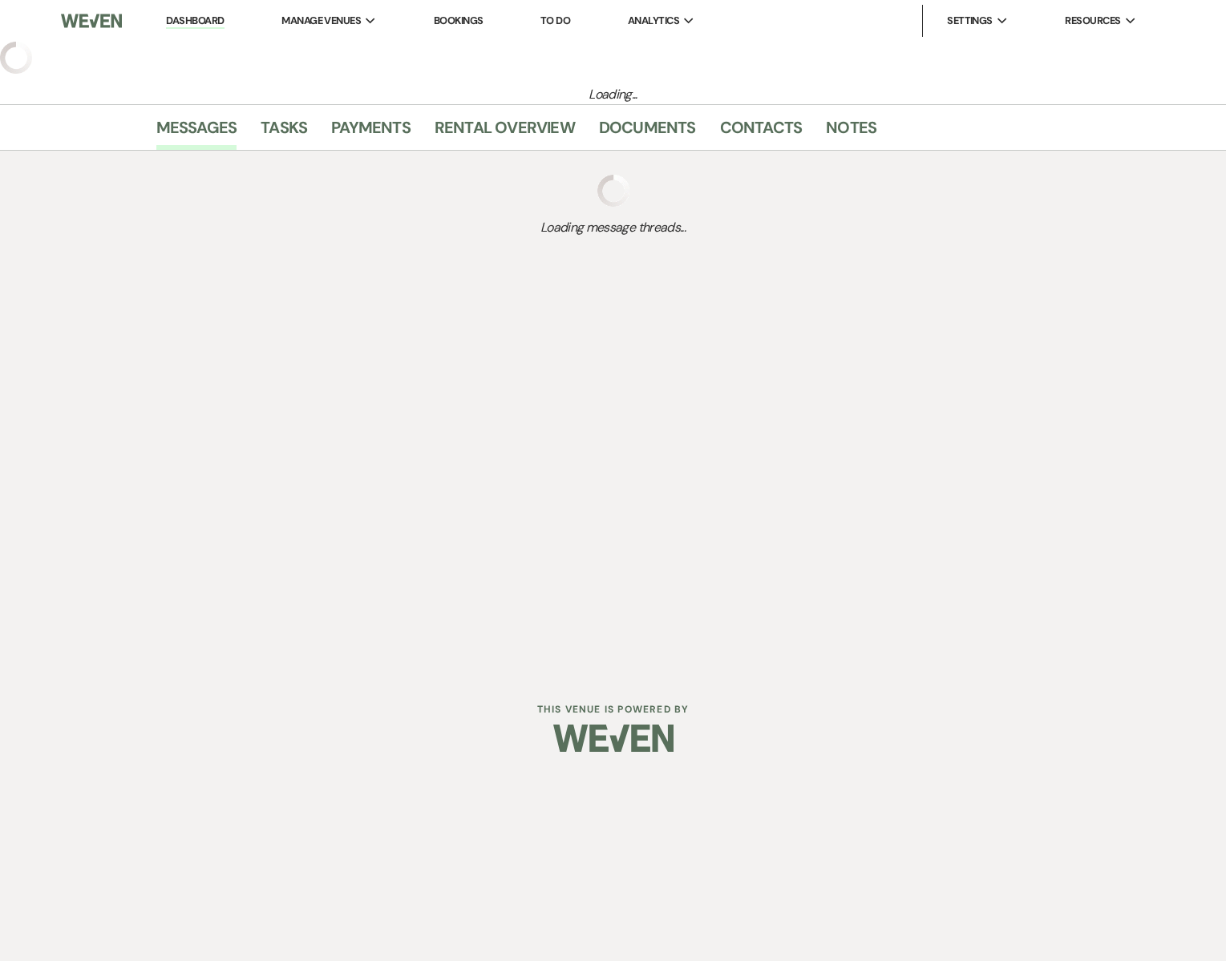
select select "6"
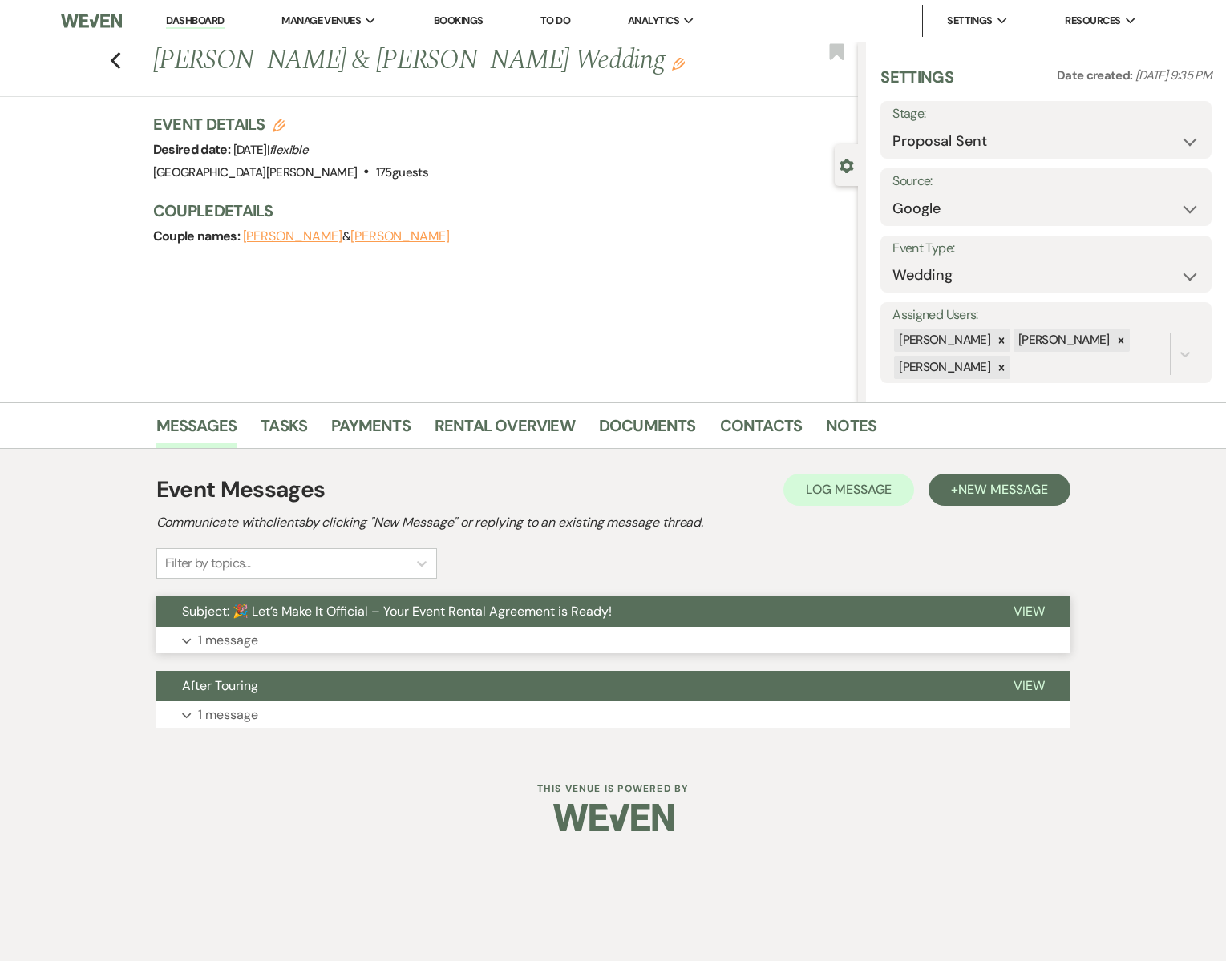
click at [285, 622] on button "Subject: 🎉 Let’s Make It Official – Your Event Rental Agreement is Ready!" at bounding box center [571, 612] width 831 height 30
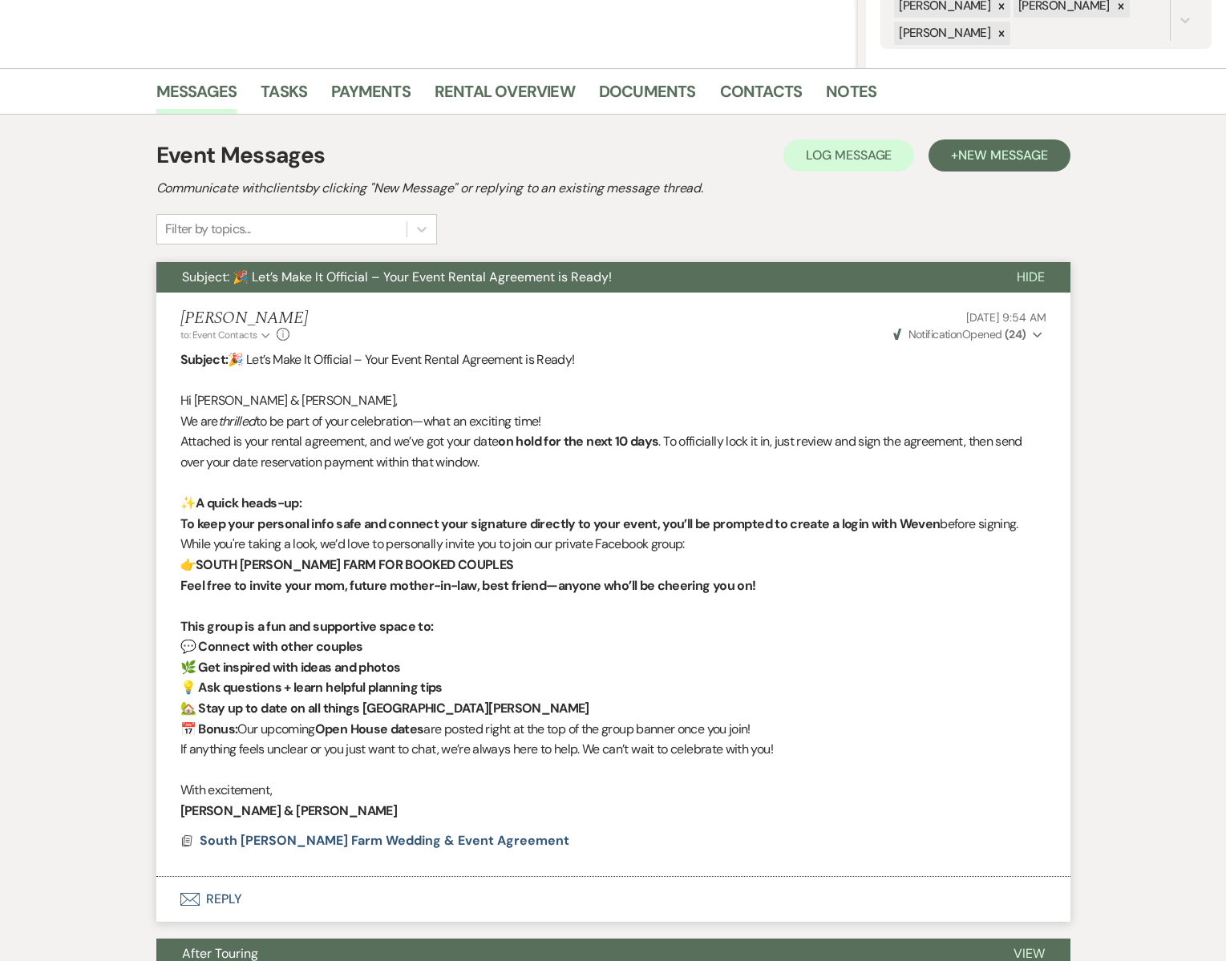
scroll to position [496, 0]
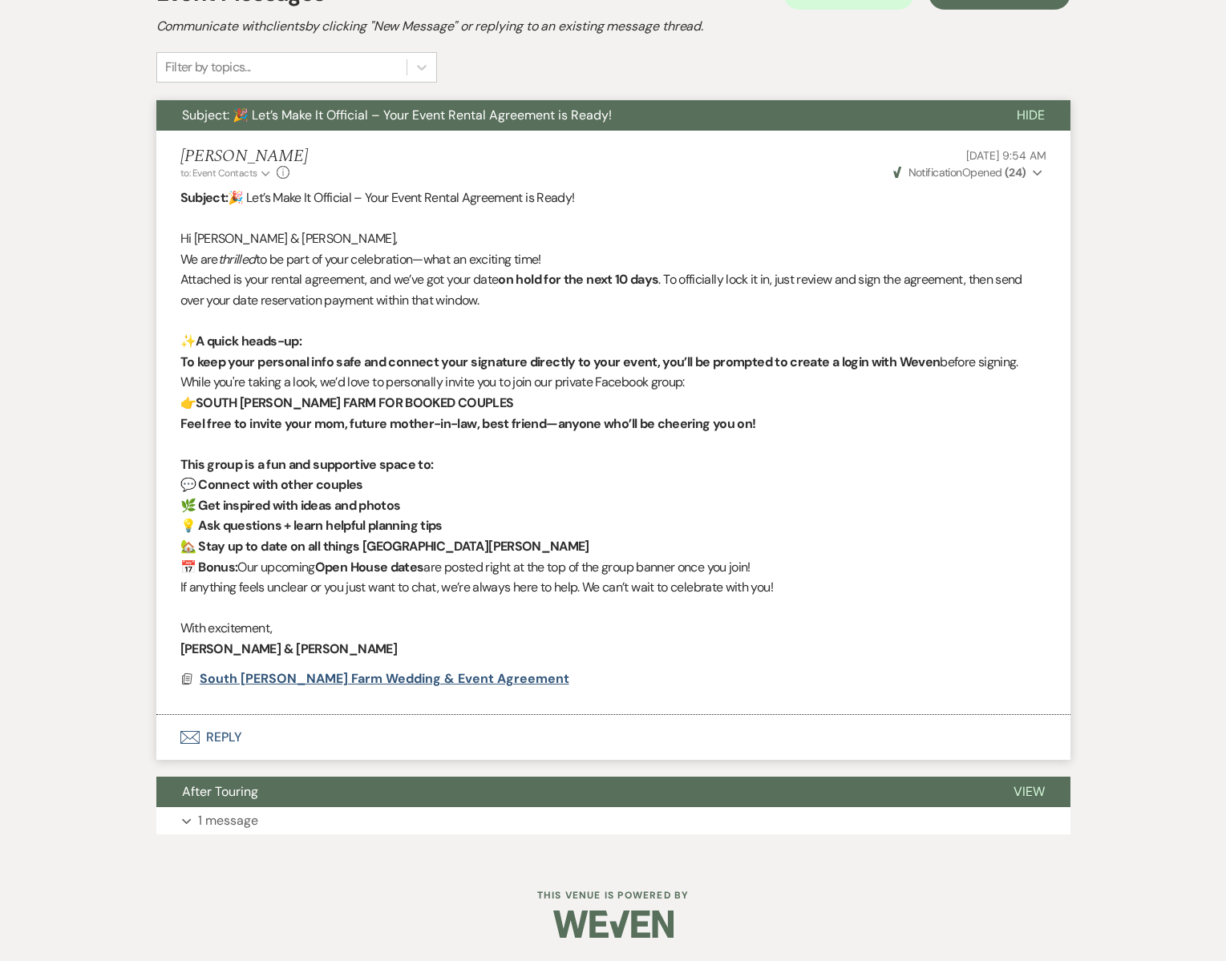
click at [289, 677] on span "South [PERSON_NAME] Farm Wedding & Event Agreement" at bounding box center [385, 678] width 370 height 17
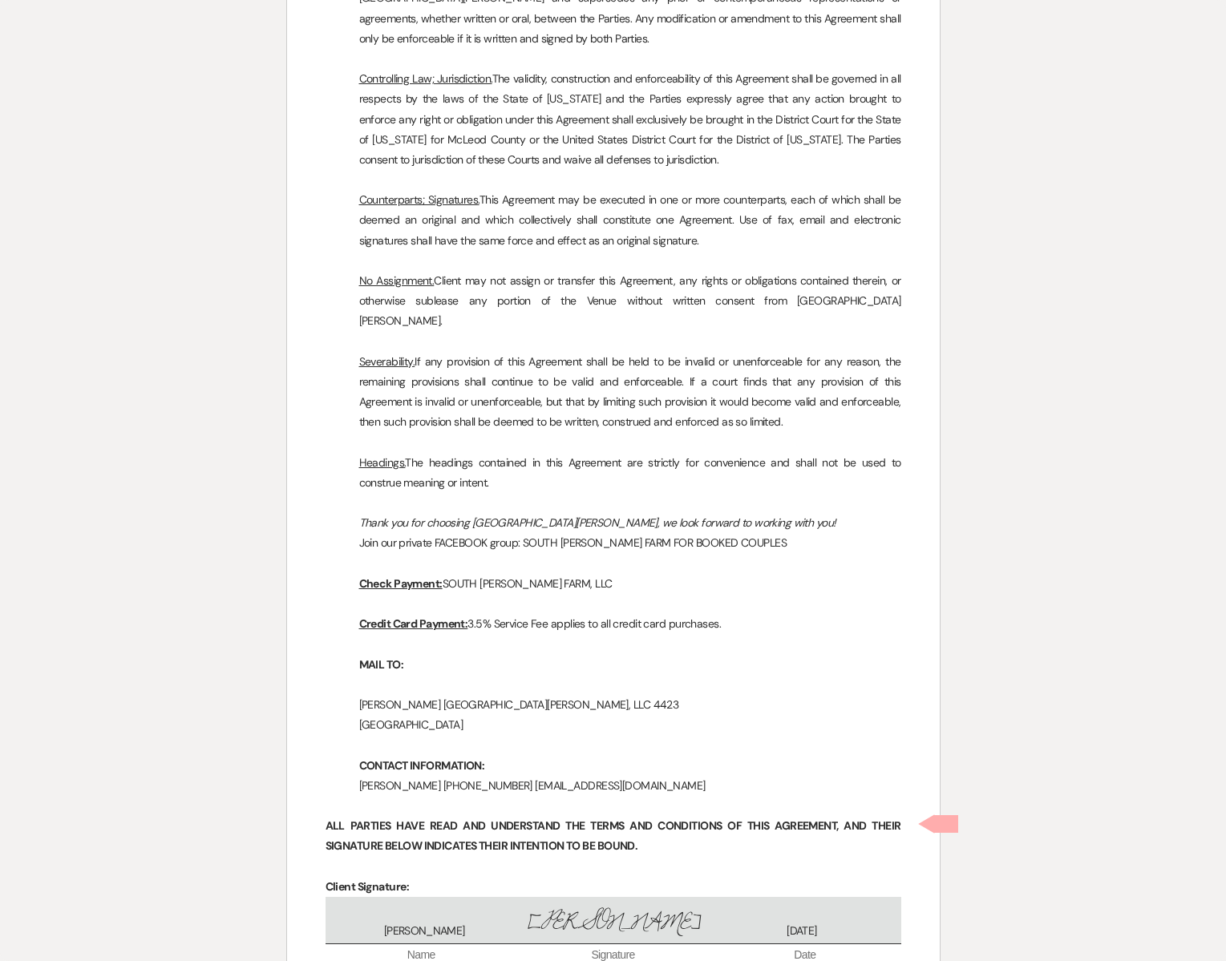
scroll to position [8127, 0]
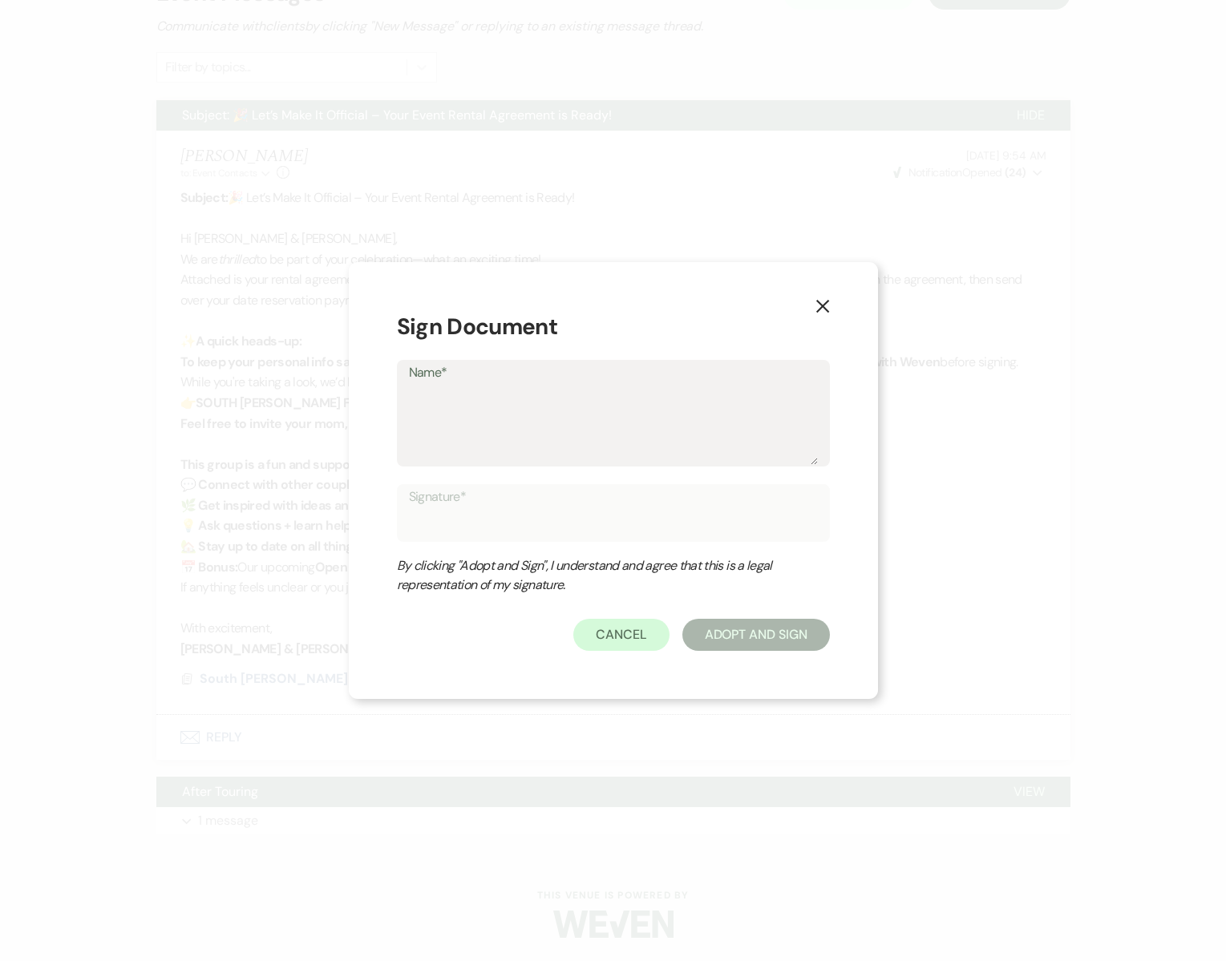
type textarea "S"
type input "S"
type textarea "Sh"
type input "Sh"
type textarea "She"
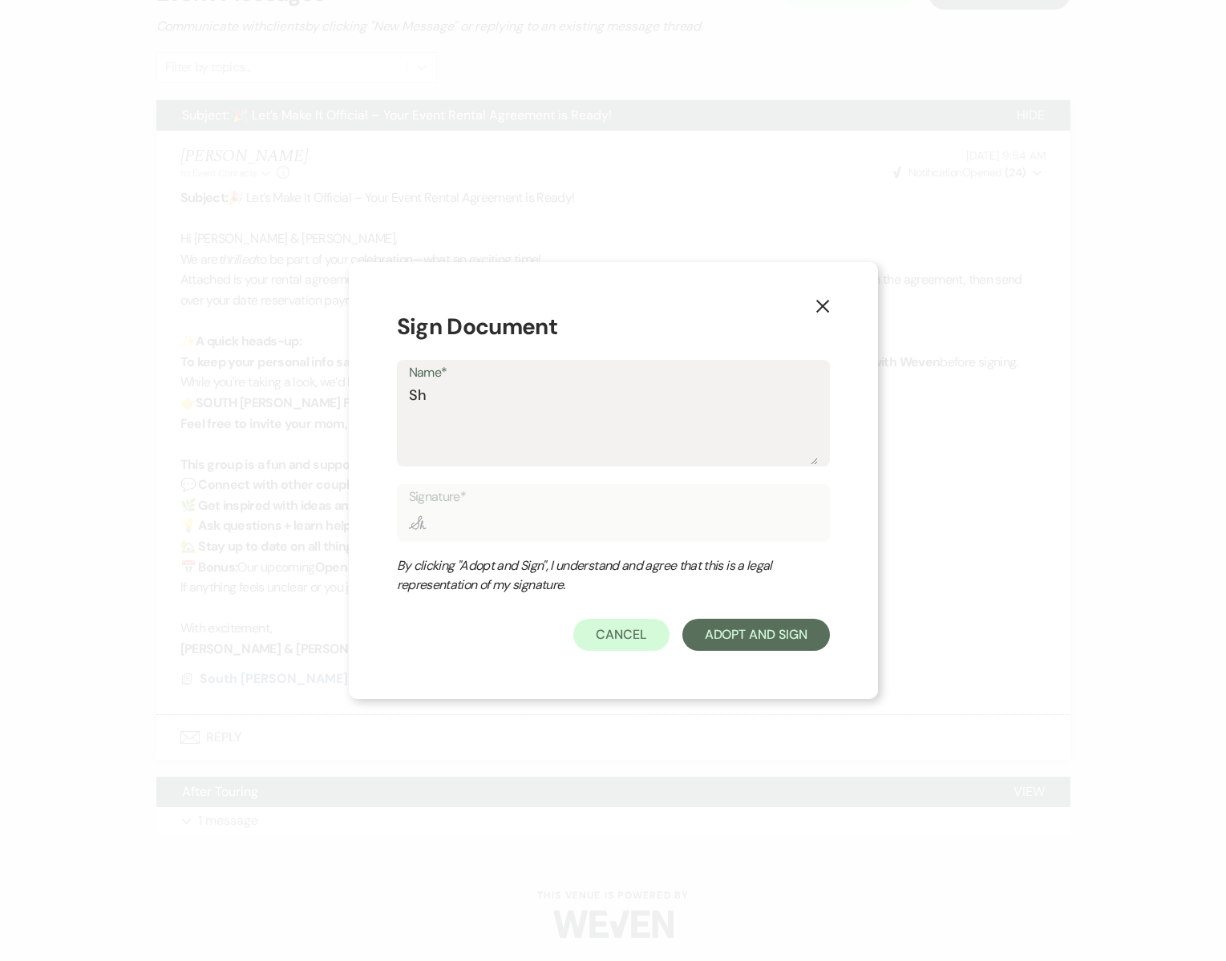
type input "She"
type textarea "Sher"
type input "Sher"
type textarea "[PERSON_NAME]"
type input "[PERSON_NAME]"
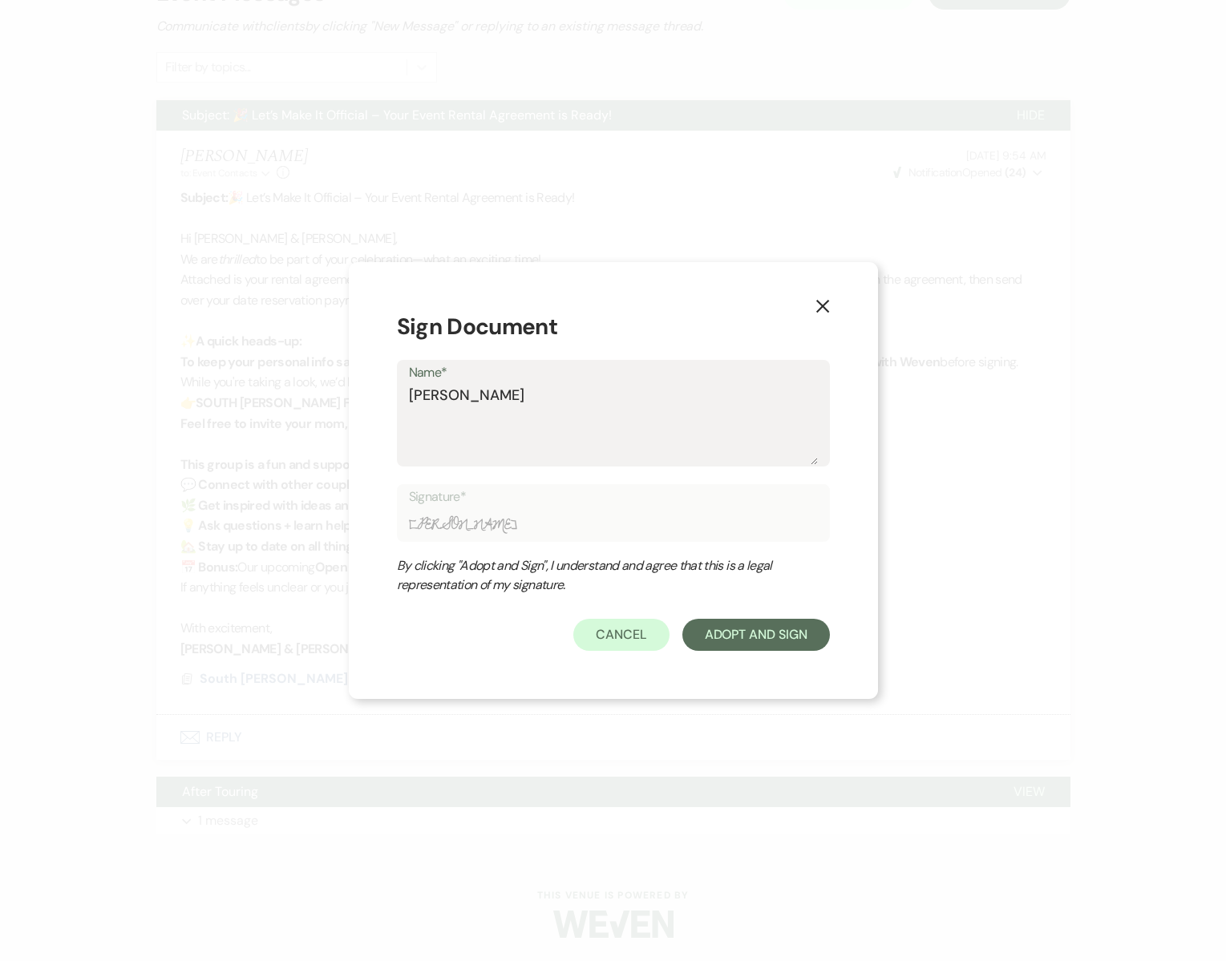
type textarea "[PERSON_NAME]"
type input "[PERSON_NAME]"
type textarea "[PERSON_NAME]"
type input "[PERSON_NAME]"
type textarea "[PERSON_NAME] N"
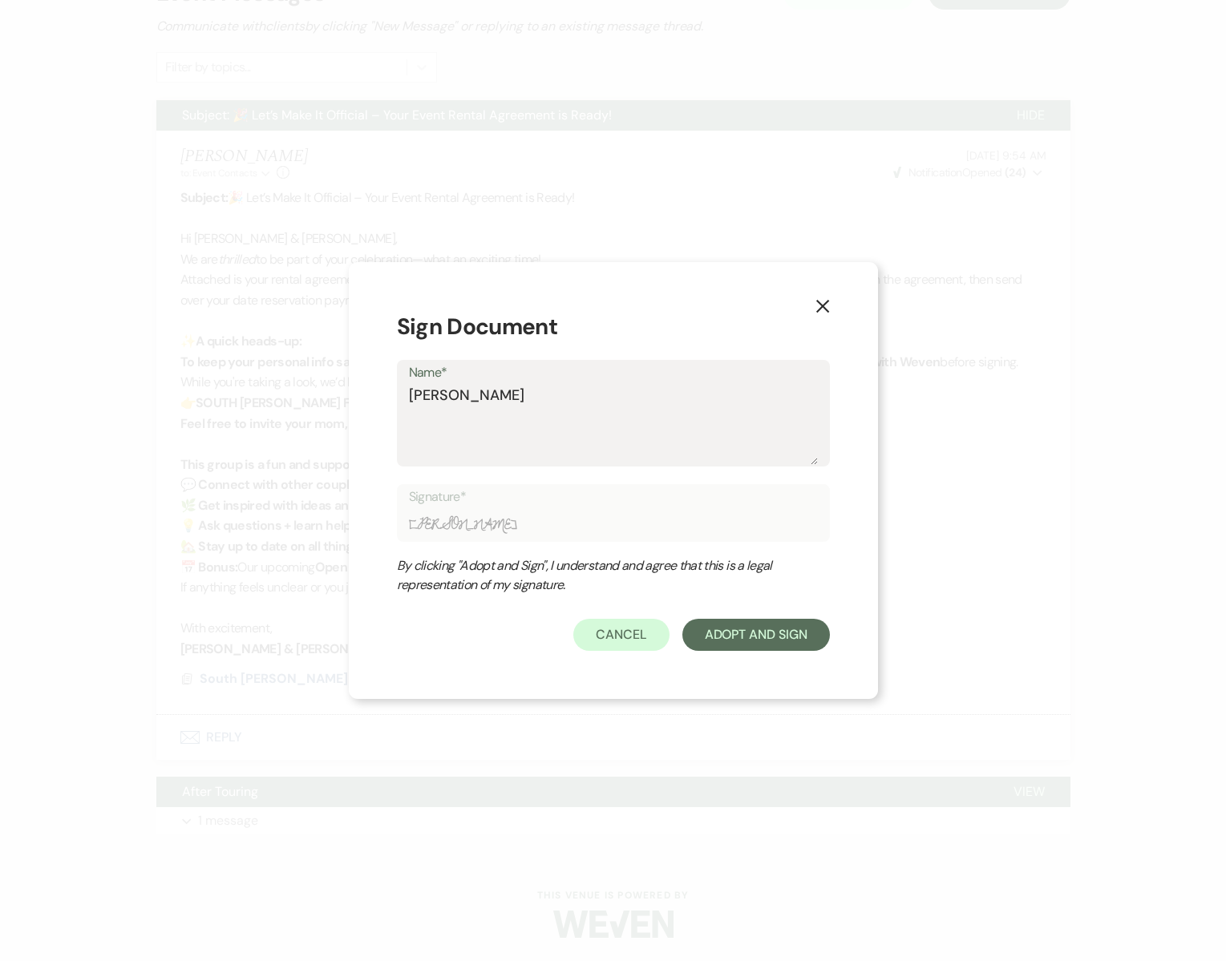
type input "[PERSON_NAME] N"
type textarea "[PERSON_NAME] No"
type input "[PERSON_NAME] No"
type textarea "[PERSON_NAME]"
type input "[PERSON_NAME]"
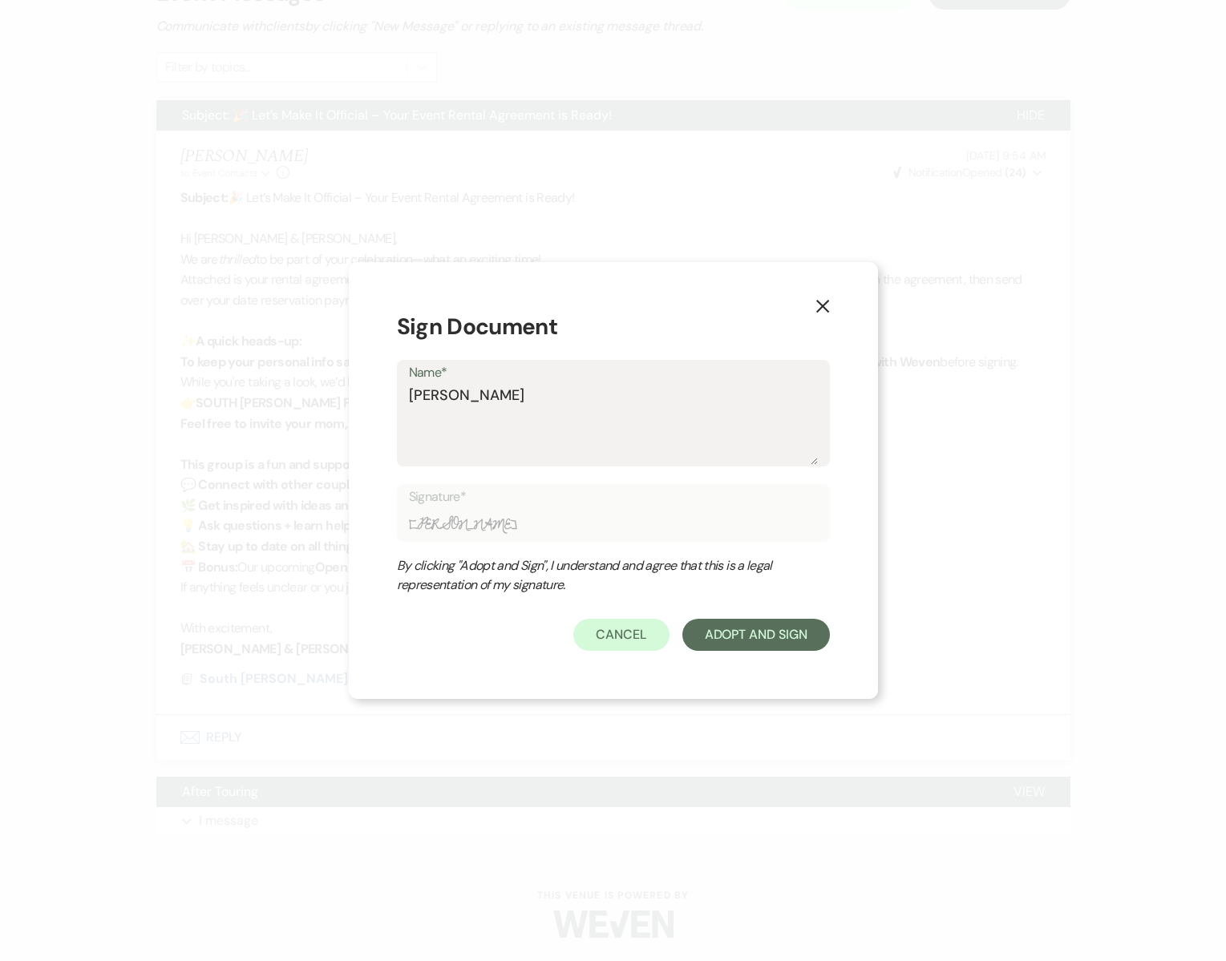
type textarea "[PERSON_NAME]"
type input "[PERSON_NAME]"
type textarea "[PERSON_NAME]"
type input "[PERSON_NAME]"
type textarea "[PERSON_NAME]"
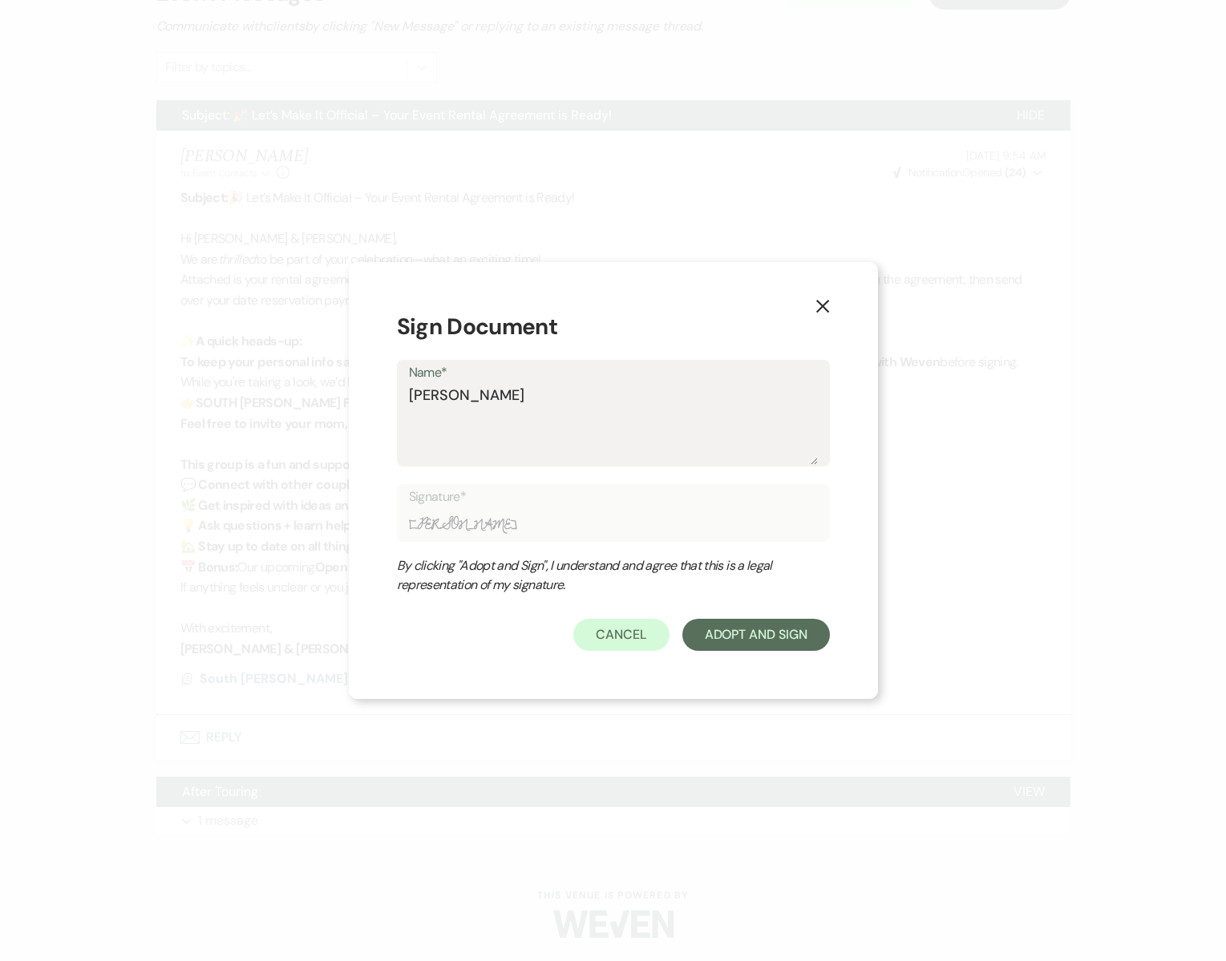
type input "[PERSON_NAME]"
type textarea "[PERSON_NAME] Noiesle"
type input "[PERSON_NAME] Noiesle"
type textarea "[PERSON_NAME]"
type input "[PERSON_NAME]"
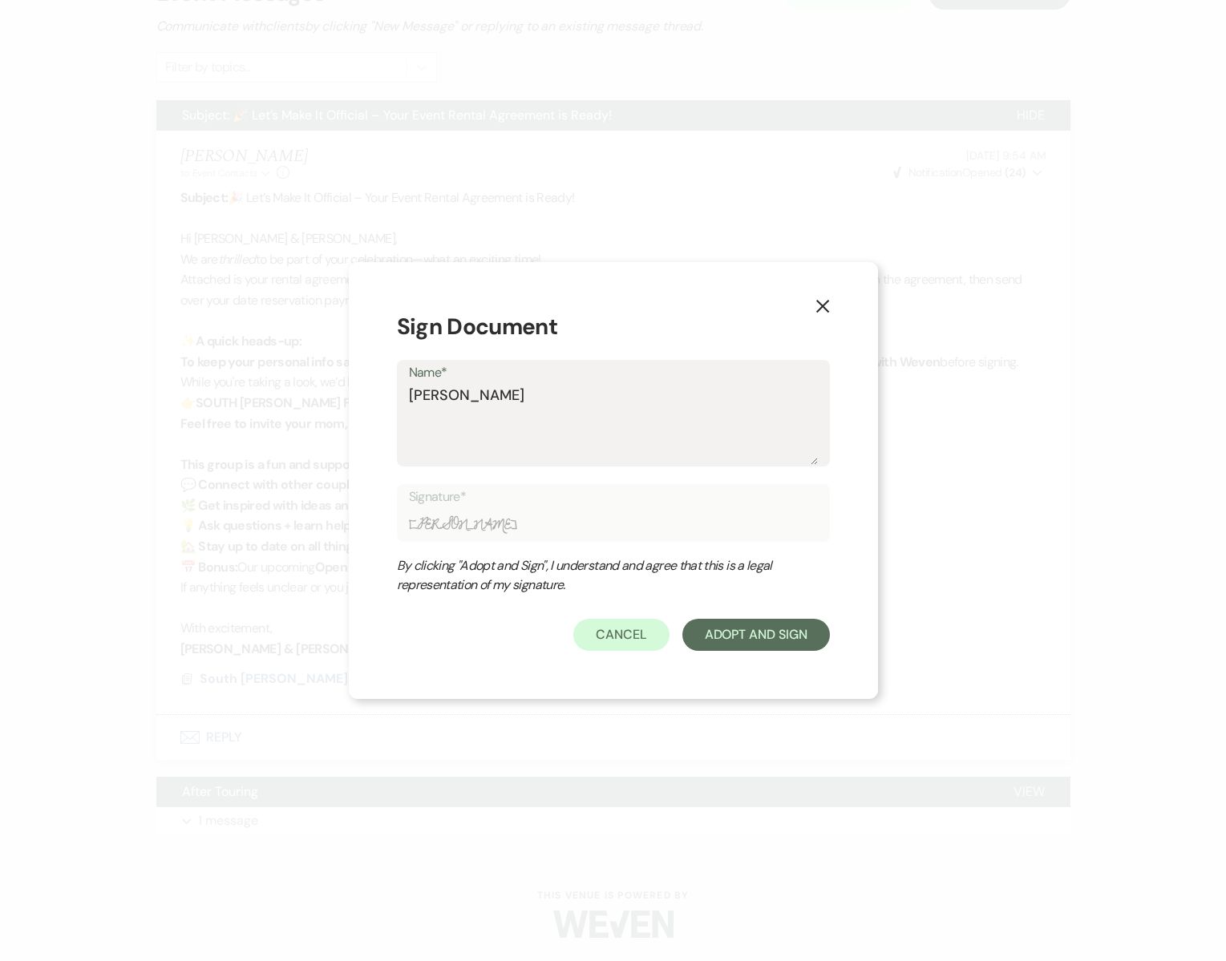
type textarea "[PERSON_NAME] Noiesle"
type input "[PERSON_NAME] Noiesle"
type textarea "[PERSON_NAME]"
type input "[PERSON_NAME]"
type textarea "[PERSON_NAME]"
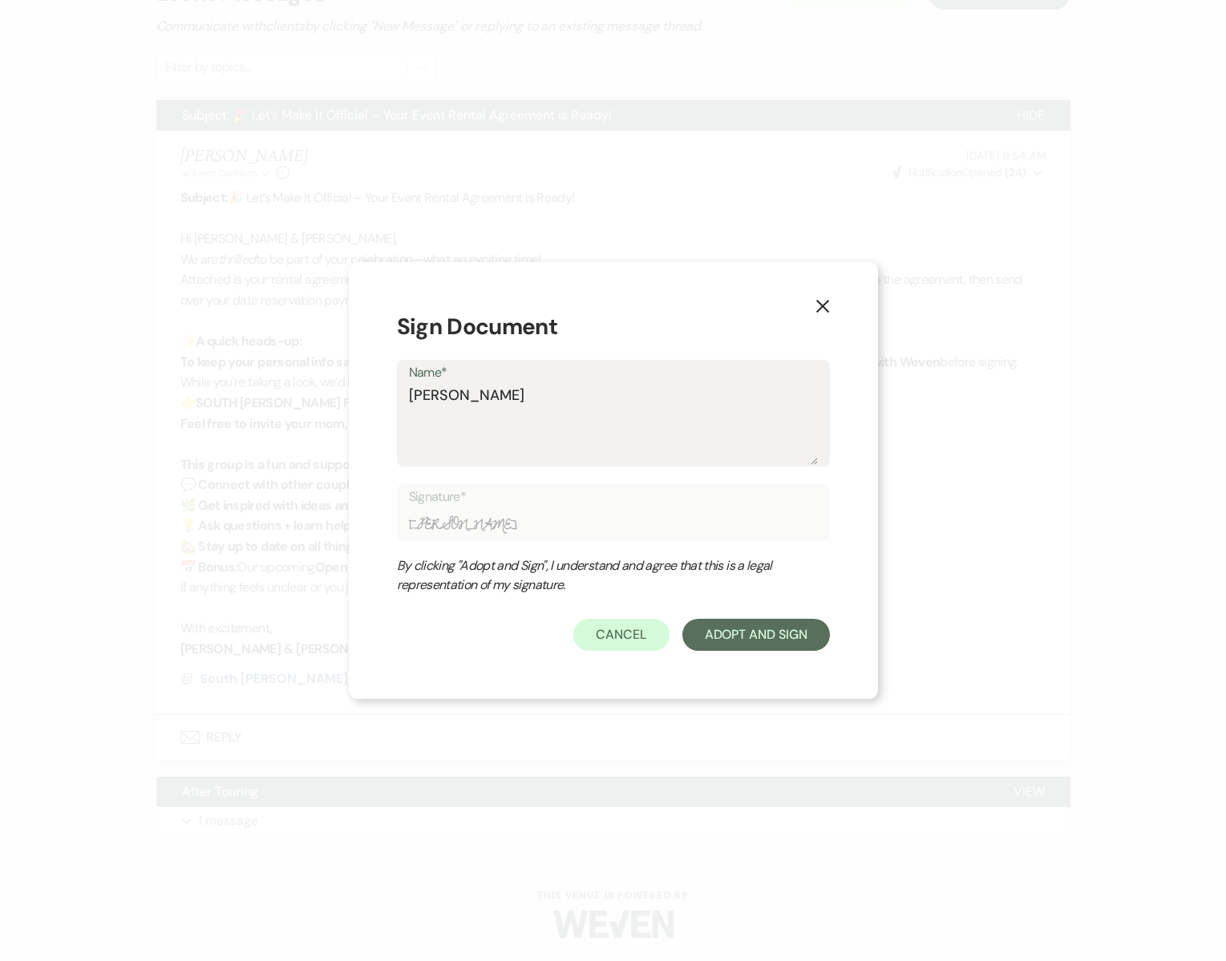
type input "[PERSON_NAME]"
type textarea "[PERSON_NAME]"
type input "[PERSON_NAME]"
type textarea "[PERSON_NAME]"
type input "[PERSON_NAME]"
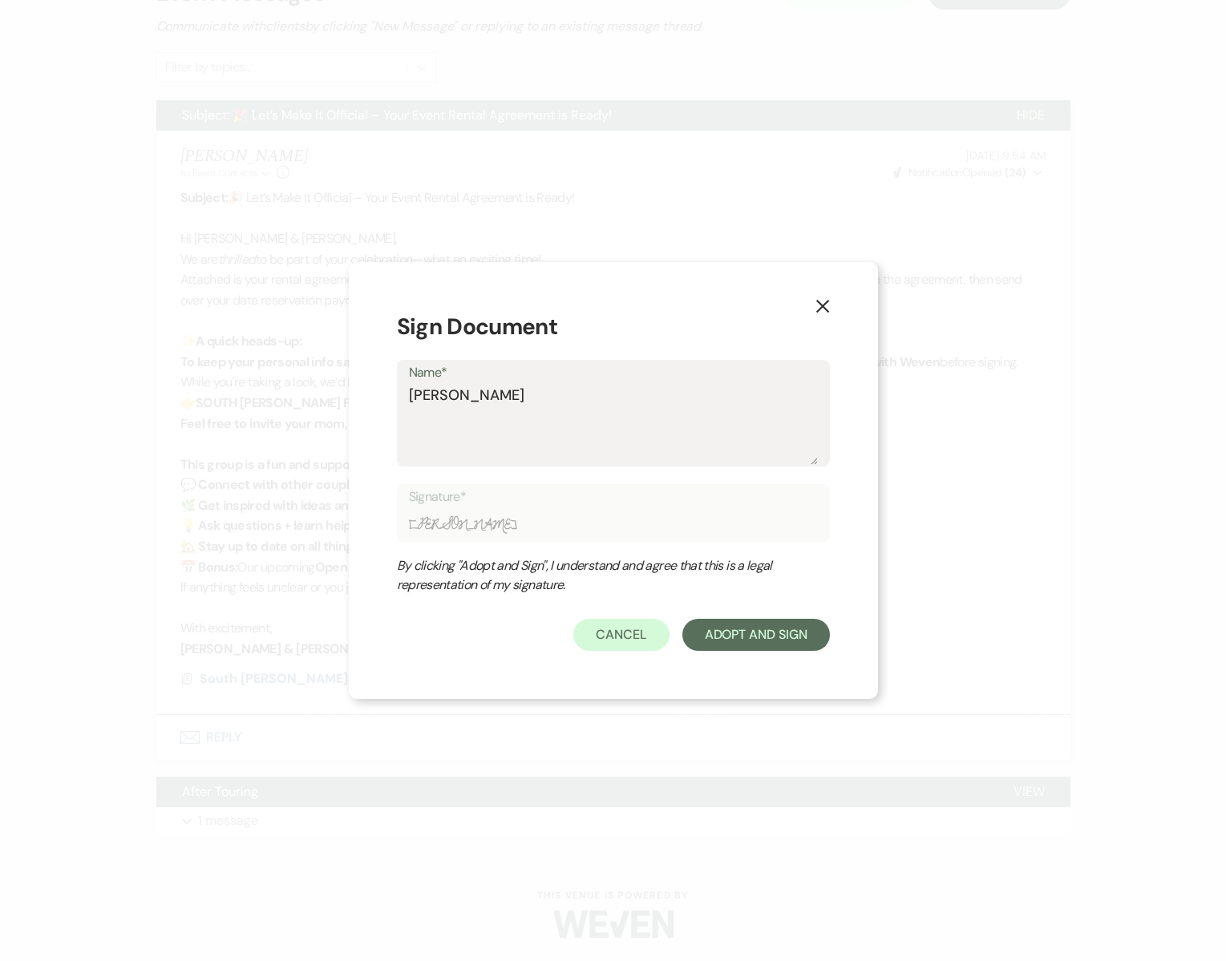
type textarea "[PERSON_NAME] No"
type input "[PERSON_NAME] No"
type textarea "[PERSON_NAME] N"
type input "[PERSON_NAME] N"
type textarea "[PERSON_NAME]"
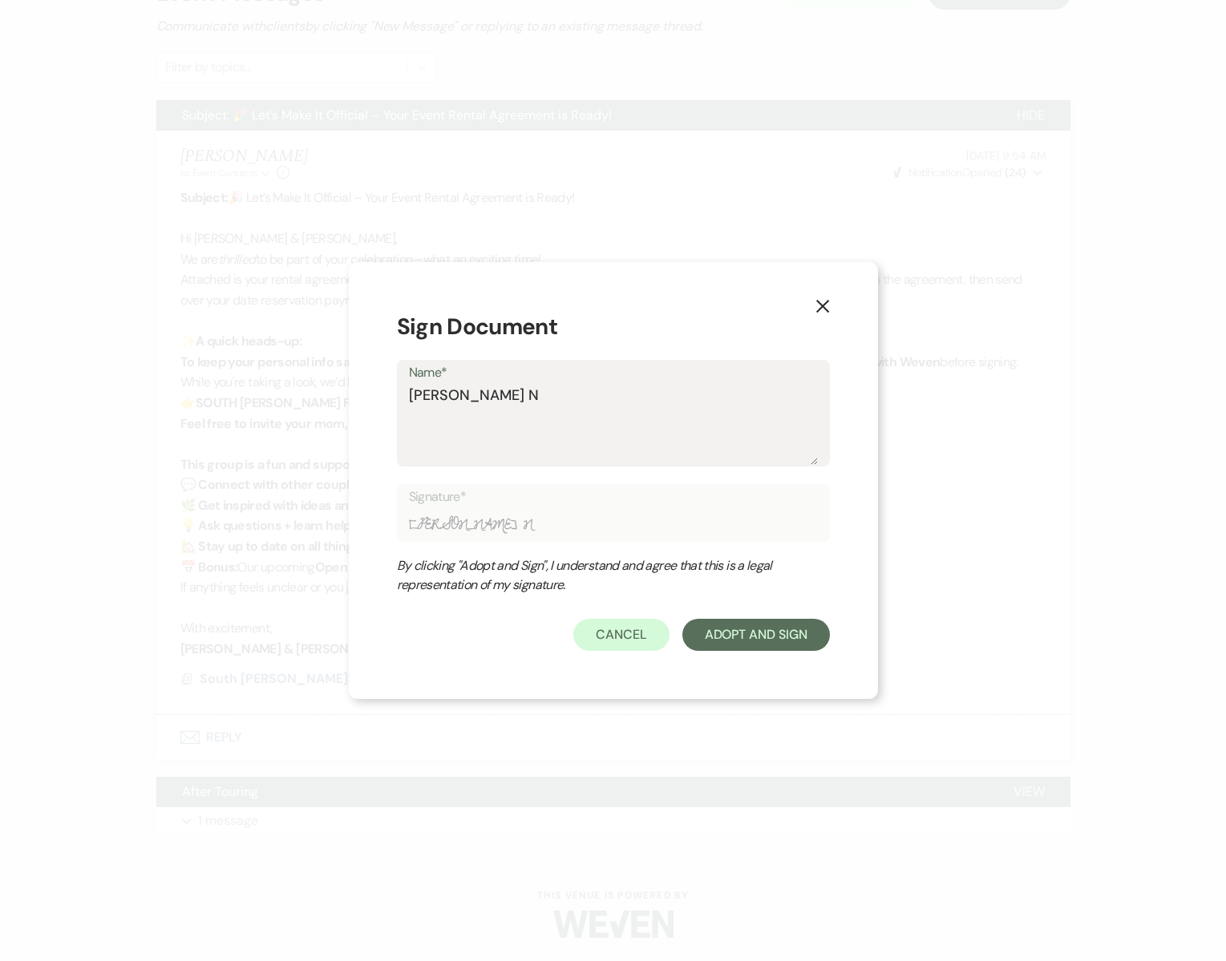
type input "[PERSON_NAME]"
type textarea "[PERSON_NAME]"
type input "[PERSON_NAME]"
type textarea "[PERSON_NAME]"
type input "[PERSON_NAME]"
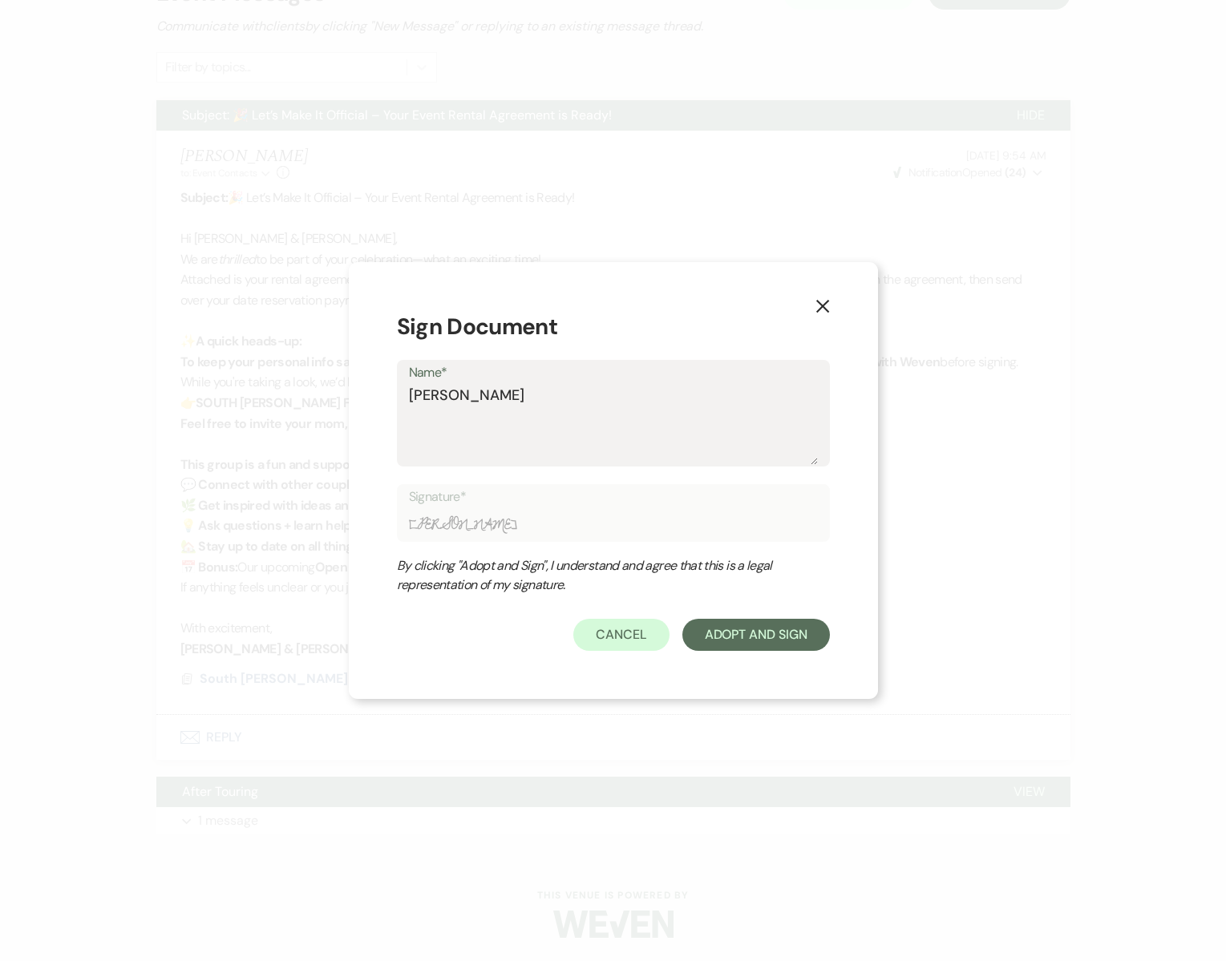
type textarea "[PERSON_NAME]"
type input "[PERSON_NAME]"
type textarea "[PERSON_NAME]"
type input "[PERSON_NAME]"
type textarea "[PERSON_NAME]"
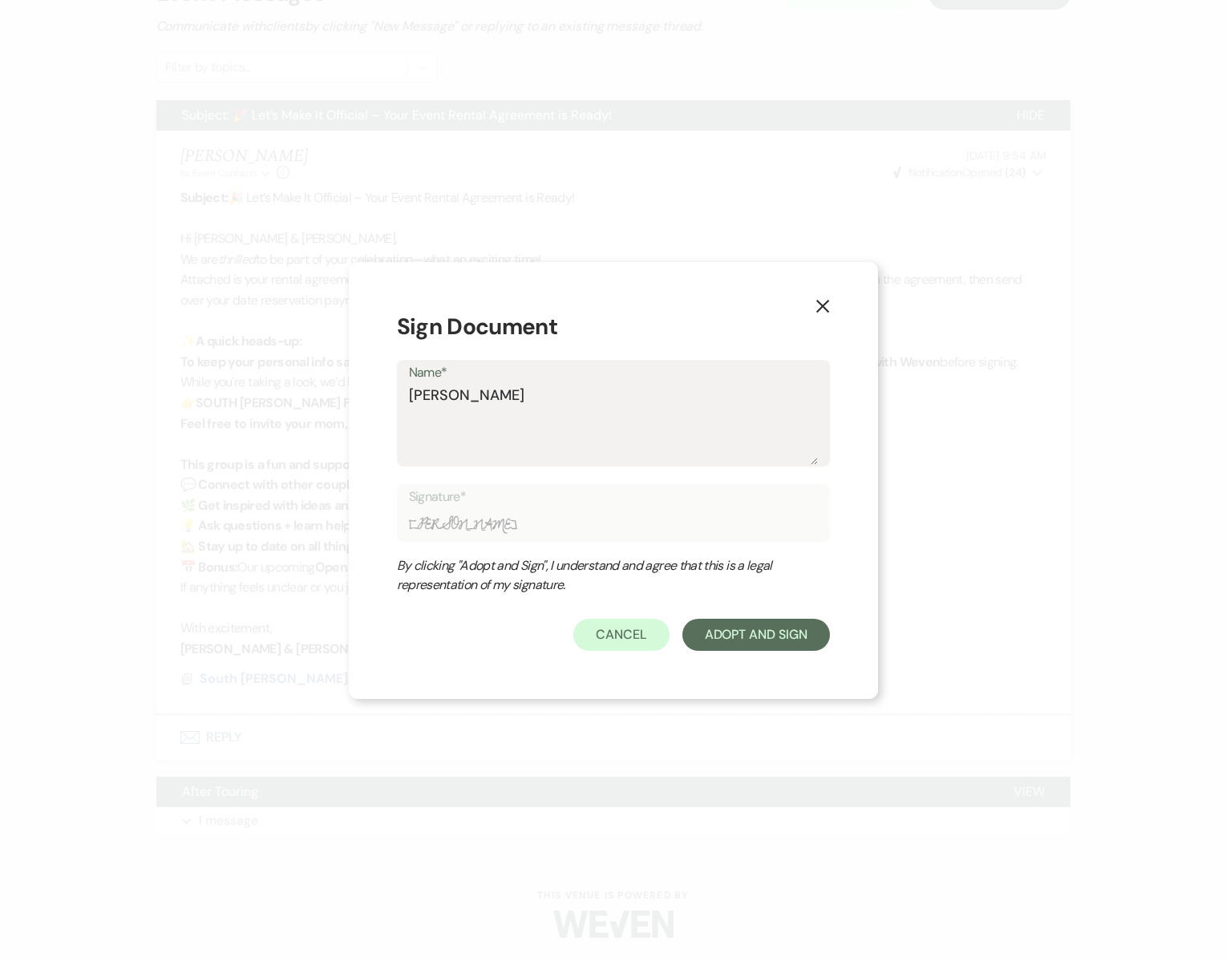
type input "[PERSON_NAME]"
type textarea "[PERSON_NAME]"
click at [736, 649] on button "Adopt And Sign" at bounding box center [756, 635] width 148 height 32
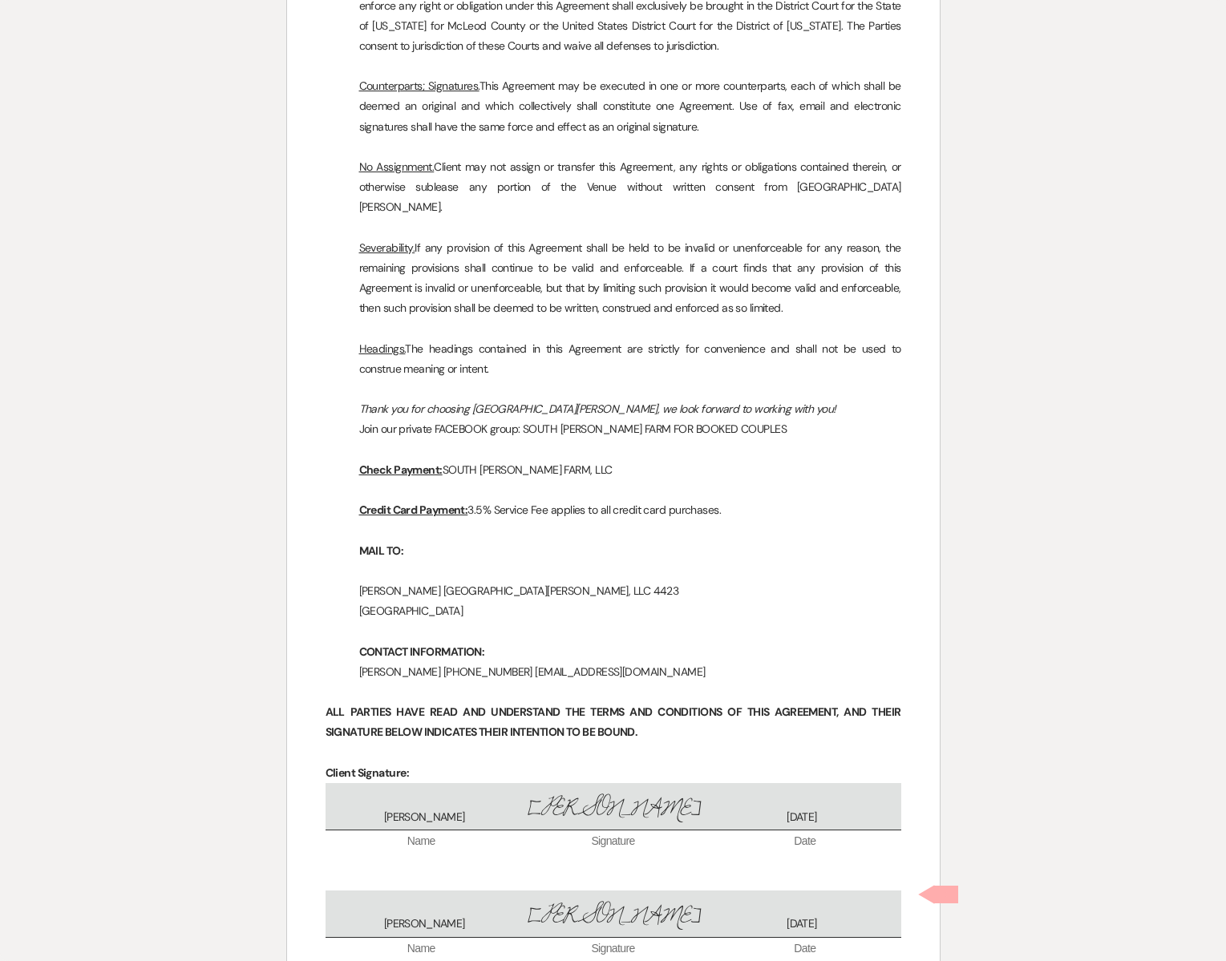
scroll to position [8194, 0]
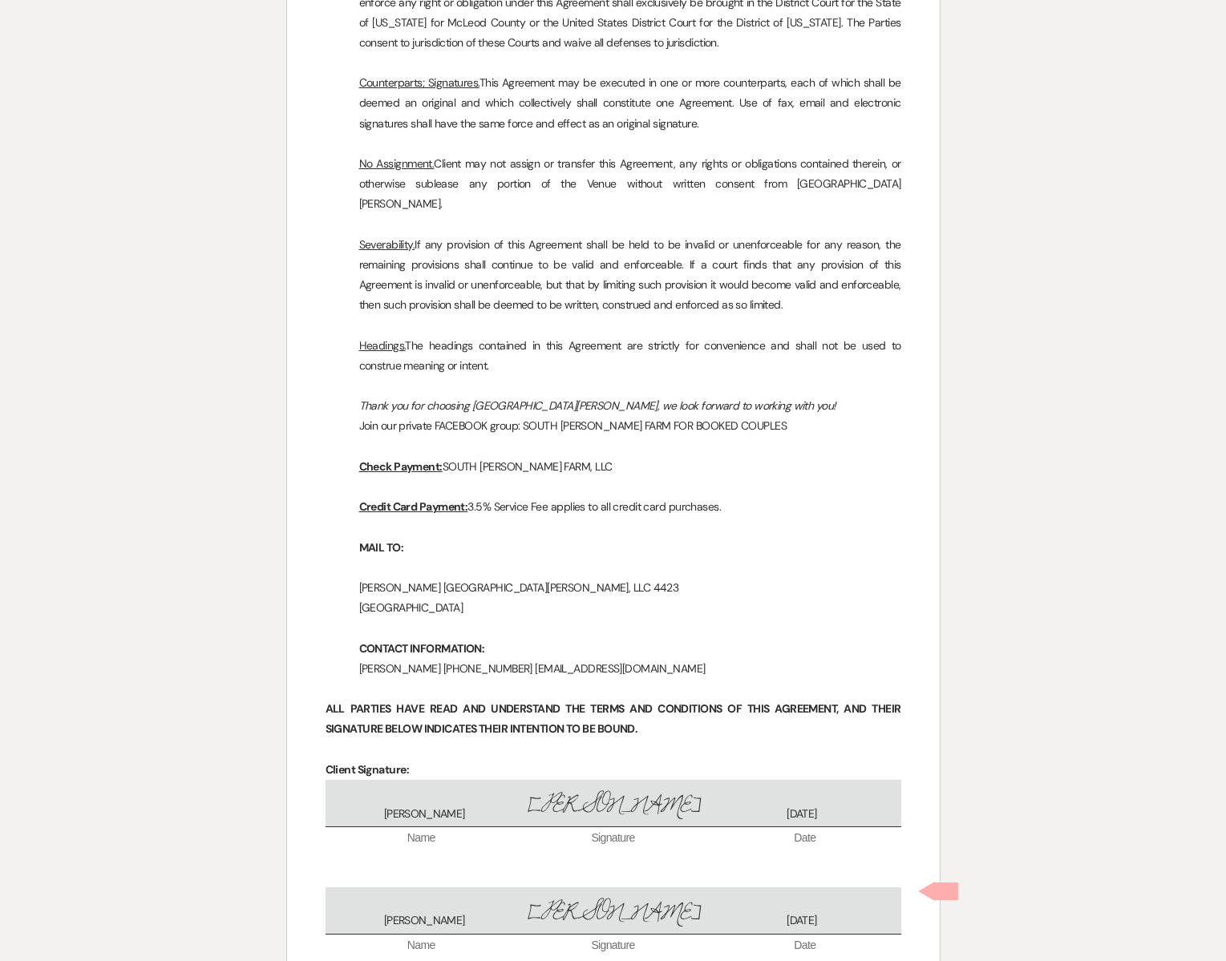
checkbox input "true"
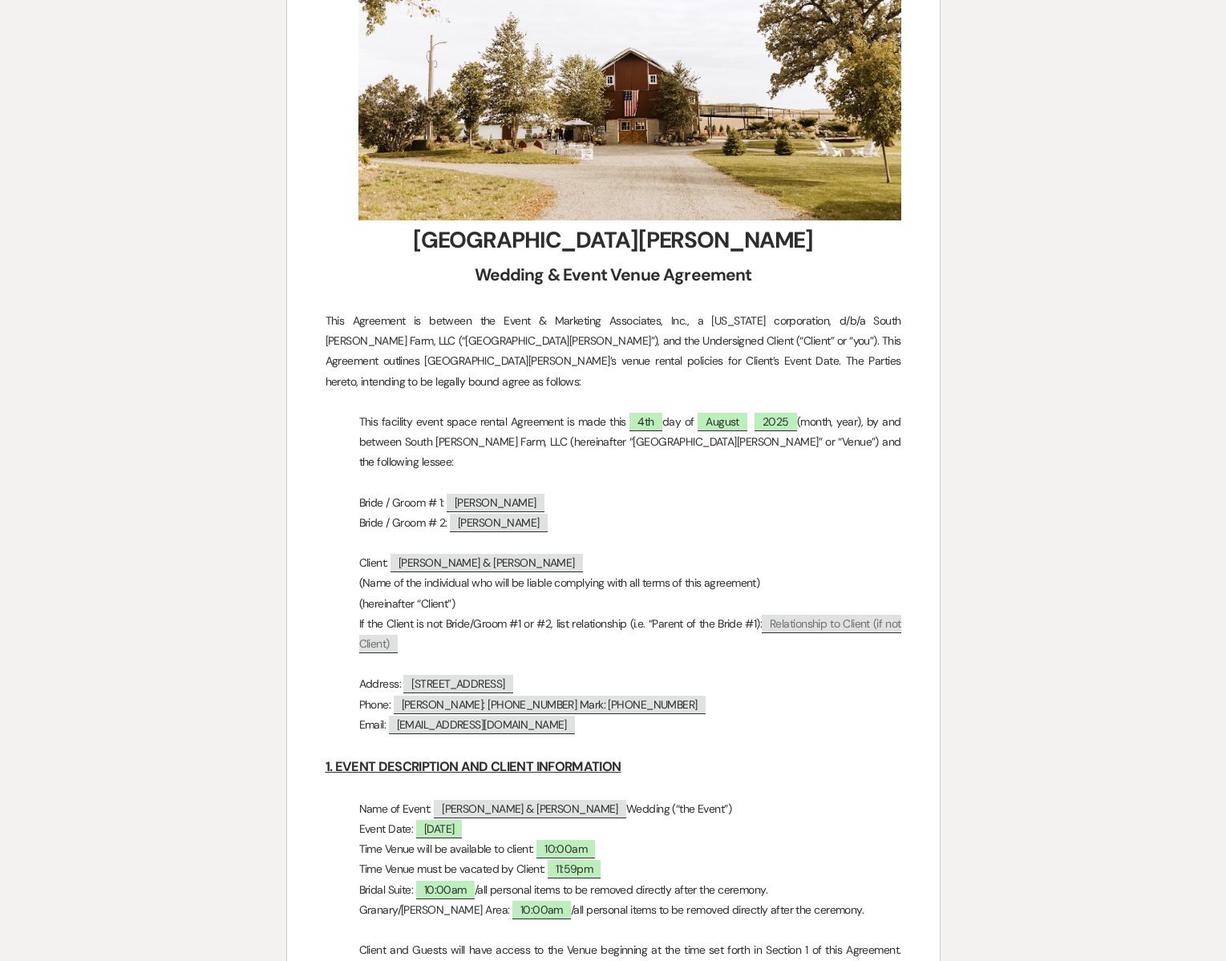
scroll to position [0, 0]
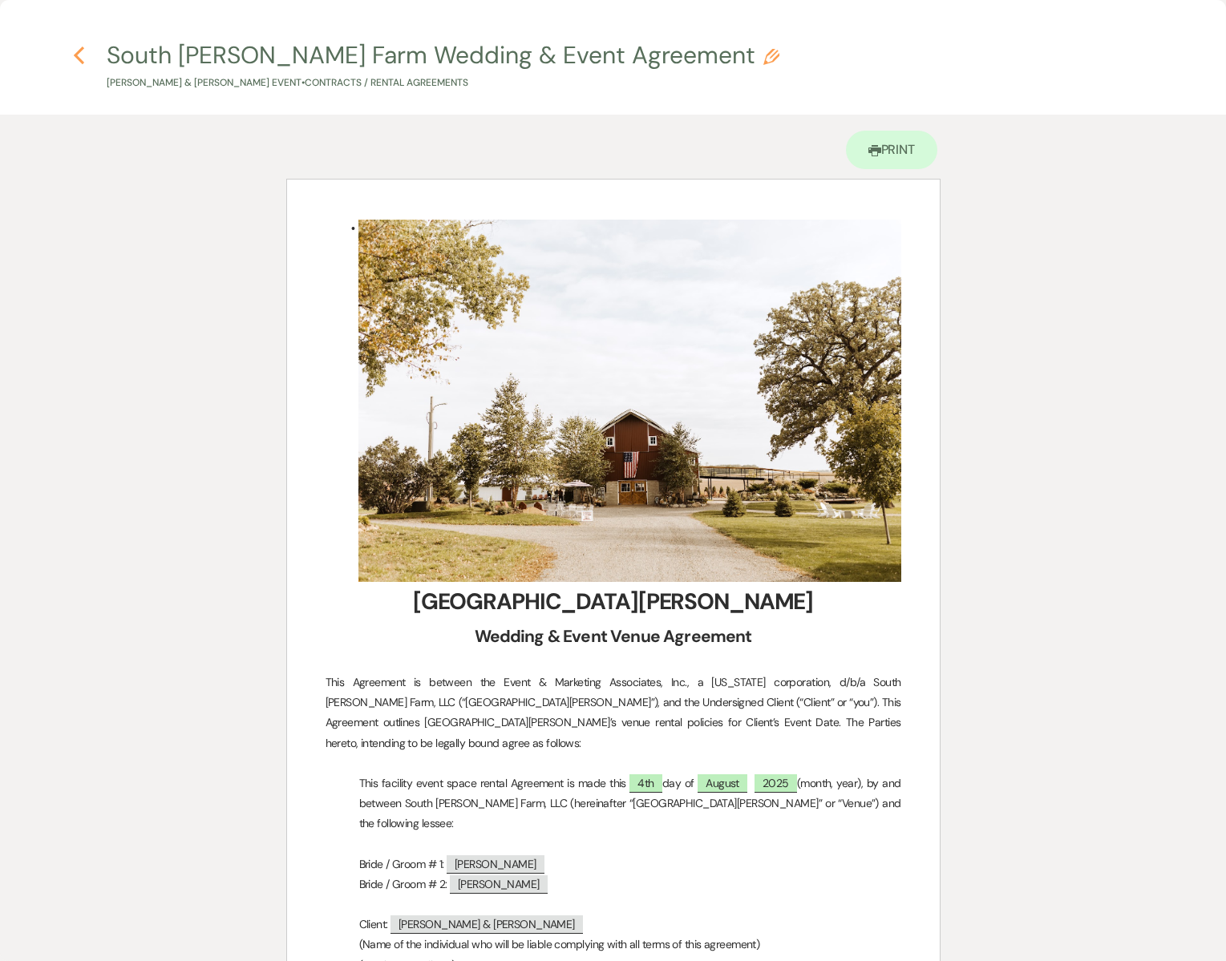
click at [82, 58] on icon "Previous" at bounding box center [79, 55] width 12 height 19
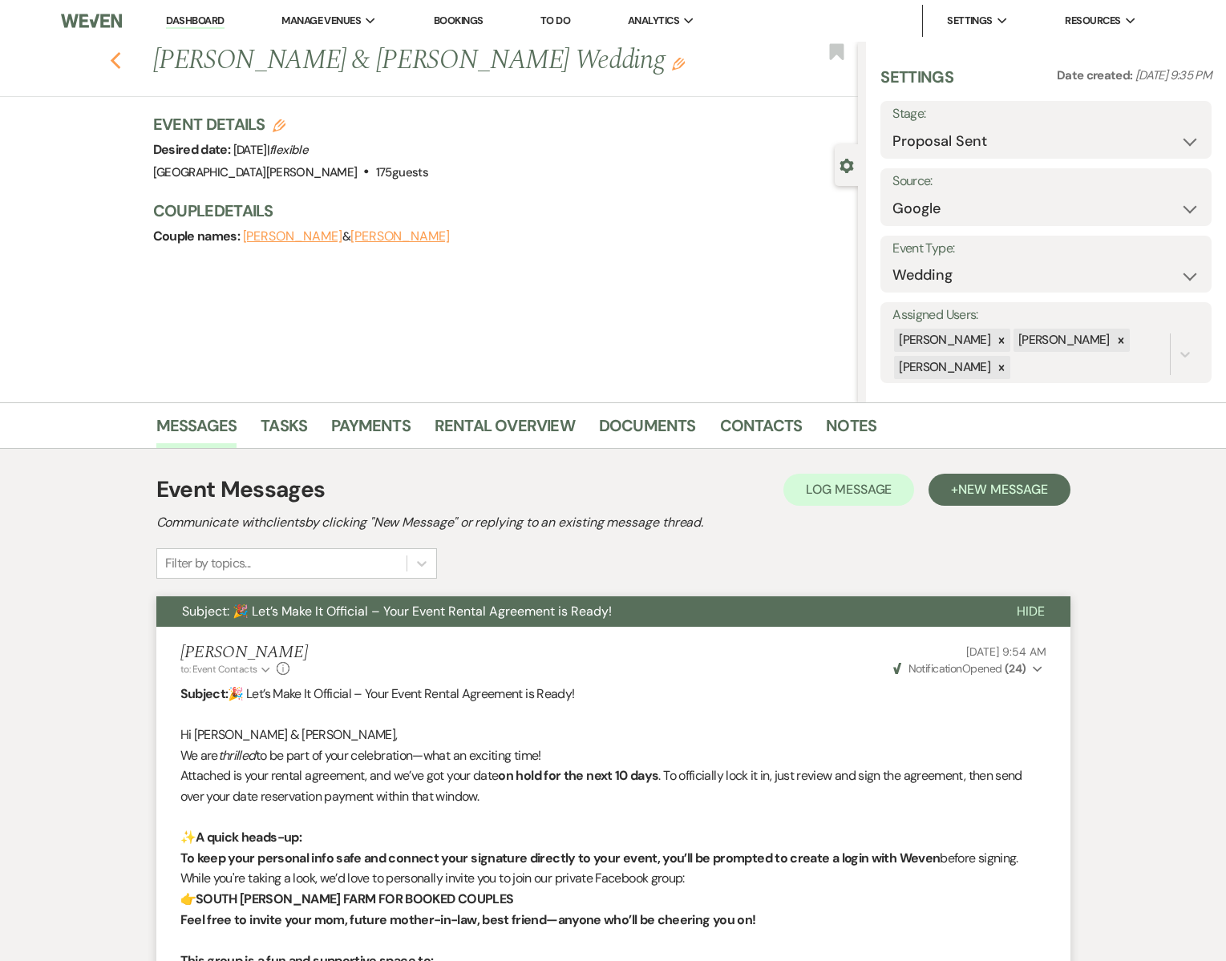
click at [118, 62] on icon "Previous" at bounding box center [116, 60] width 12 height 19
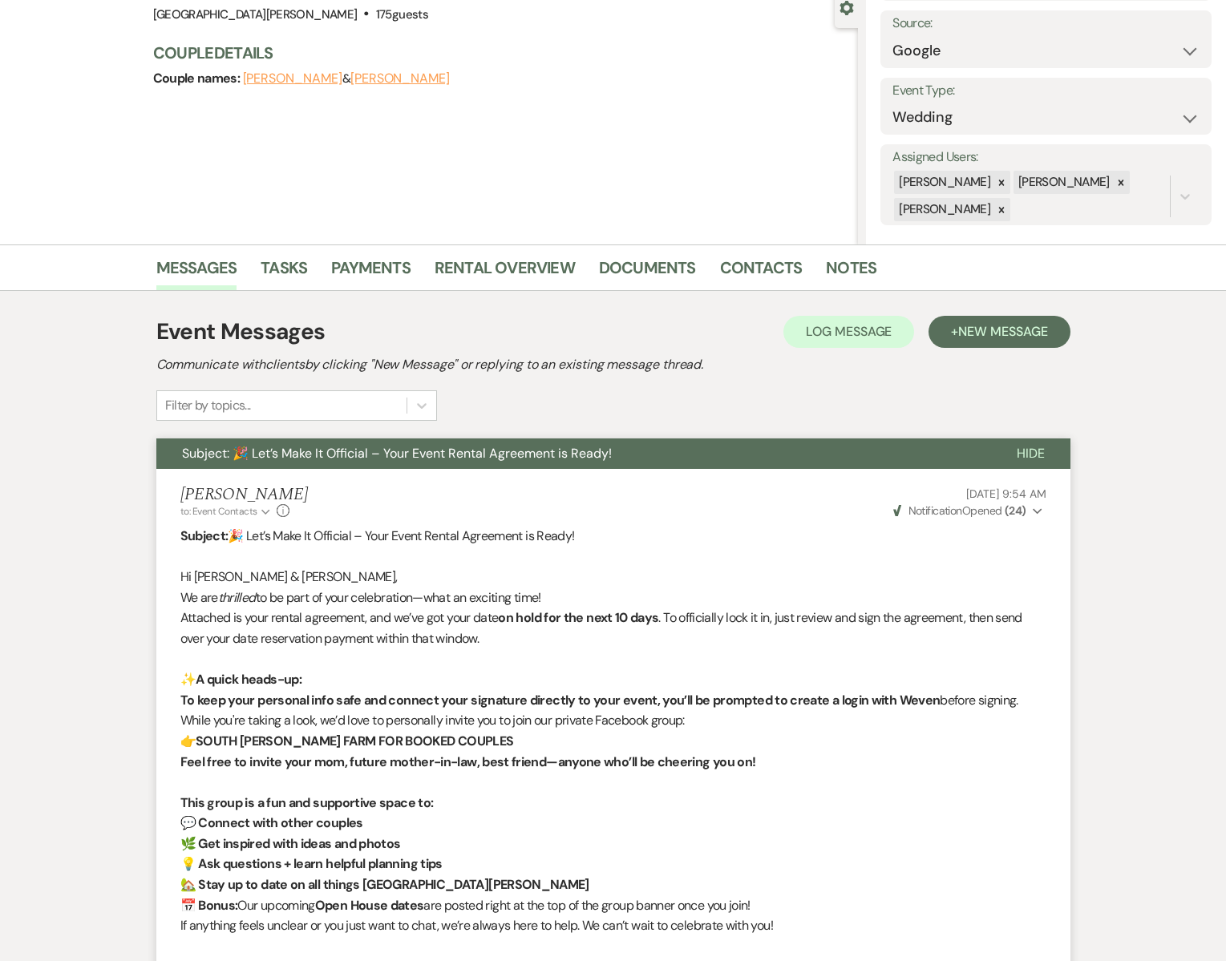
select select "6"
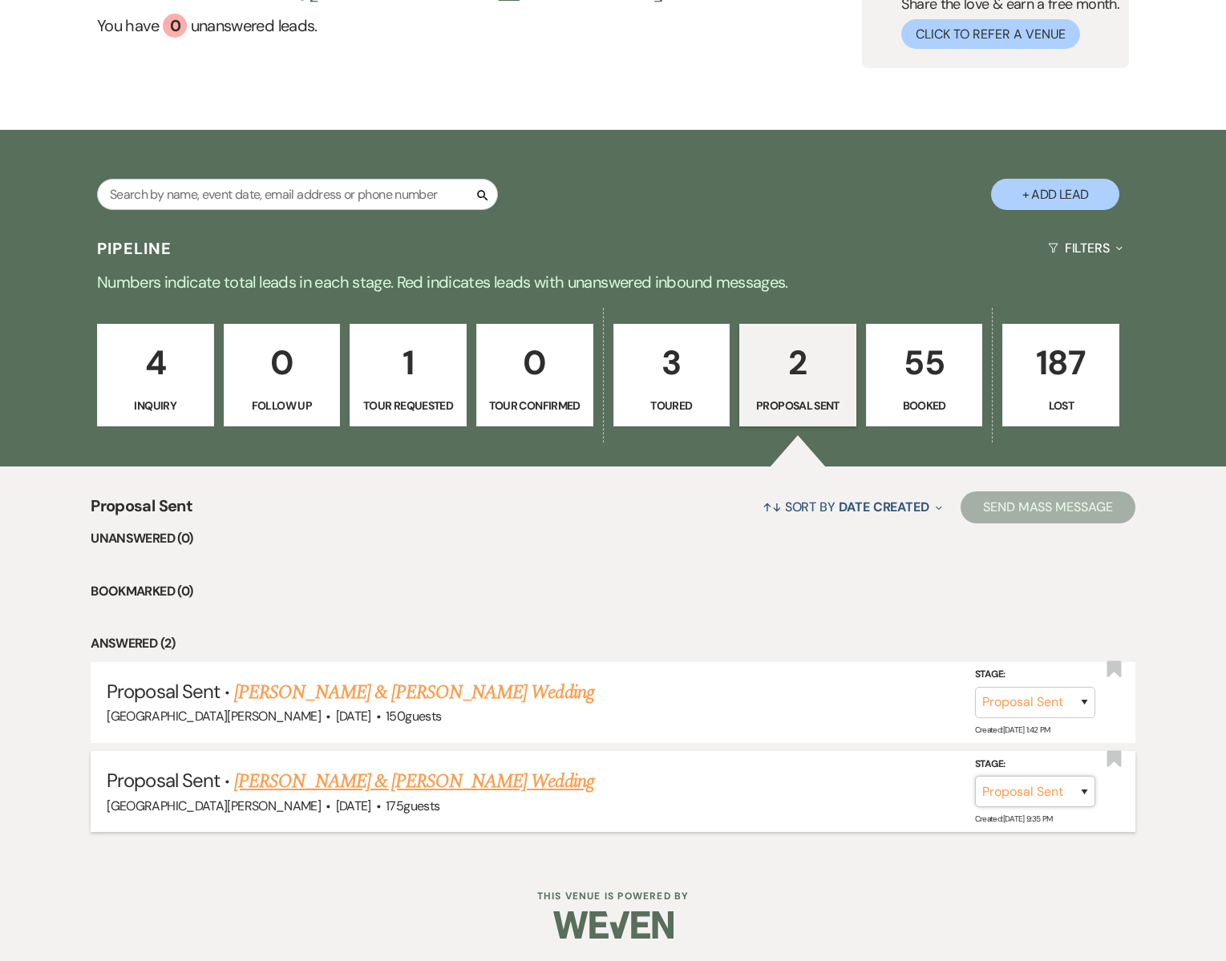
click at [1085, 791] on select "Inquiry Follow Up Tour Requested Tour Confirmed Toured Proposal Sent Booked Lost" at bounding box center [1035, 791] width 120 height 31
select select "7"
click at [1075, 790] on button "Save" at bounding box center [1063, 791] width 80 height 32
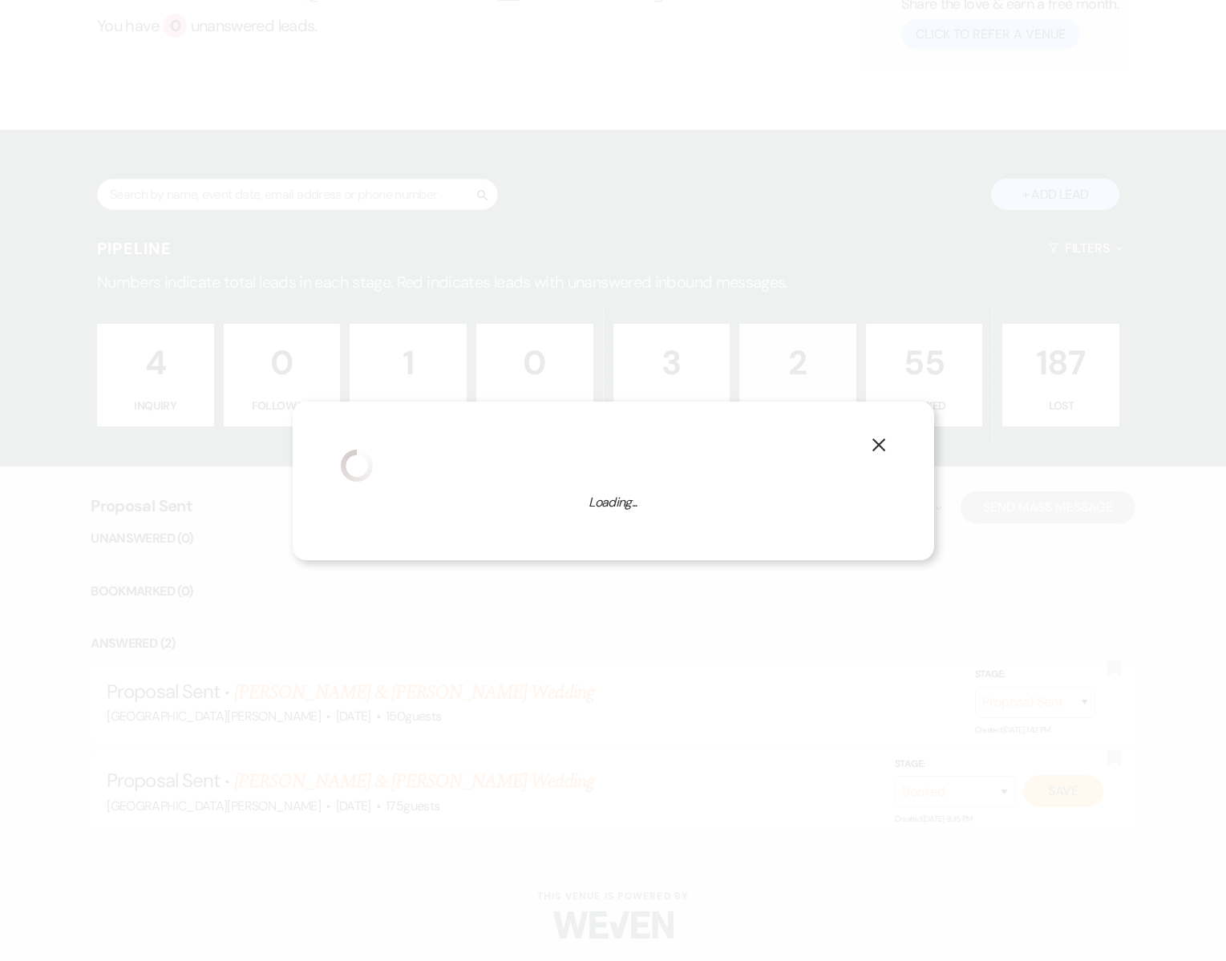
select select "1"
select select "755"
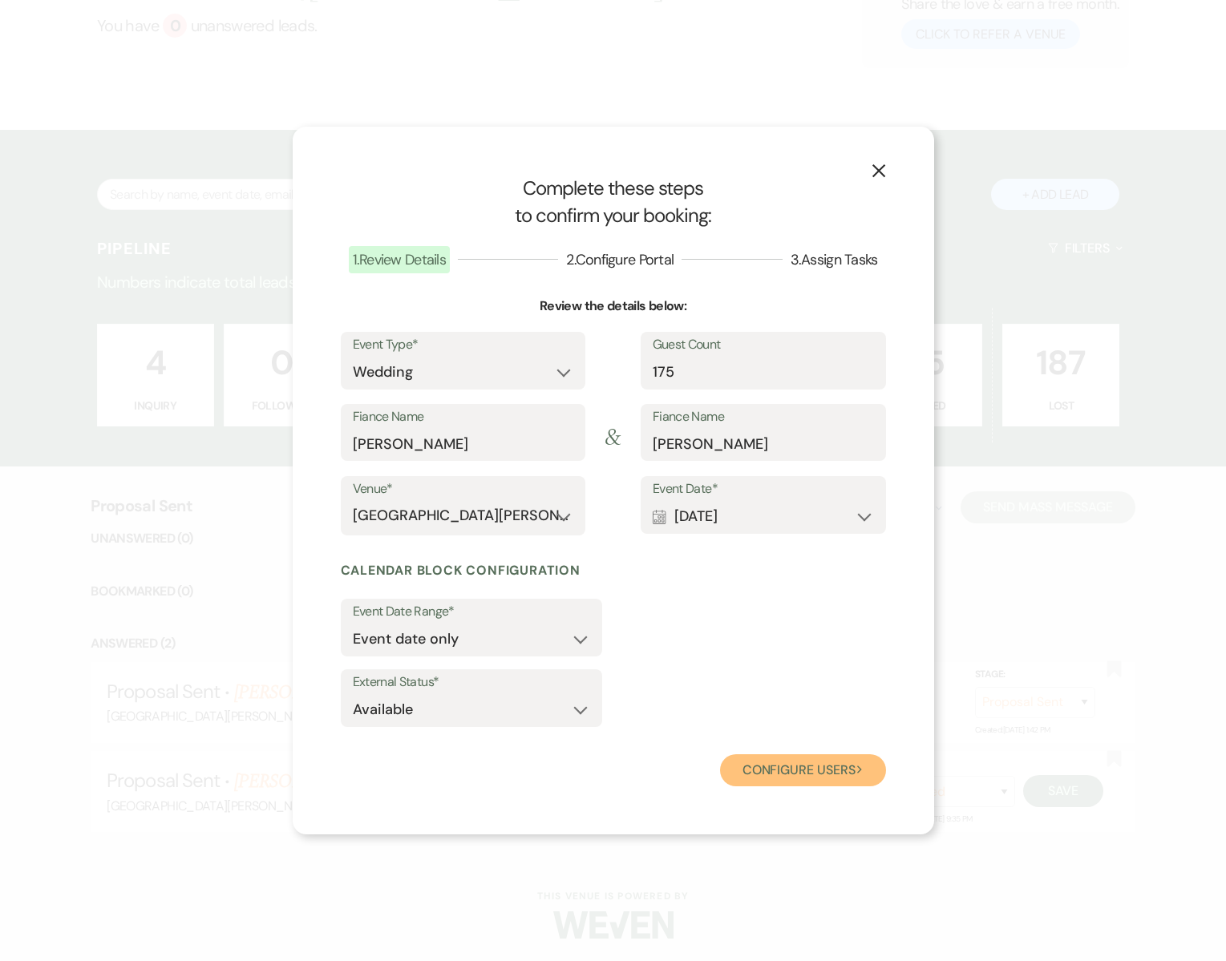
click at [813, 771] on button "Configure users Next" at bounding box center [803, 770] width 166 height 32
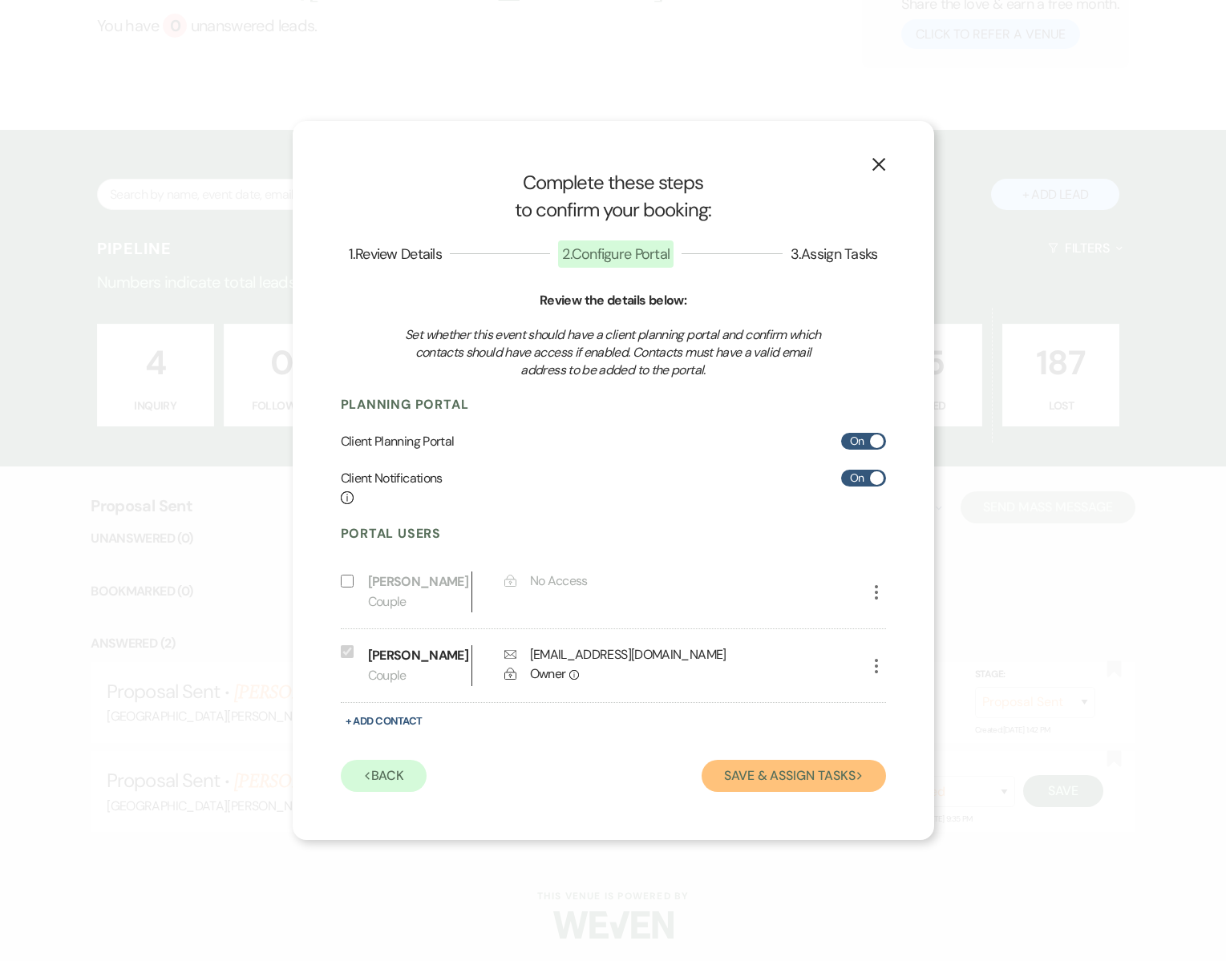
click at [767, 777] on button "Save & Assign Tasks Next" at bounding box center [794, 776] width 184 height 32
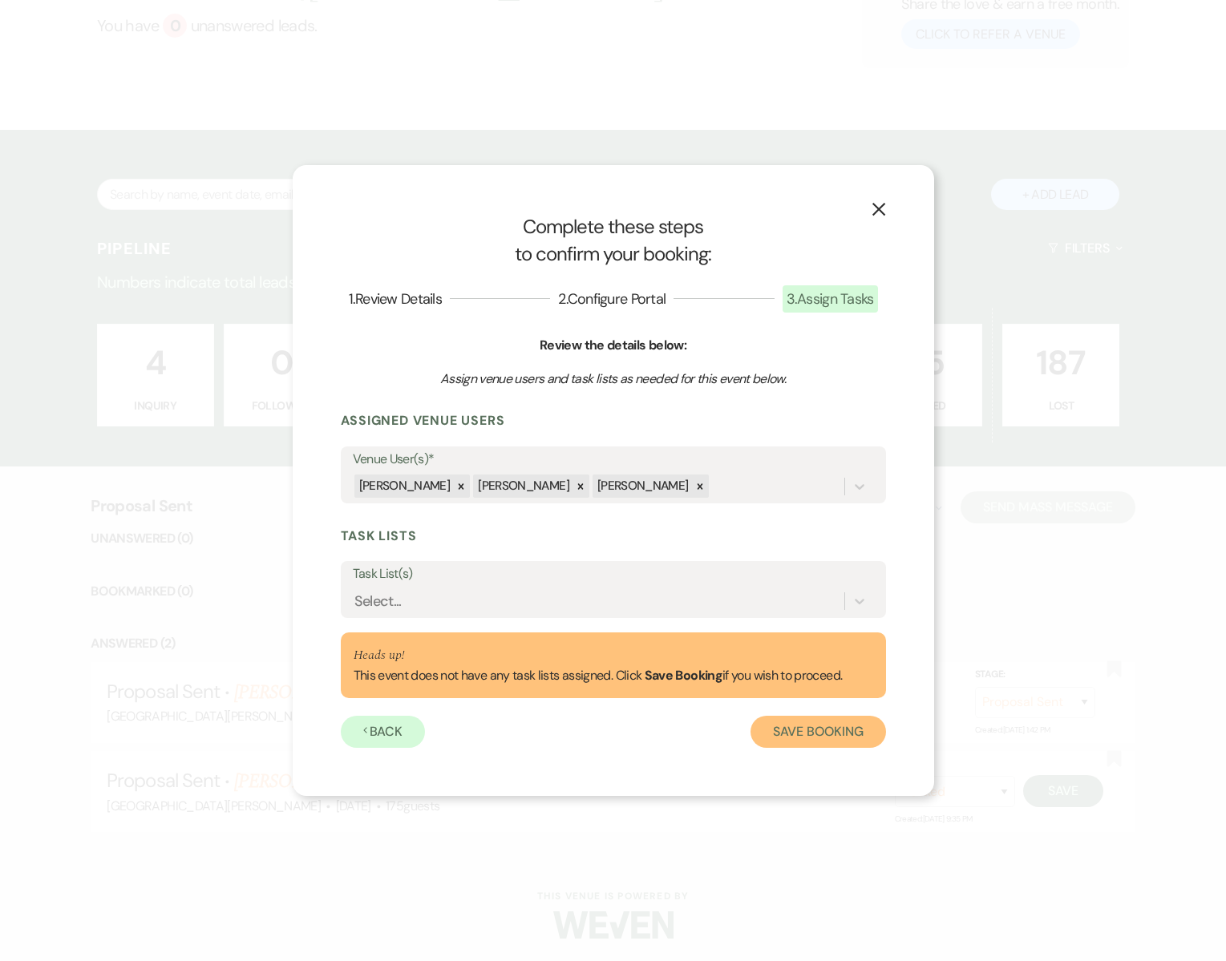
click at [819, 736] on button "Save Booking" at bounding box center [817, 732] width 135 height 32
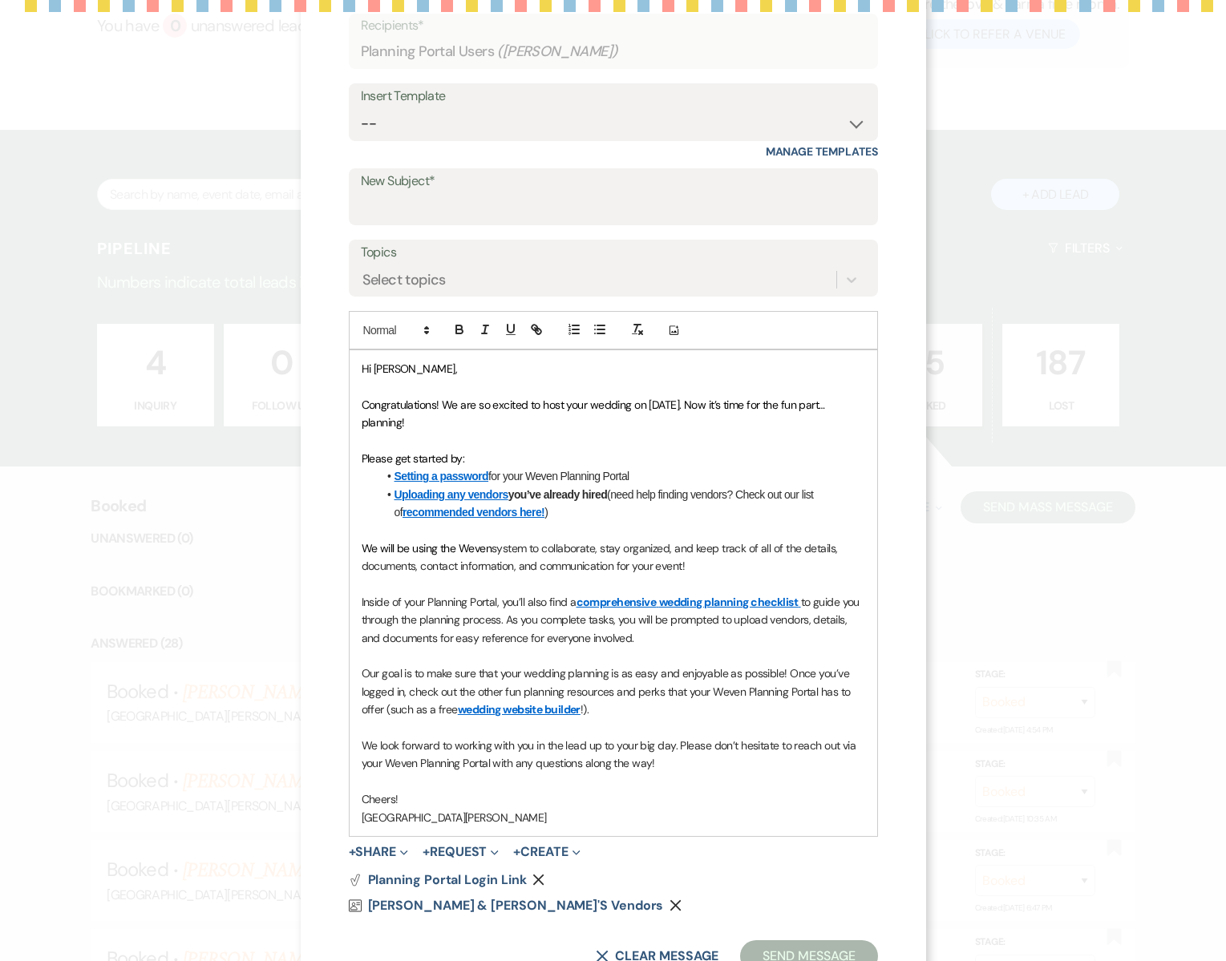
scroll to position [112, 0]
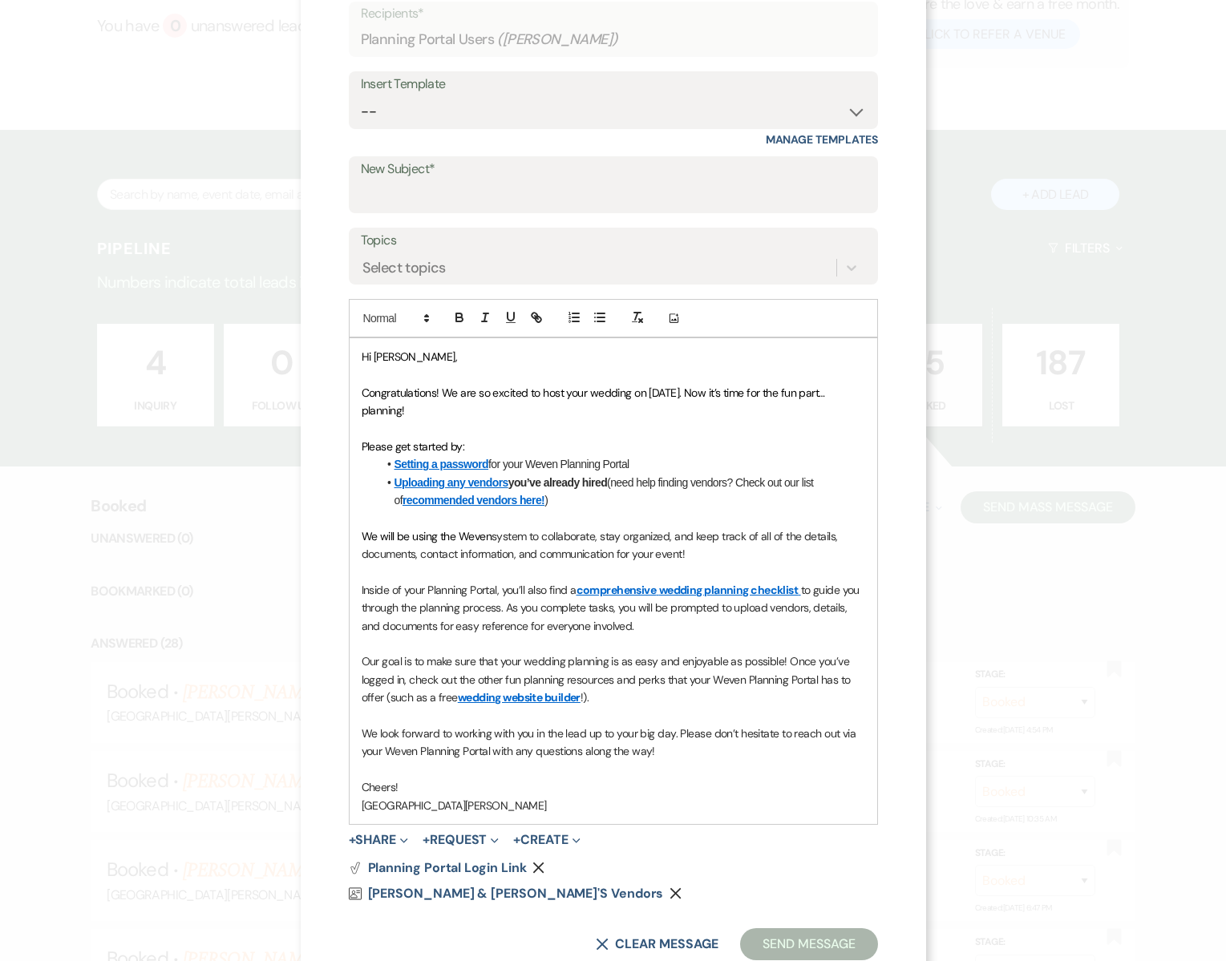
click at [370, 533] on span "We will be using the Weven" at bounding box center [427, 536] width 130 height 14
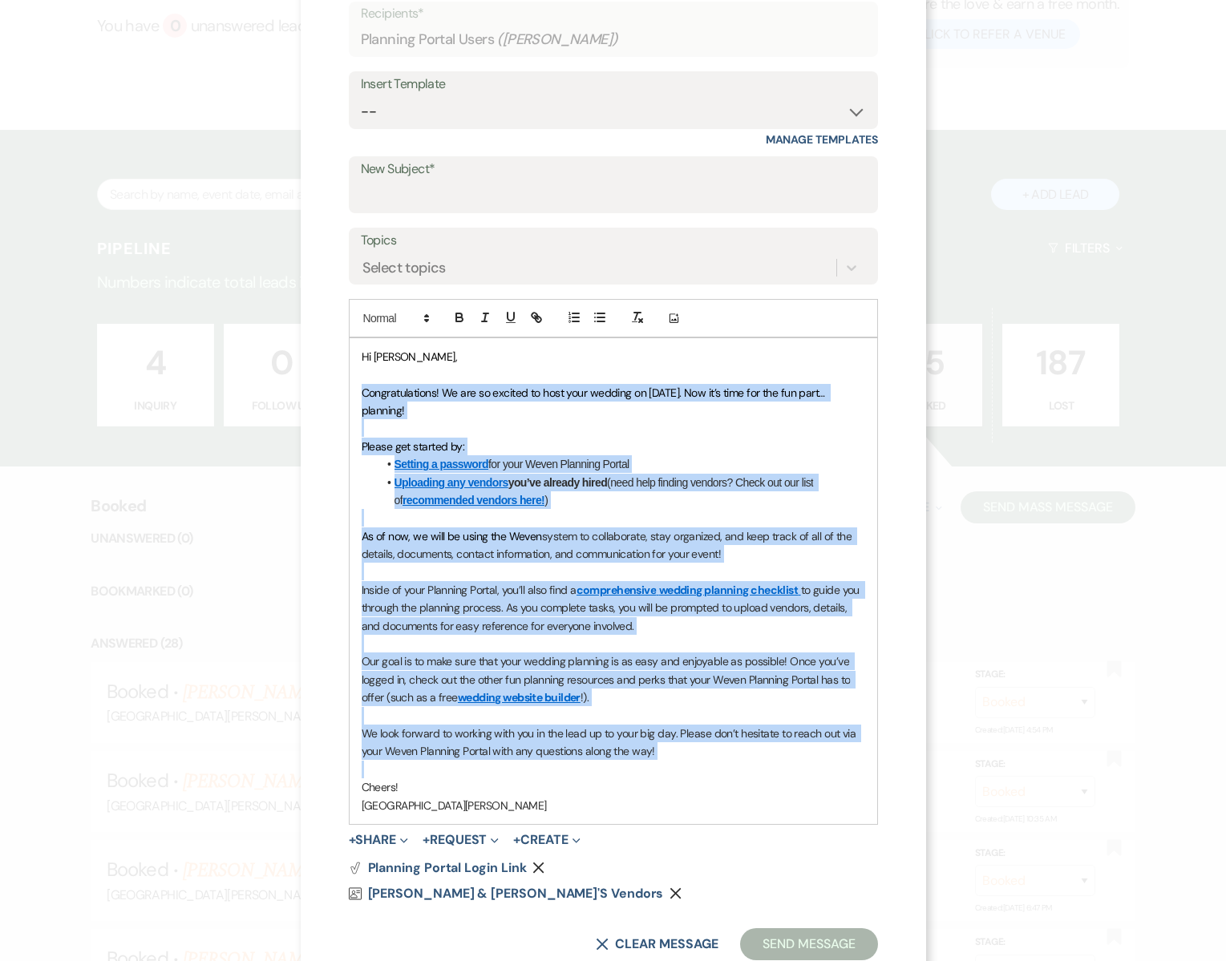
drag, startPoint x: 367, startPoint y: 390, endPoint x: 739, endPoint y: 770, distance: 531.8
click at [739, 770] on div "Hi [PERSON_NAME], Congratulations! We are so excited to host your wedding on [D…" at bounding box center [614, 581] width 528 height 486
copy div "Loremipsumdolor! Si ame co adipisc el sedd eius tempori ut 68/04/2851. Lab et’d…"
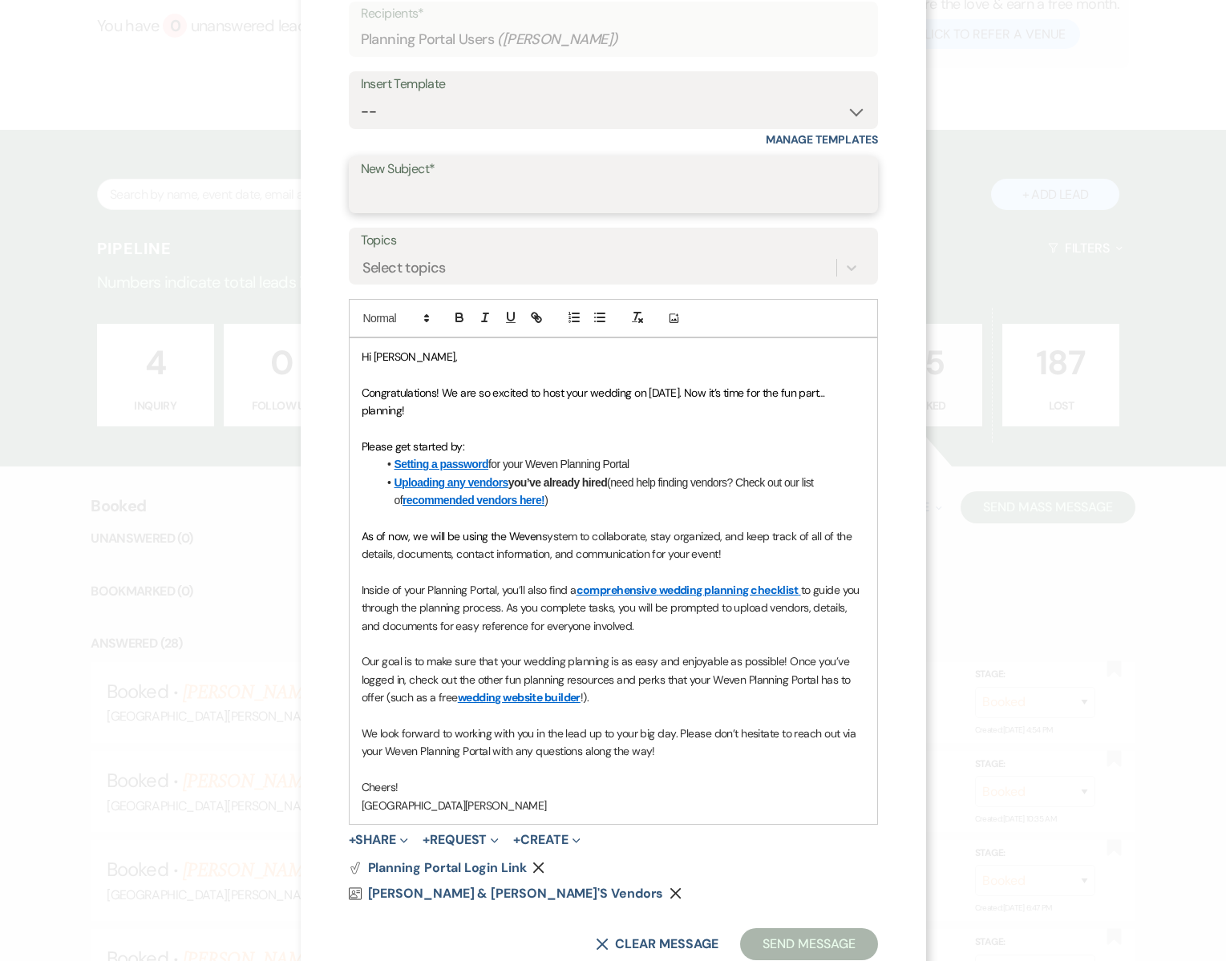
click at [426, 187] on input "New Subject*" at bounding box center [613, 195] width 505 height 31
click at [422, 114] on select "-- Subject: So Great to Meet You at [GEOGRAPHIC_DATA][PERSON_NAME]! Subject: 🎉 …" at bounding box center [613, 111] width 505 height 31
select select "2953"
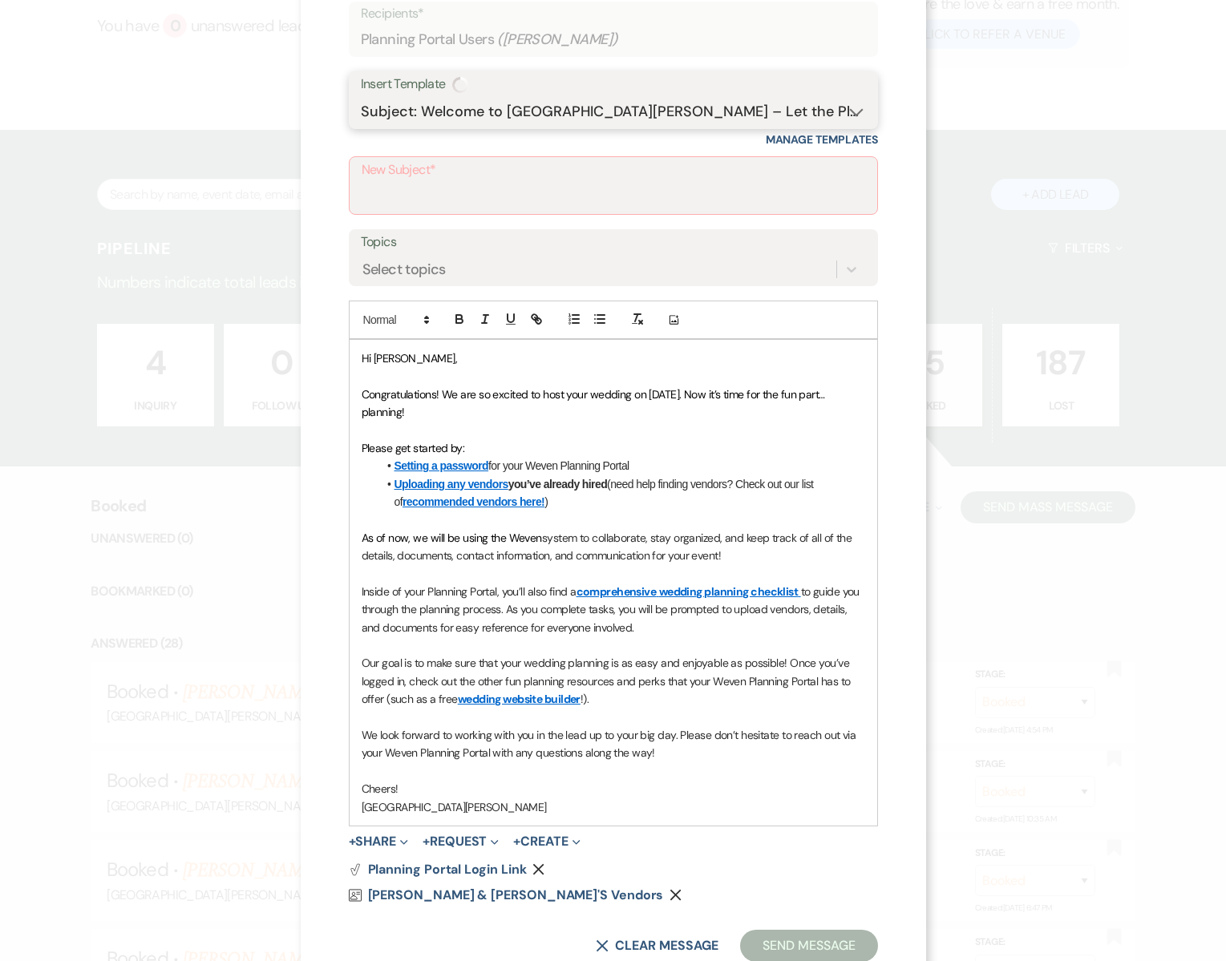
type input "Let the planning begin!"
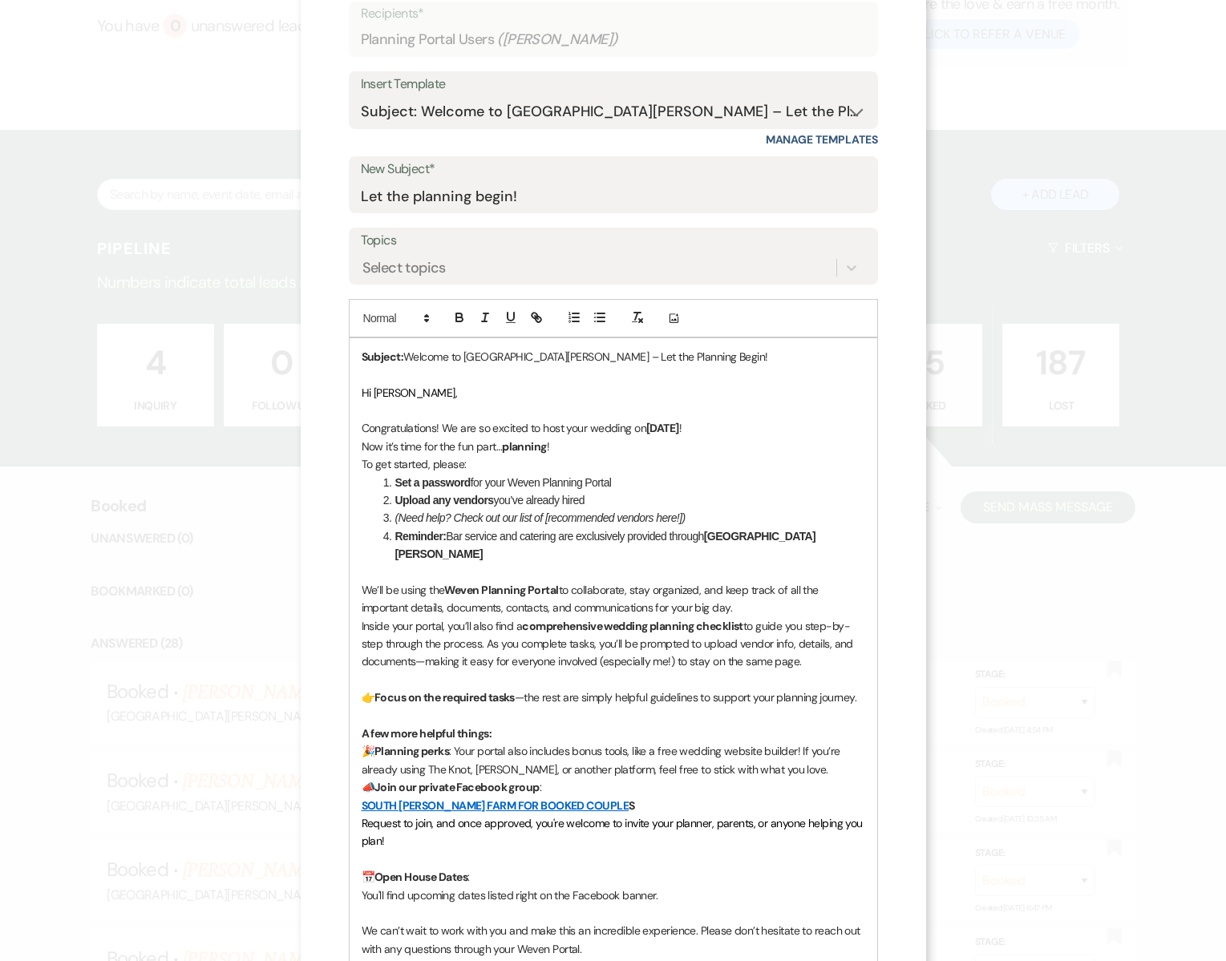
click at [416, 392] on span "Hi [PERSON_NAME]," at bounding box center [409, 393] width 95 height 14
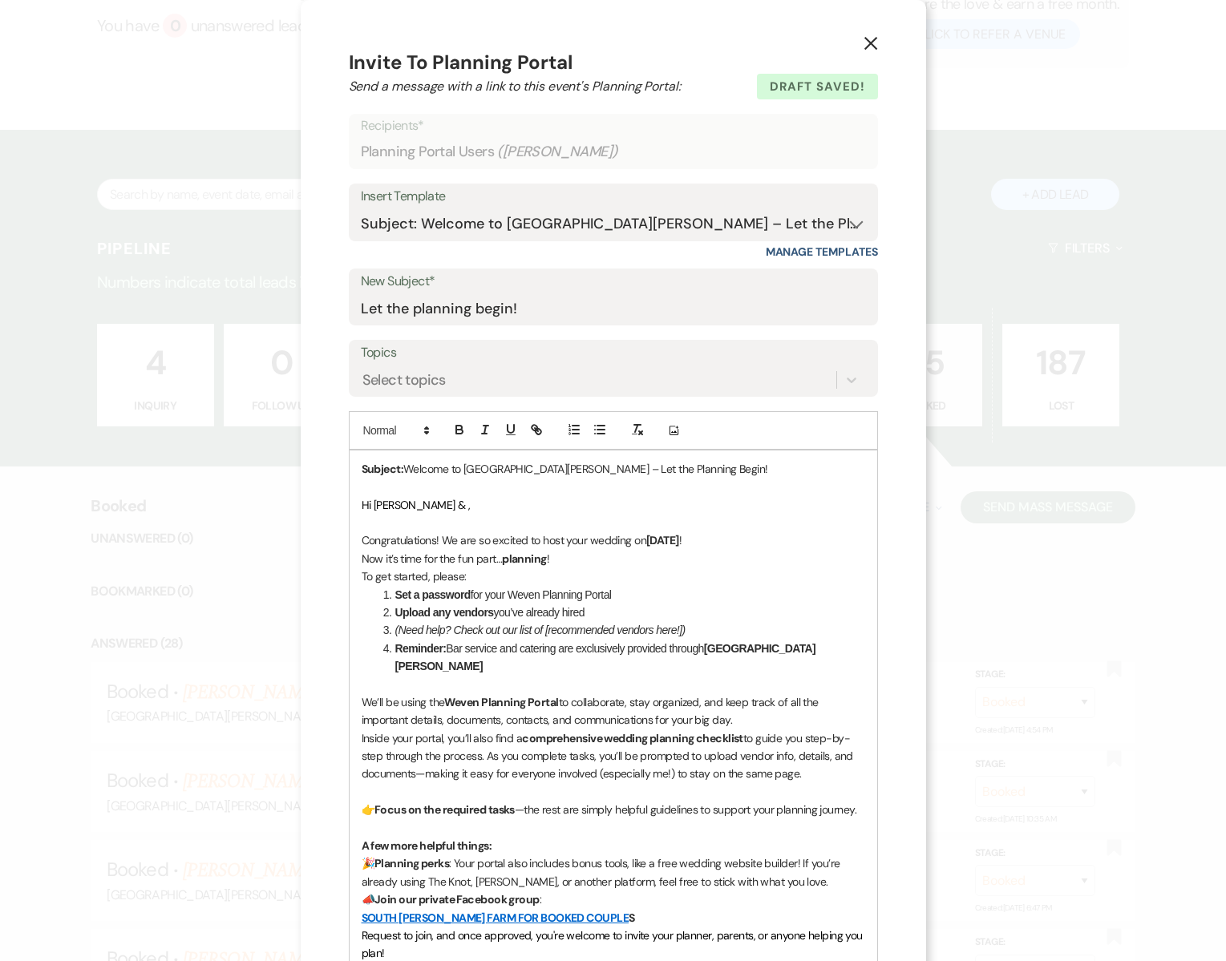
click at [231, 122] on div "X Invite To Planning Portal Send a message with a link to this event's Planning…" at bounding box center [613, 480] width 1226 height 961
click at [872, 49] on icon "X" at bounding box center [870, 43] width 14 height 14
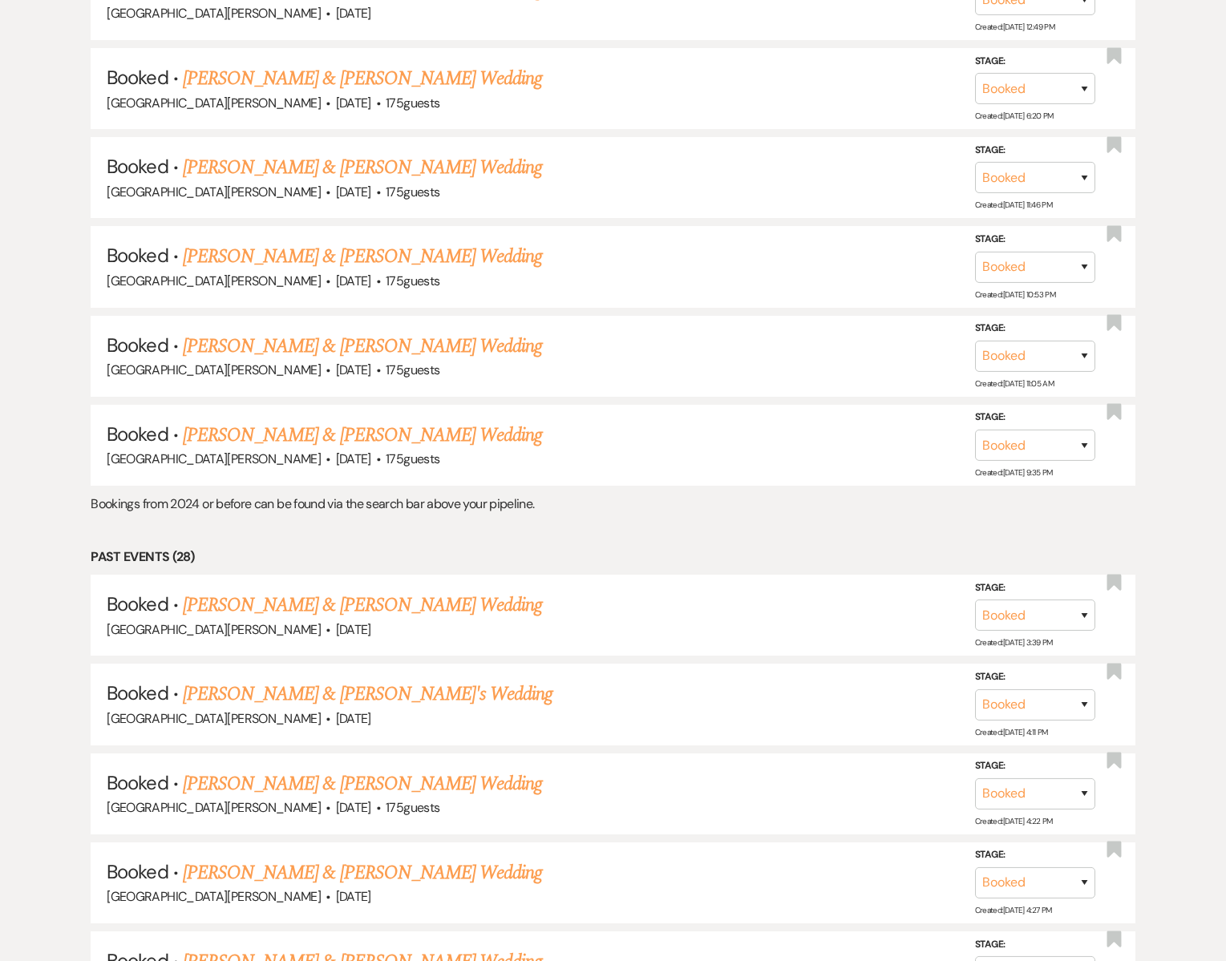
scroll to position [2825, 0]
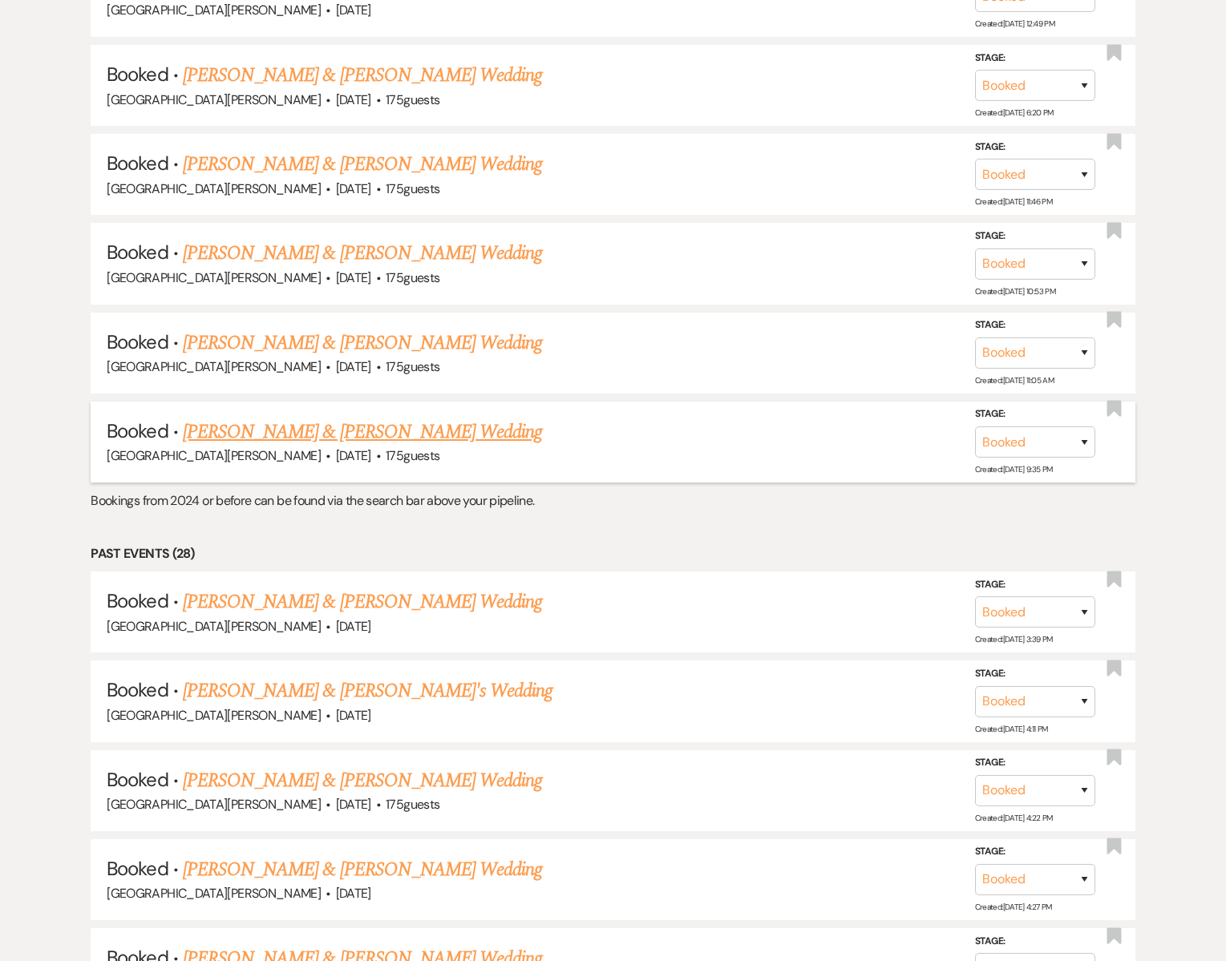
click at [414, 418] on link "[PERSON_NAME] & [PERSON_NAME] Wedding" at bounding box center [362, 432] width 359 height 29
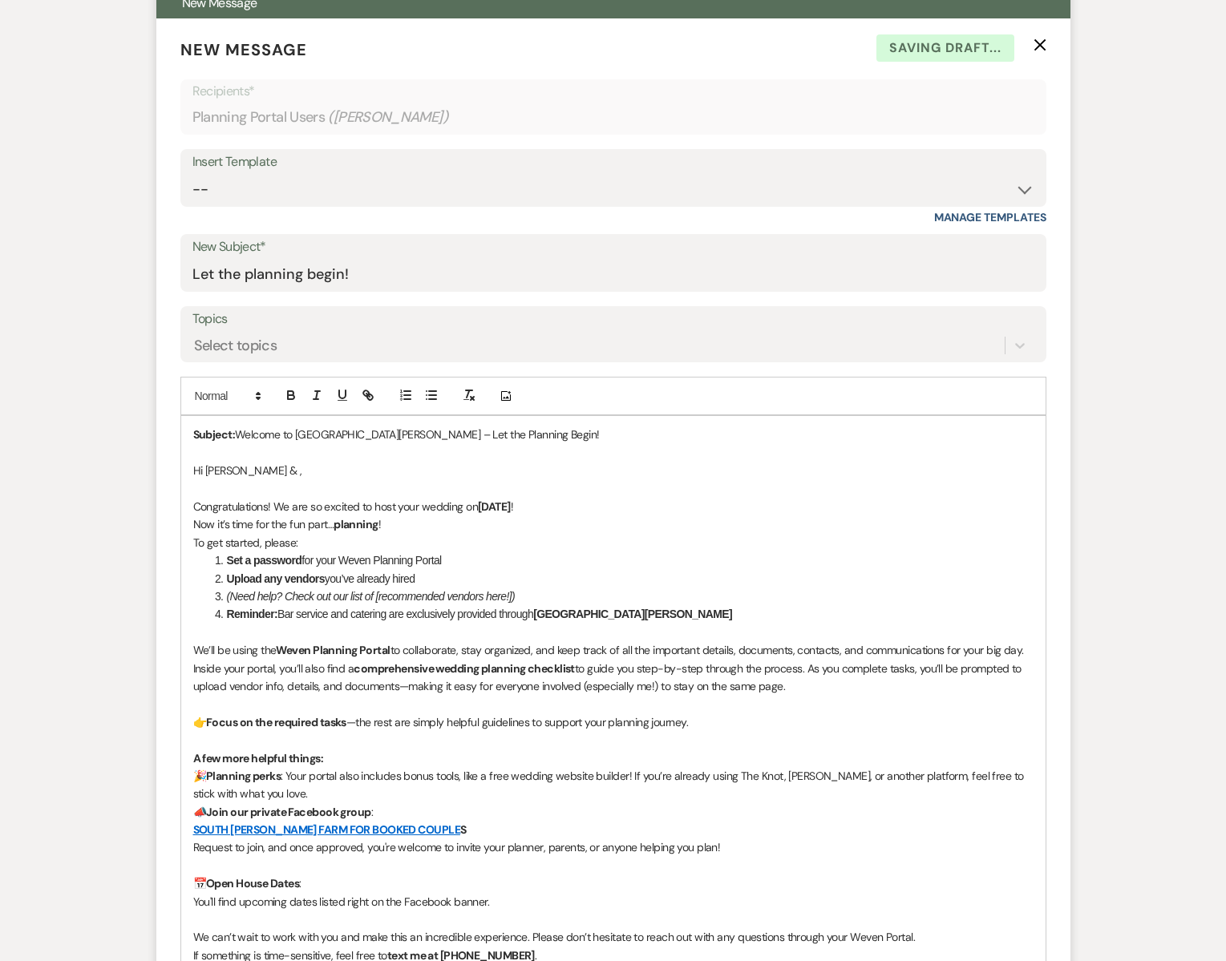
scroll to position [487, 0]
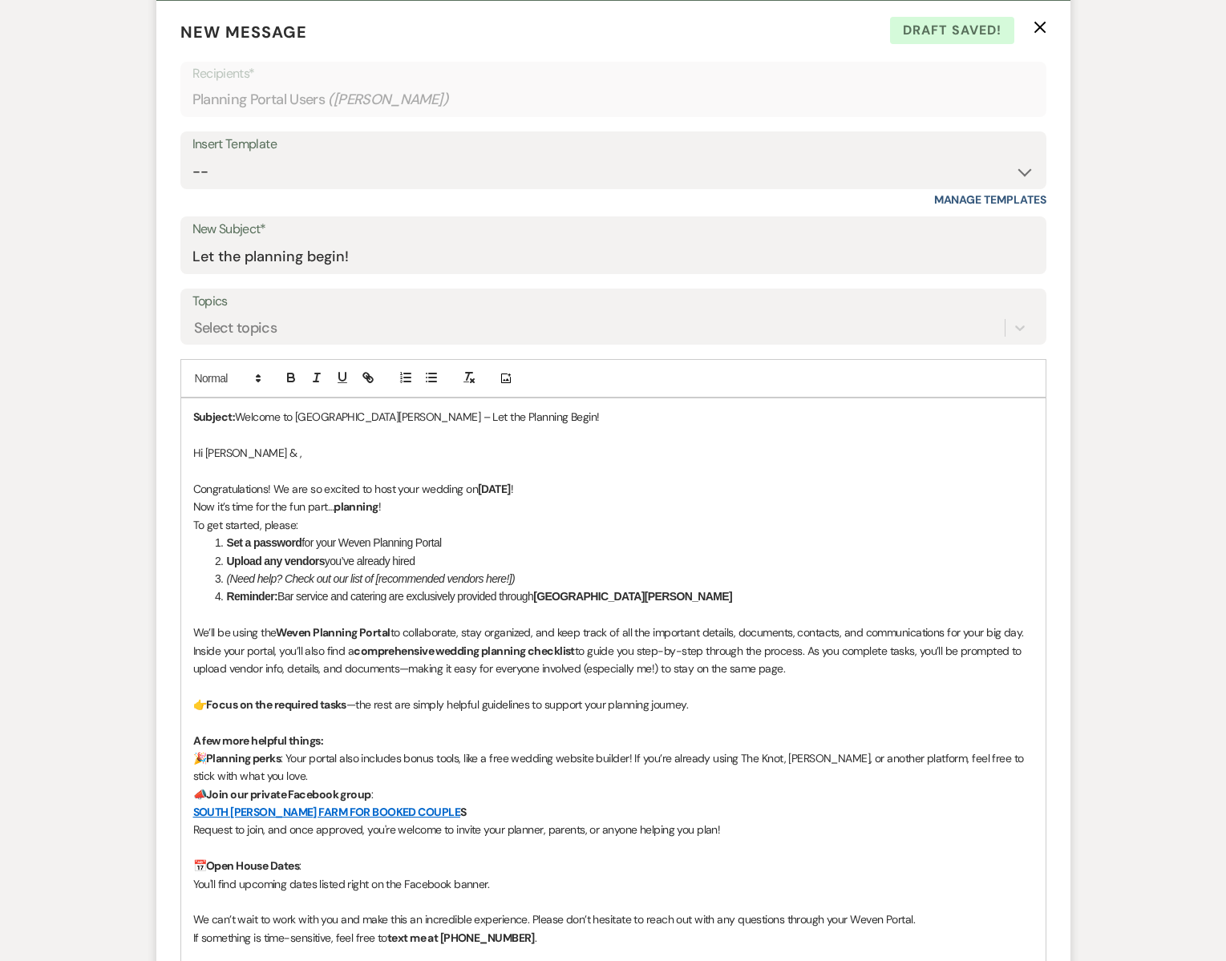
click at [260, 453] on p "Hi [PERSON_NAME] & ," at bounding box center [613, 453] width 840 height 18
click at [202, 631] on p "We’ll be using the Weven Planning Portal to collaborate, stay organized, and ke…" at bounding box center [613, 633] width 840 height 18
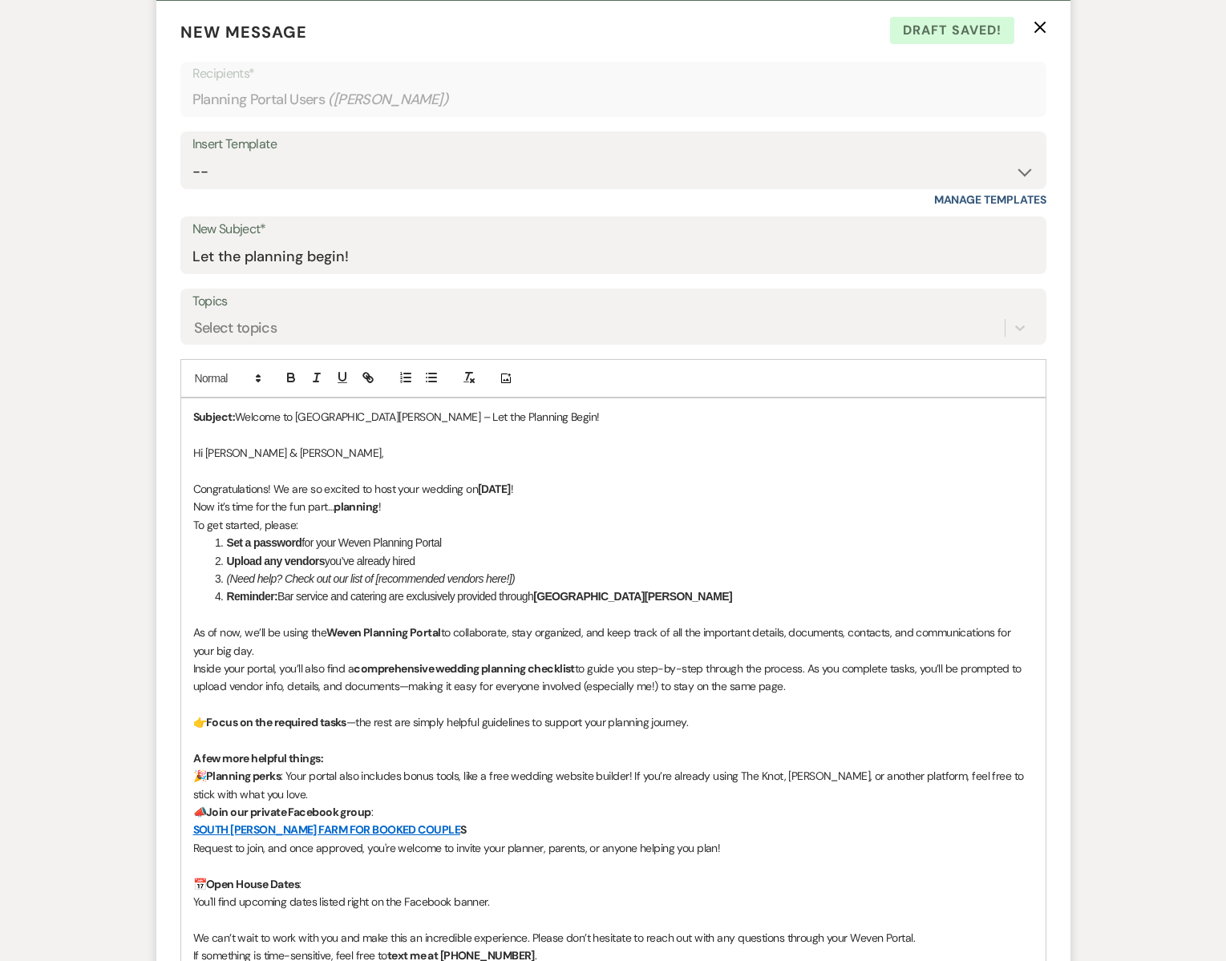
click at [271, 652] on p "As of now, we’ll be using the Weven Planning Portal to collaborate, stay organi…" at bounding box center [613, 642] width 840 height 36
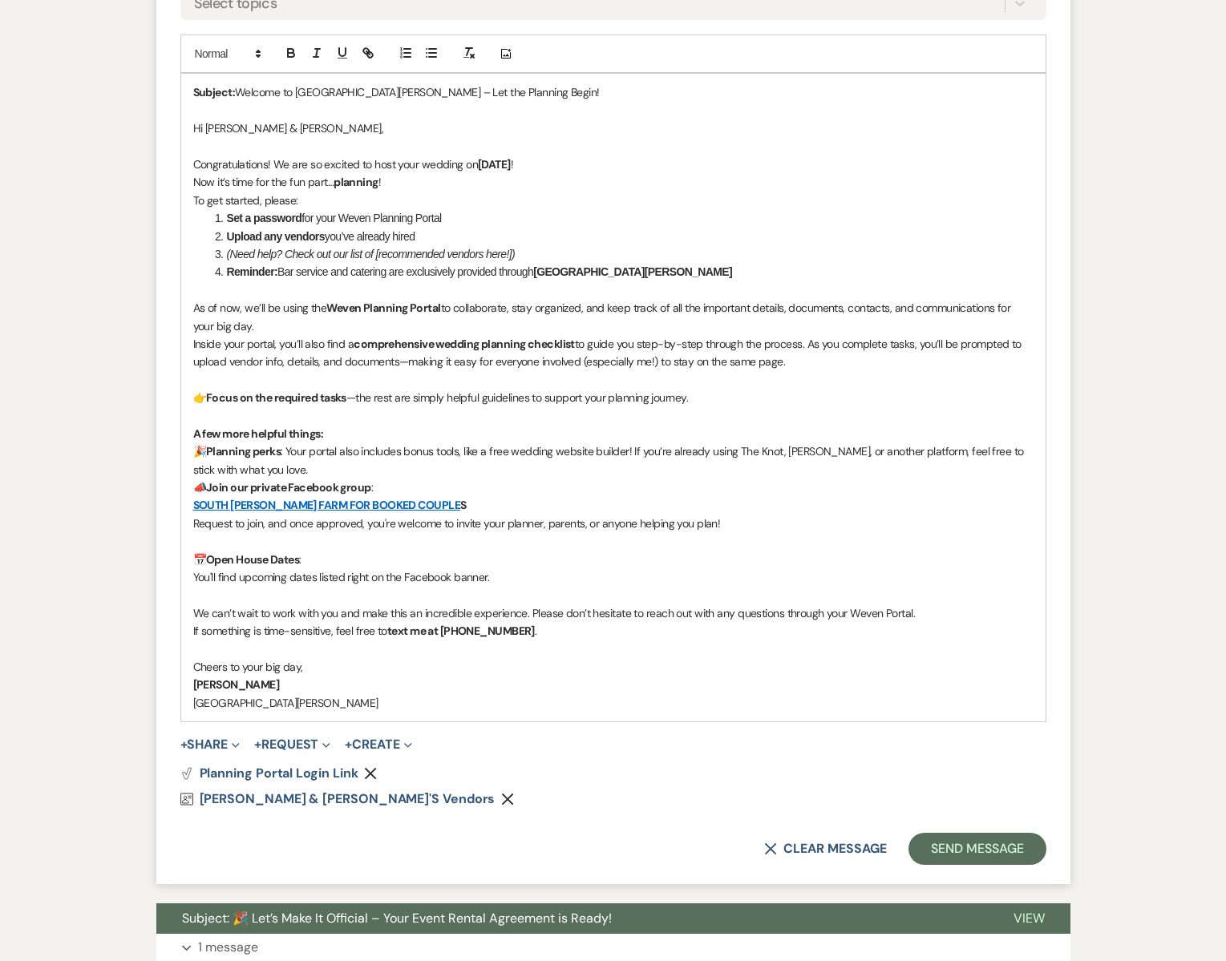
scroll to position [814, 0]
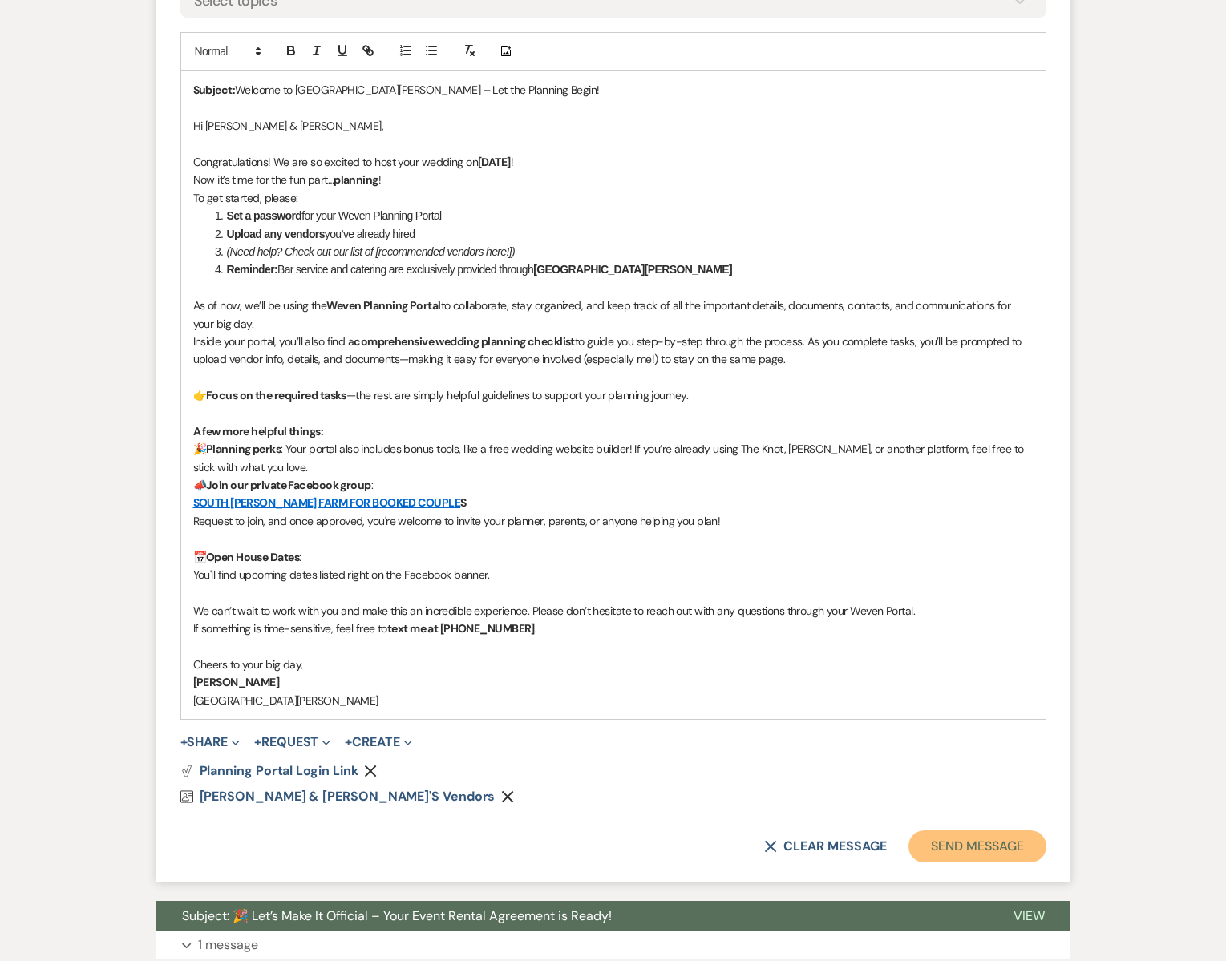
click at [945, 851] on button "Send Message" at bounding box center [976, 847] width 137 height 32
